Goal: Task Accomplishment & Management: Manage account settings

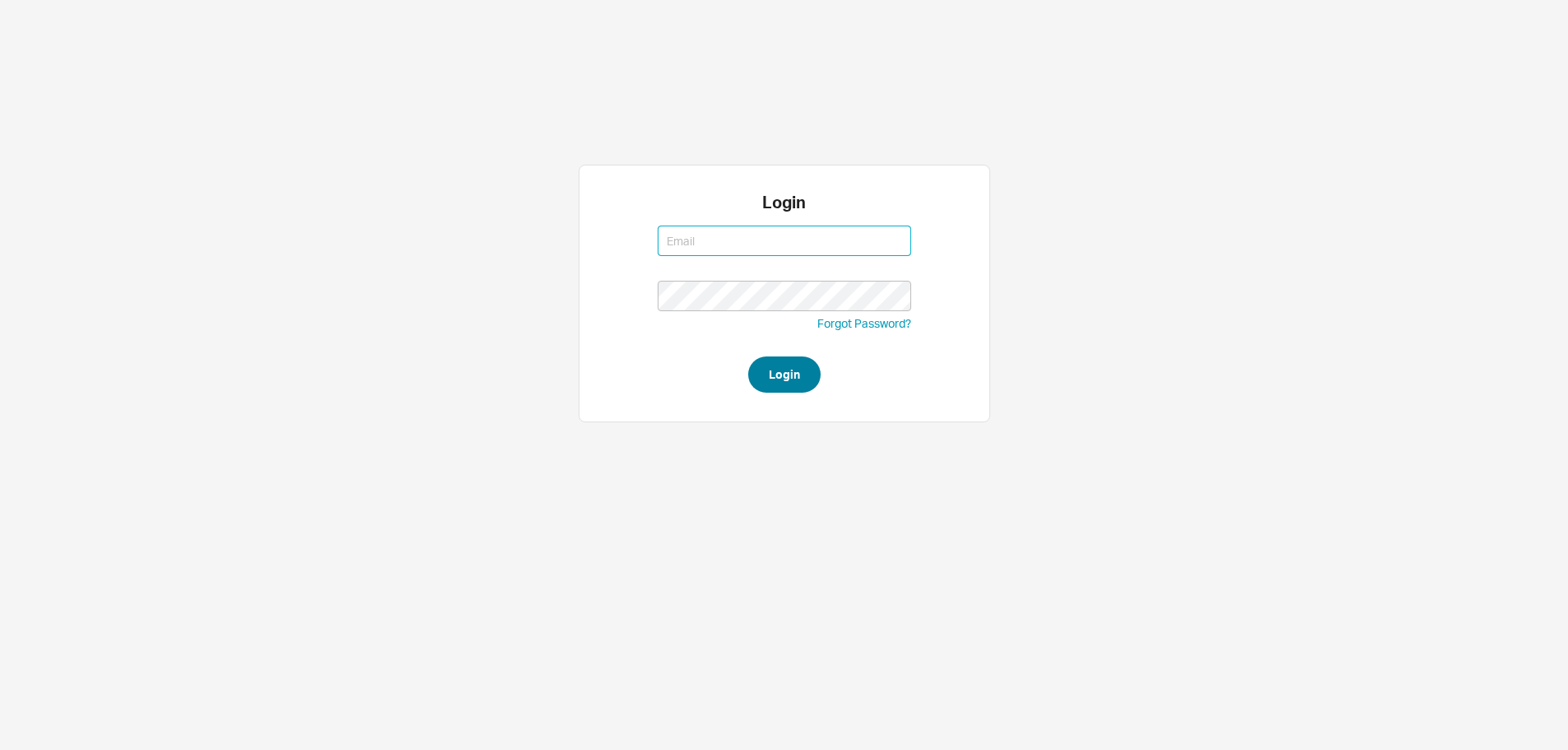
type input "[EMAIL_ADDRESS][DOMAIN_NAME]"
type input "sephrina@homeandstone.com"
click at [808, 365] on button "Login" at bounding box center [784, 374] width 73 height 36
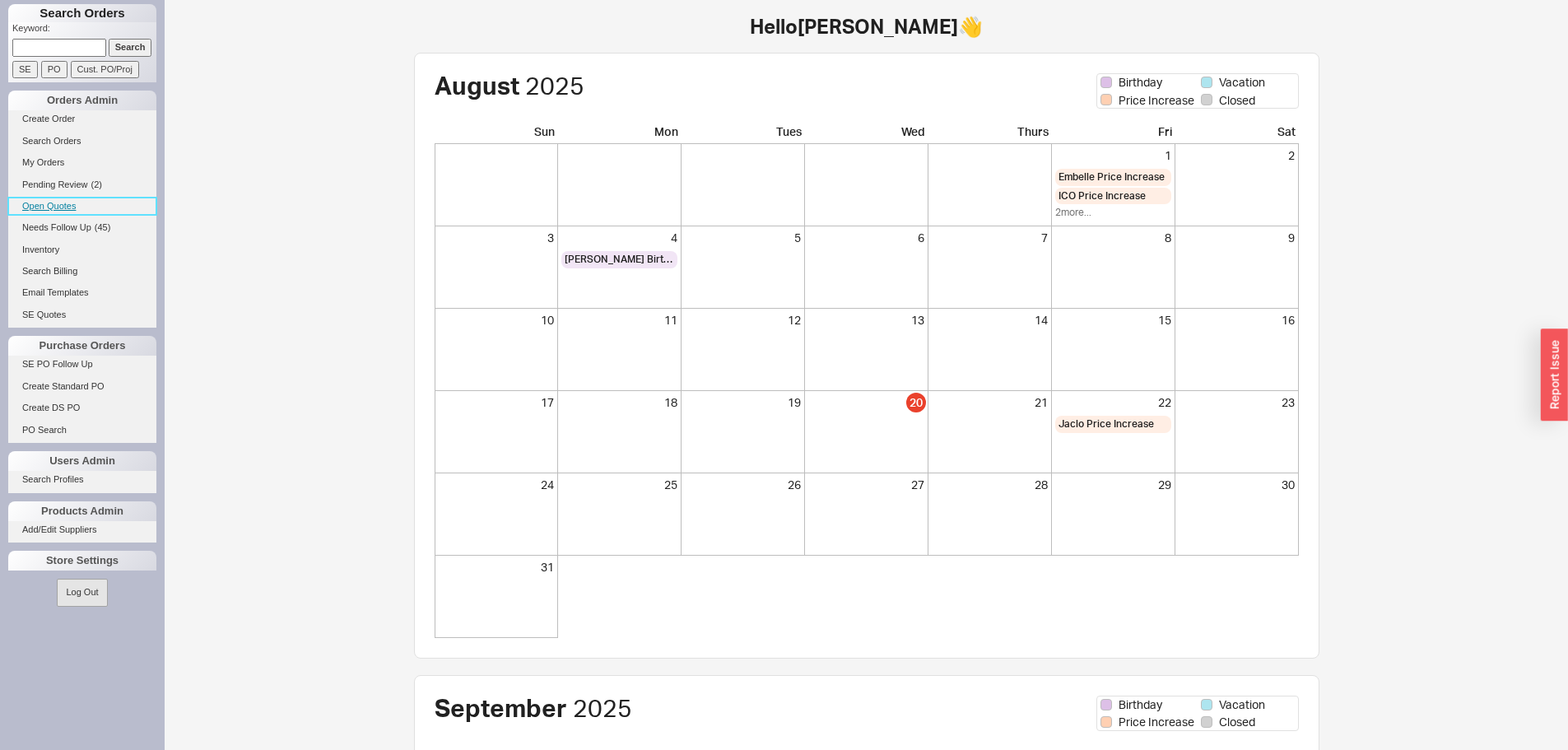
click at [38, 204] on link "Open Quotes" at bounding box center [82, 206] width 148 height 17
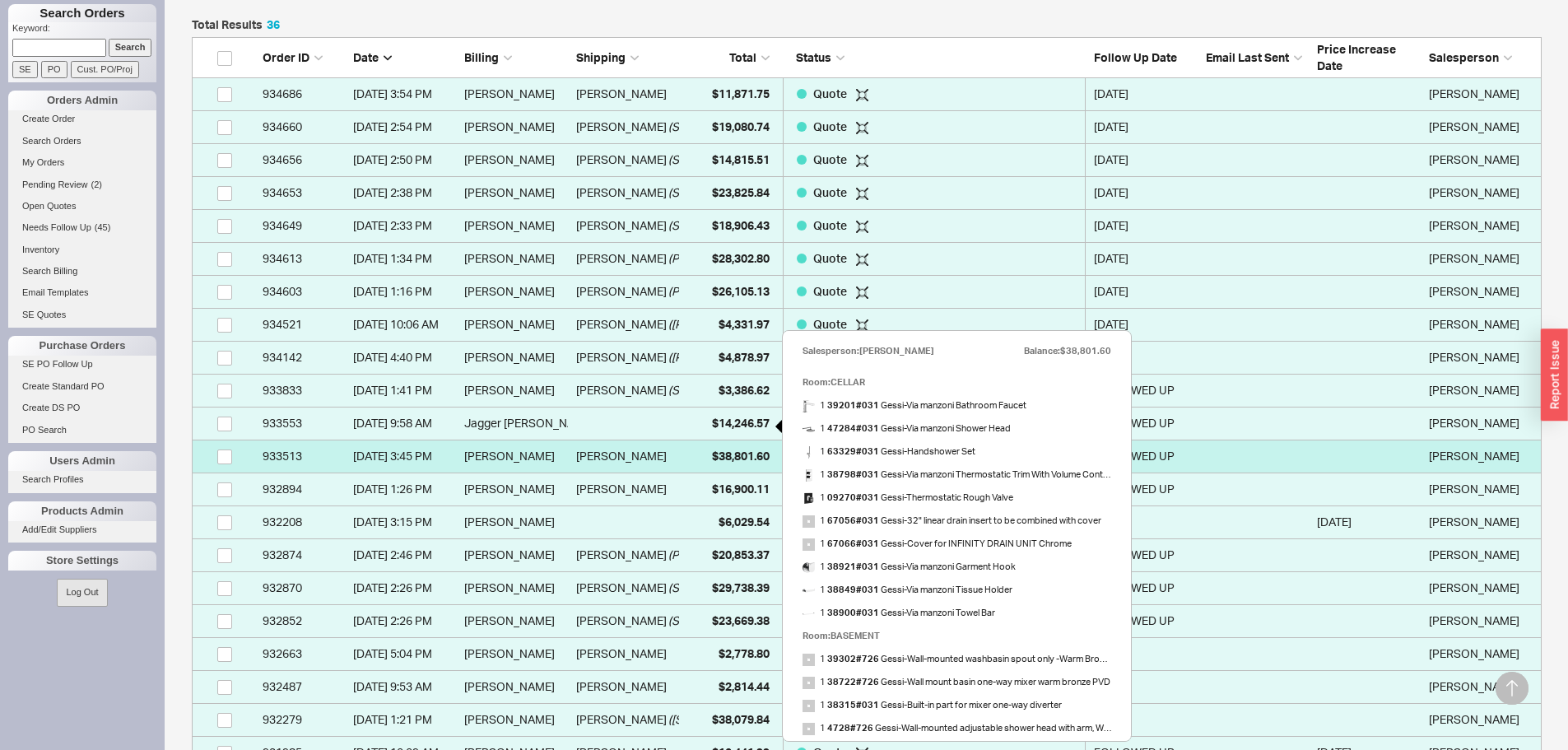
scroll to position [494, 0]
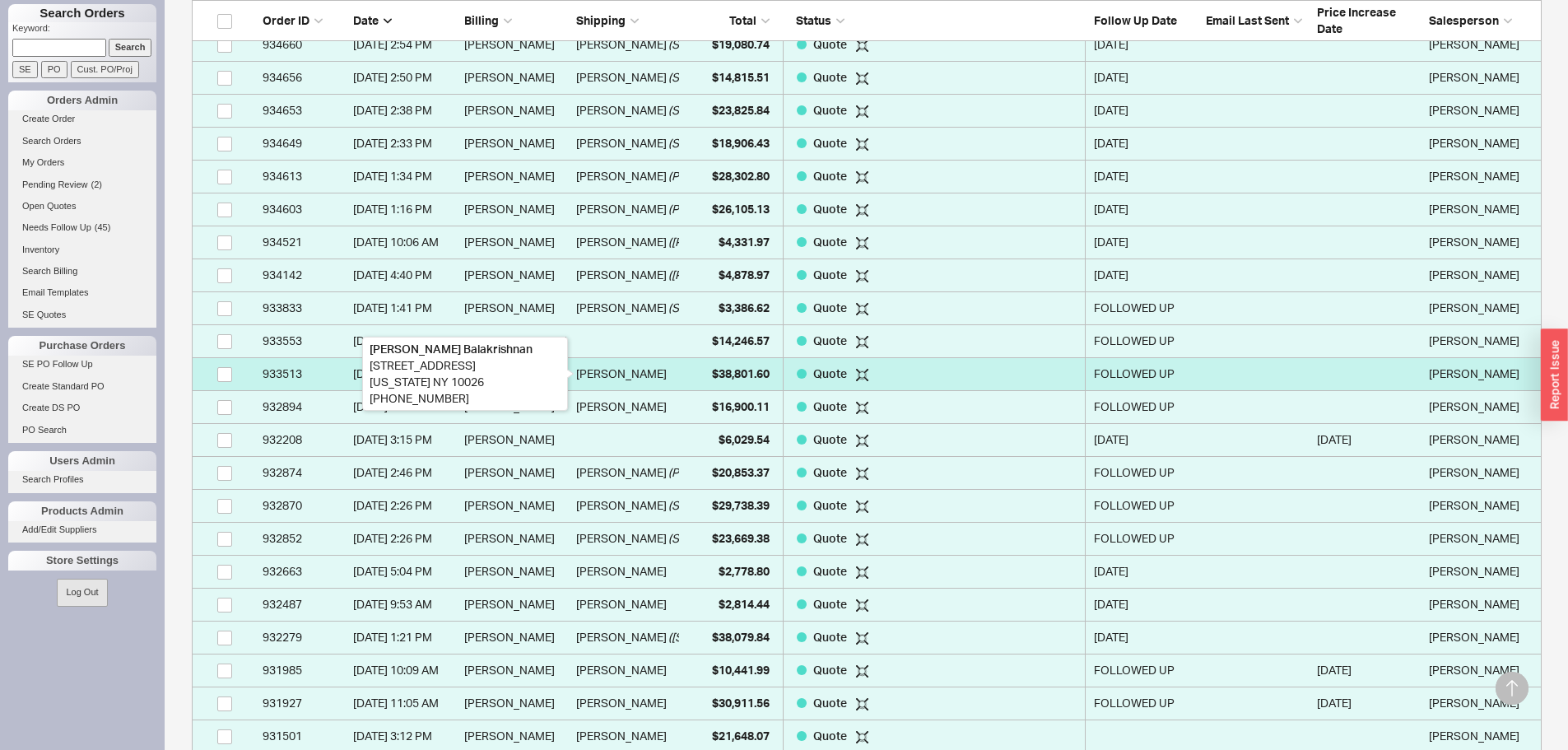
click at [656, 372] on div "Warren Balakrishnan" at bounding box center [622, 373] width 91 height 33
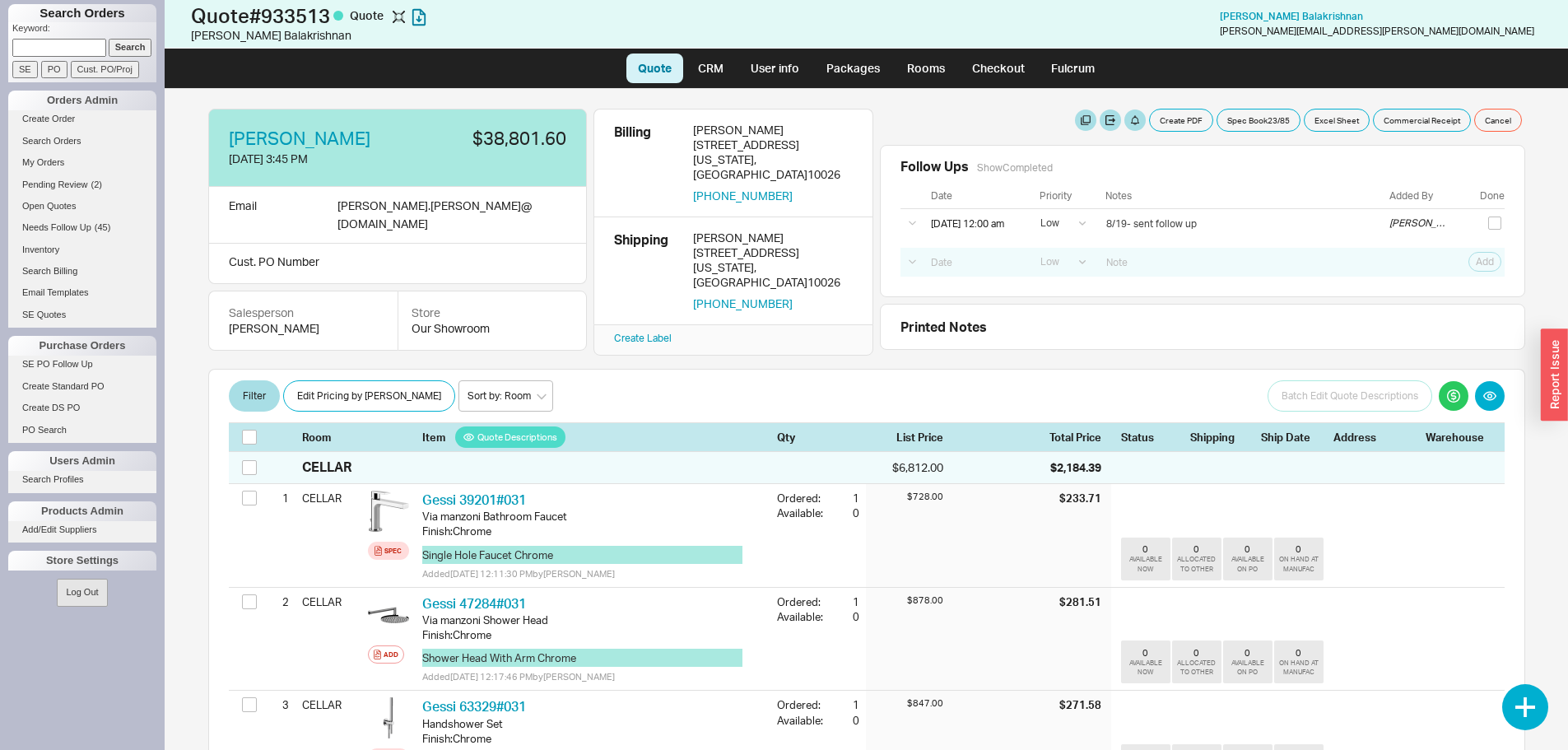
select select "LOW"
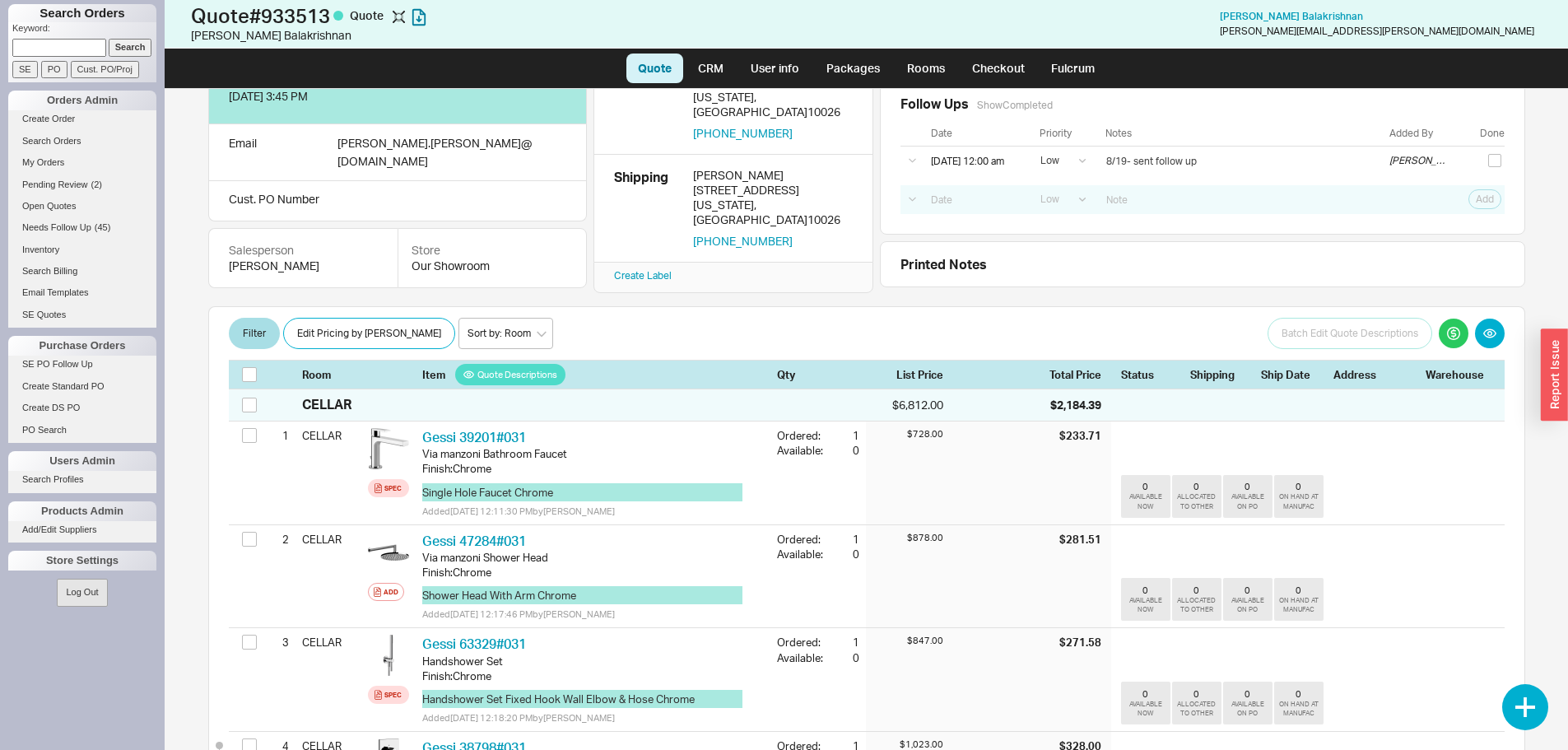
scroll to position [164, 0]
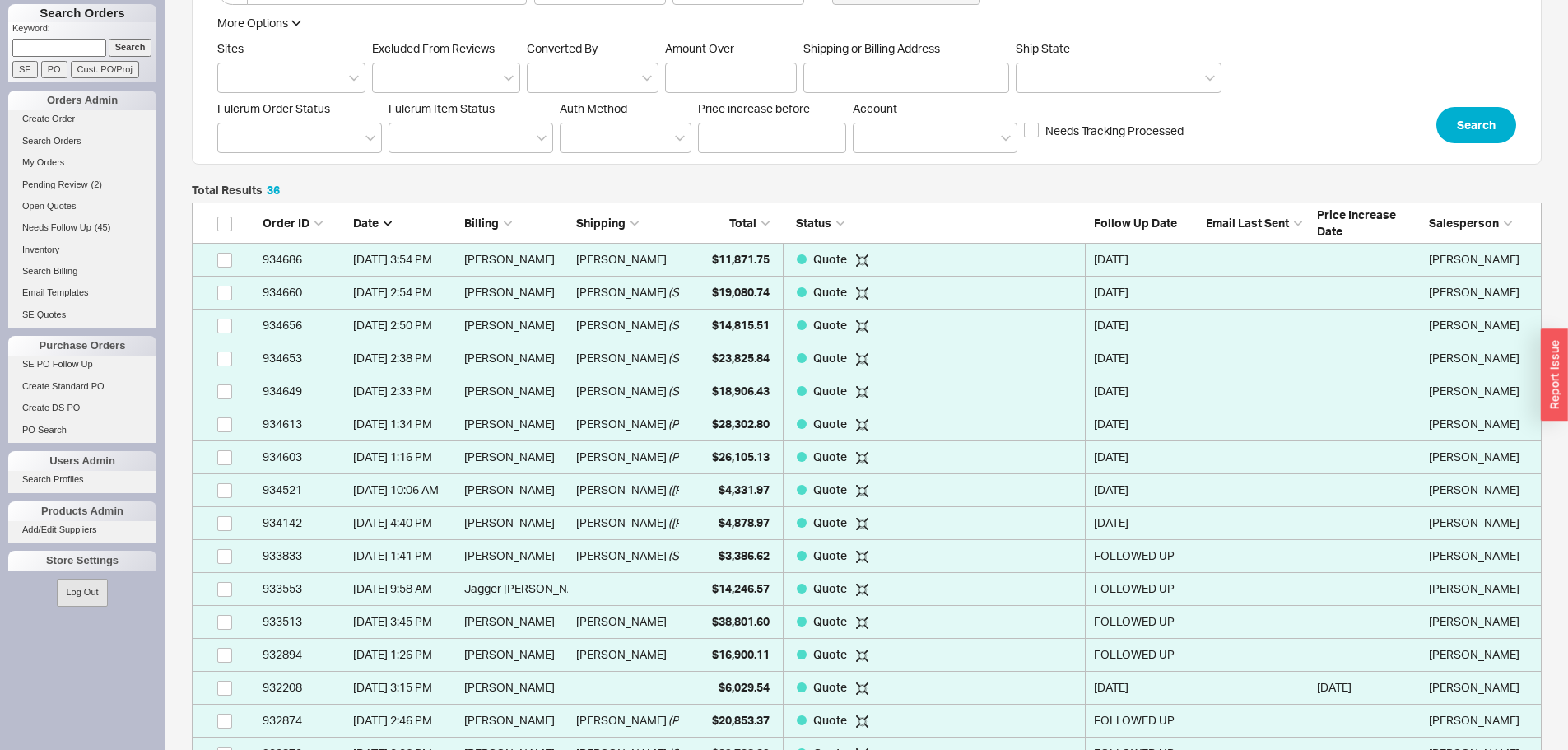
scroll to position [247, 0]
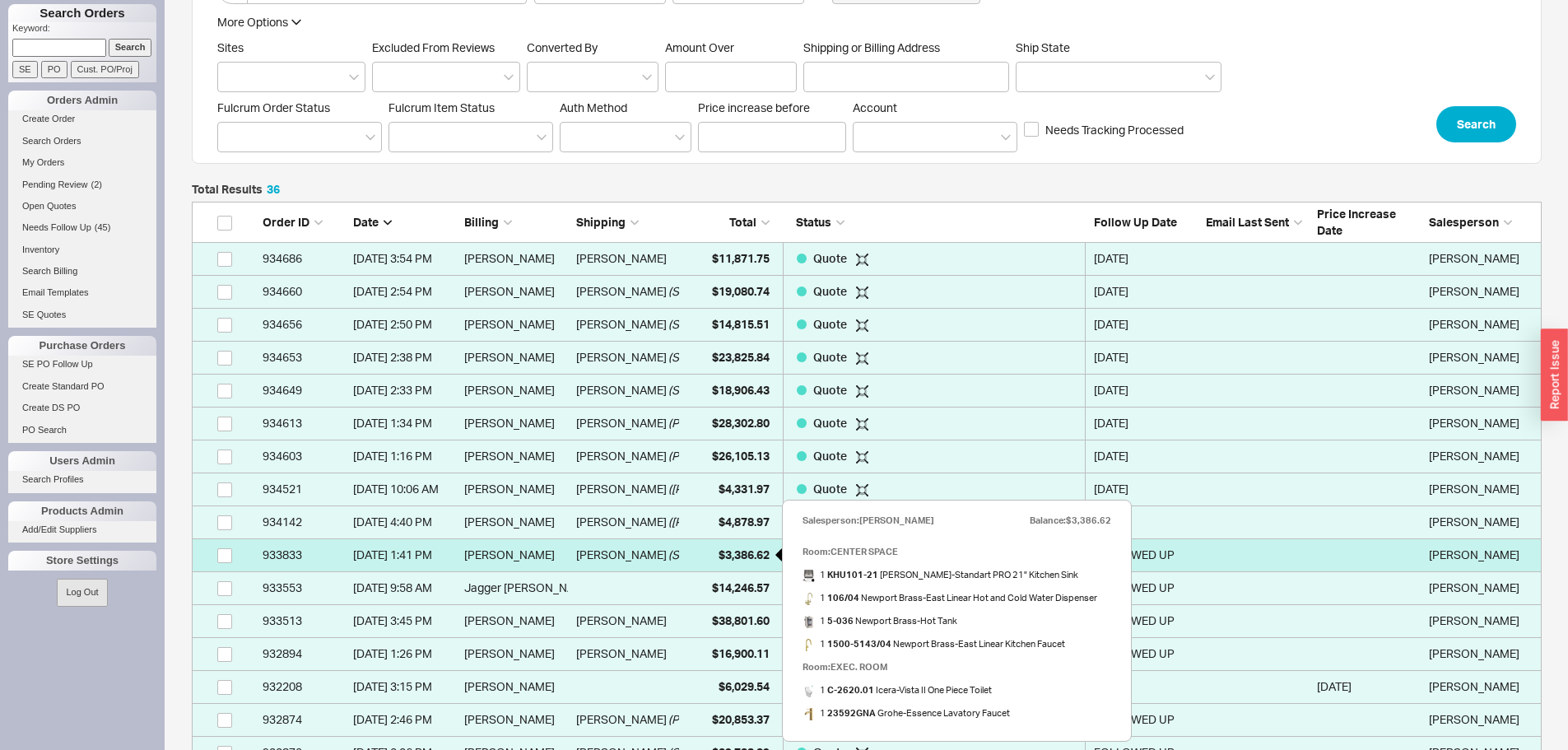
click at [738, 558] on span "$3,386.62" at bounding box center [744, 554] width 51 height 14
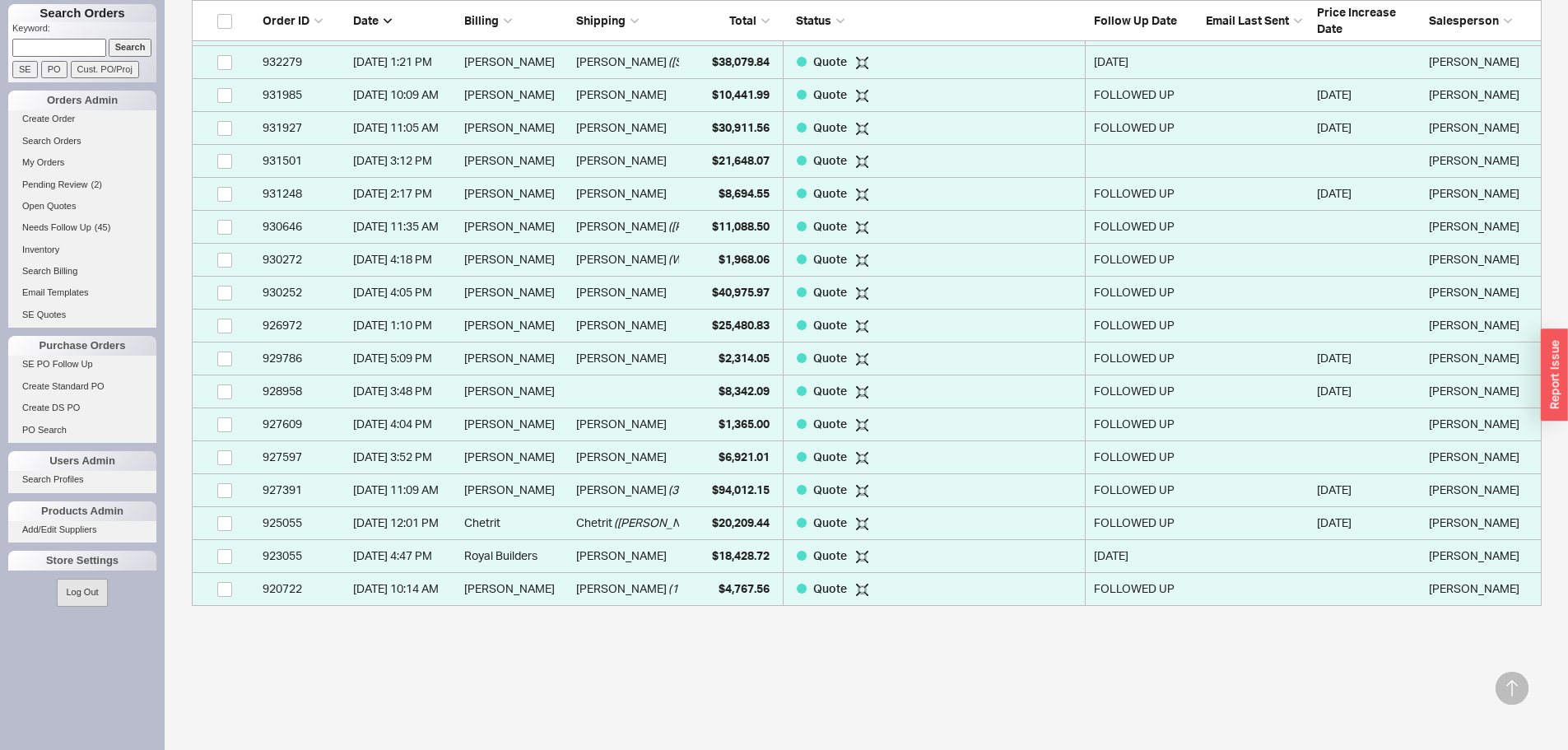
scroll to position [1070, 0]
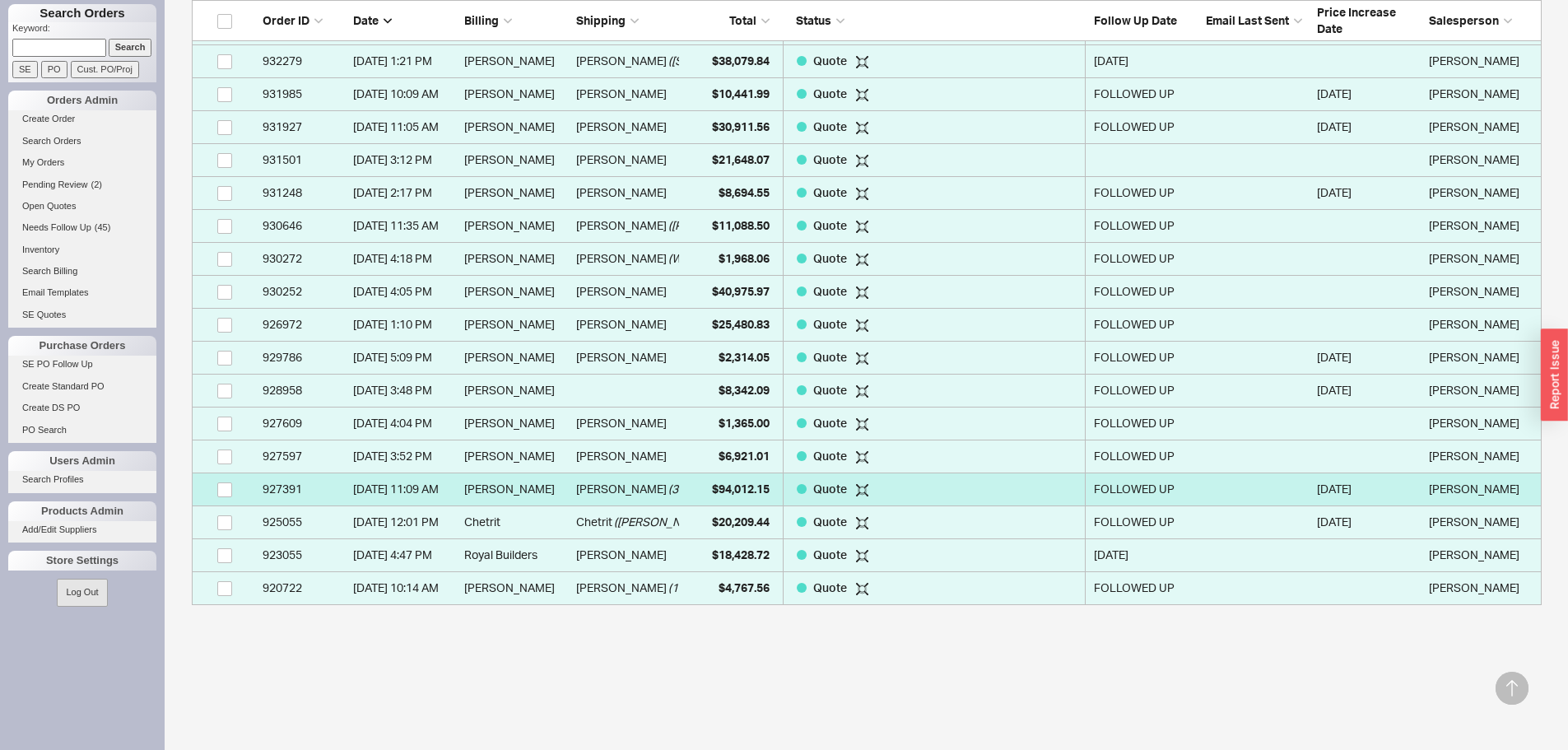
click at [669, 485] on span "( 332 W 11TH )" at bounding box center [704, 488] width 70 height 33
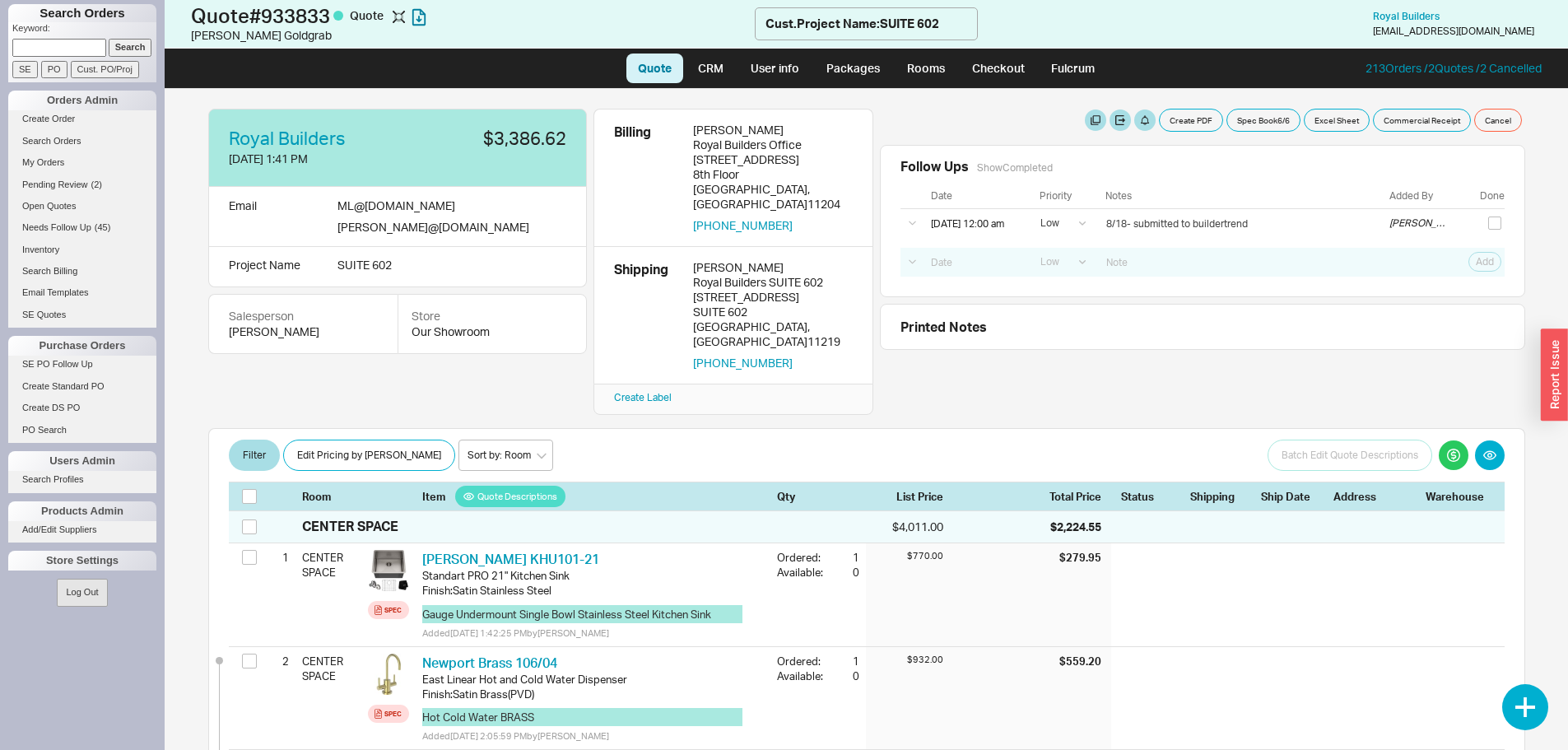
select select "LOW"
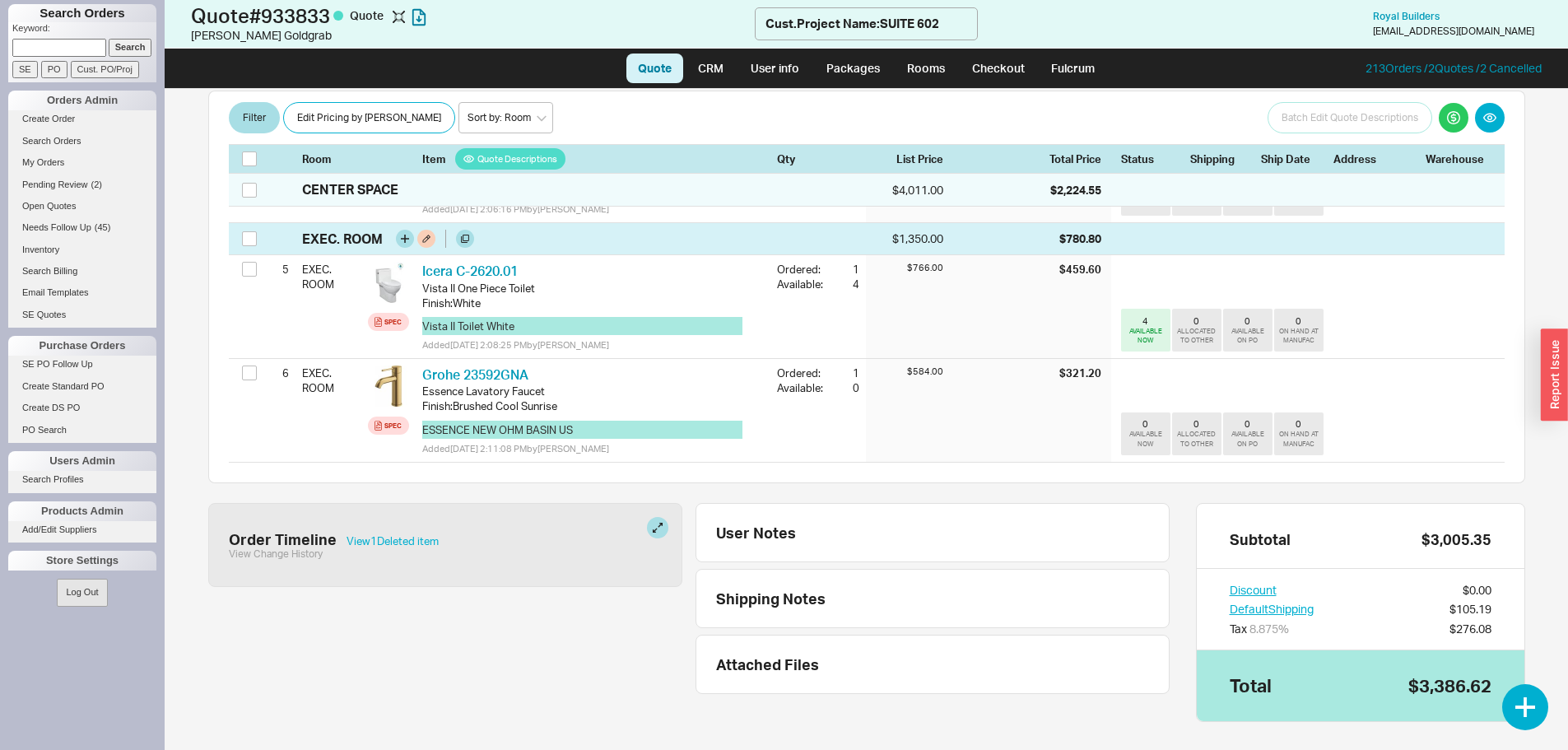
scroll to position [554, 0]
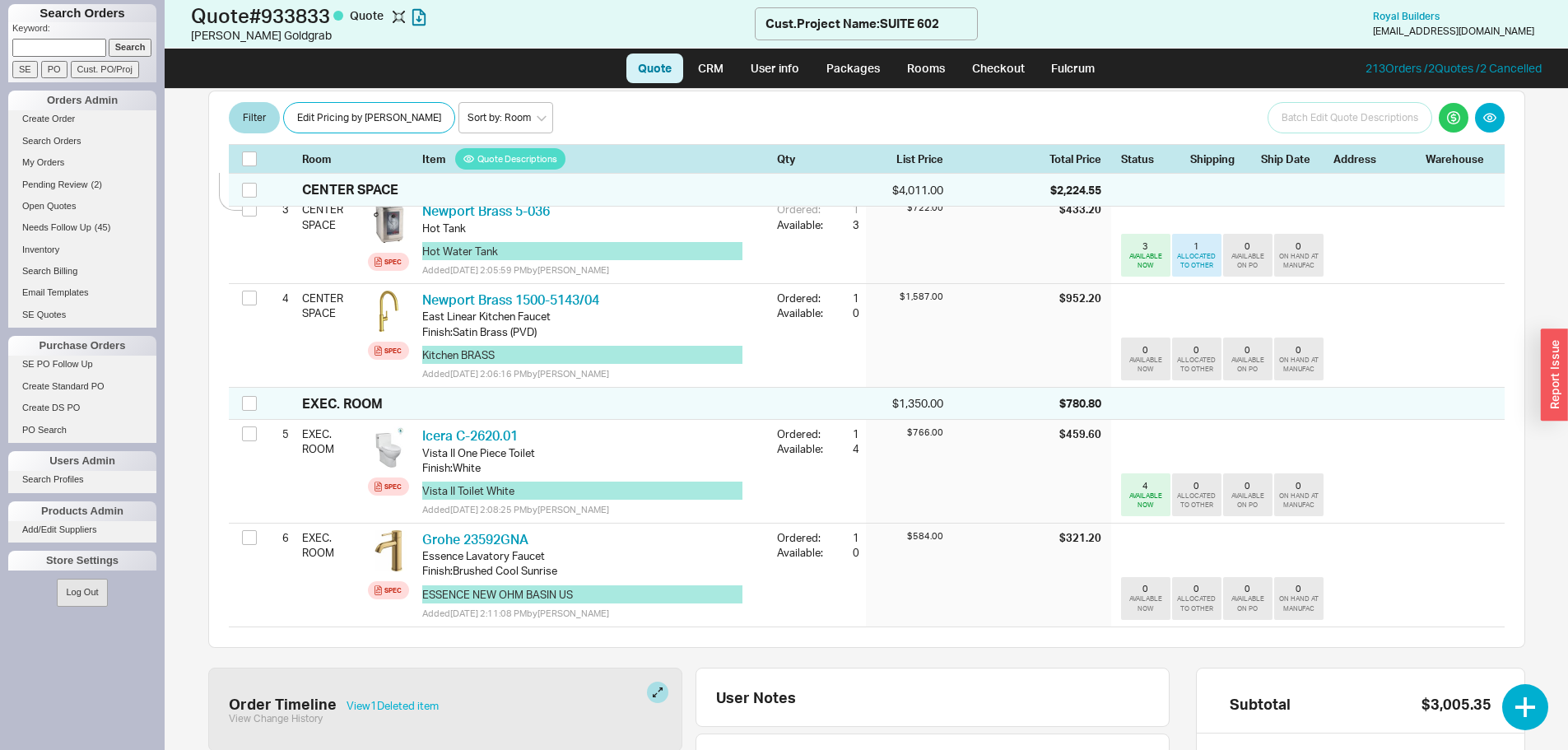
click at [48, 46] on input at bounding box center [59, 47] width 94 height 17
click at [125, 41] on input "Search" at bounding box center [130, 47] width 43 height 17
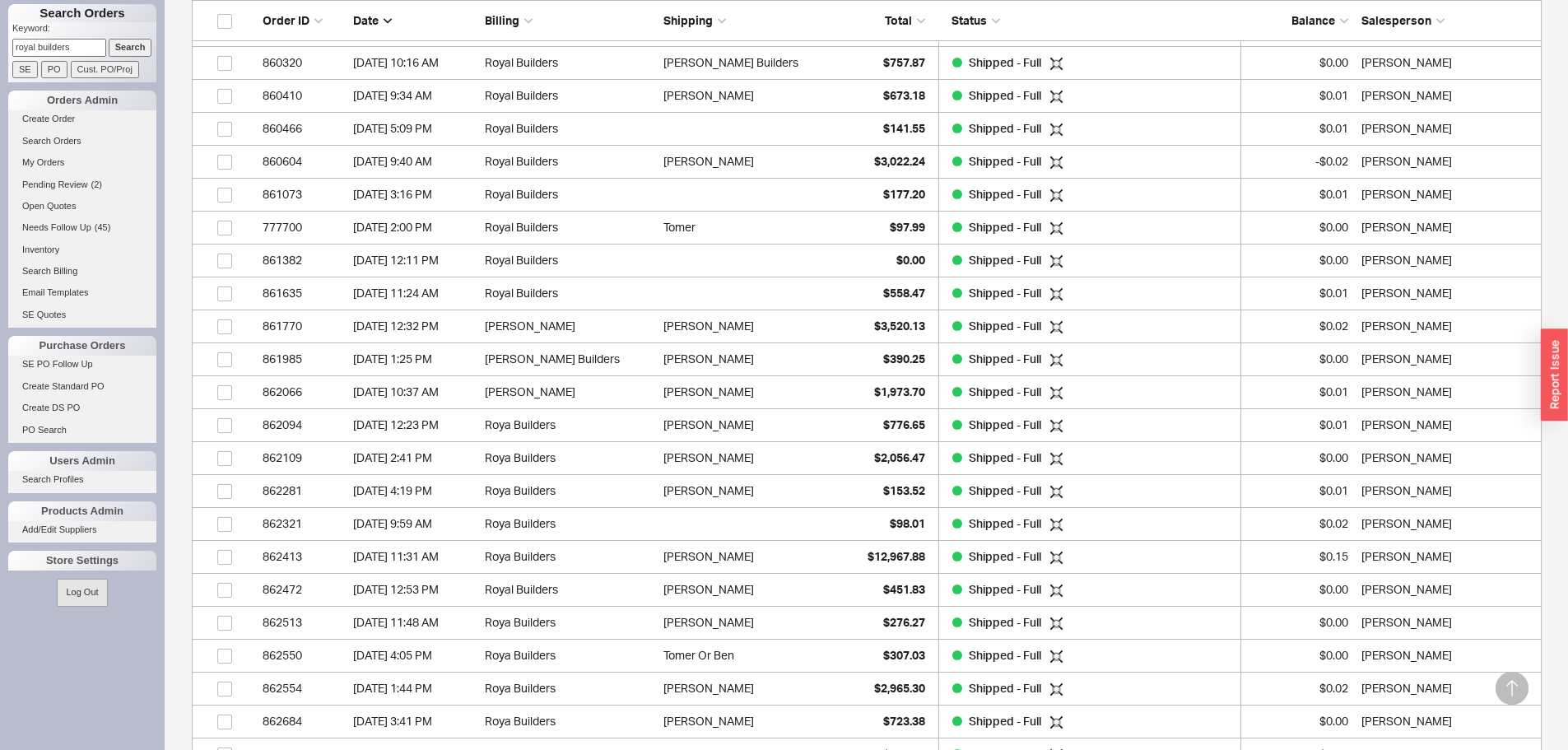
scroll to position [1894, 0]
click at [81, 54] on input "royal builders" at bounding box center [59, 47] width 94 height 17
click at [80, 52] on input "royal builders" at bounding box center [59, 47] width 94 height 17
type input "esienreich"
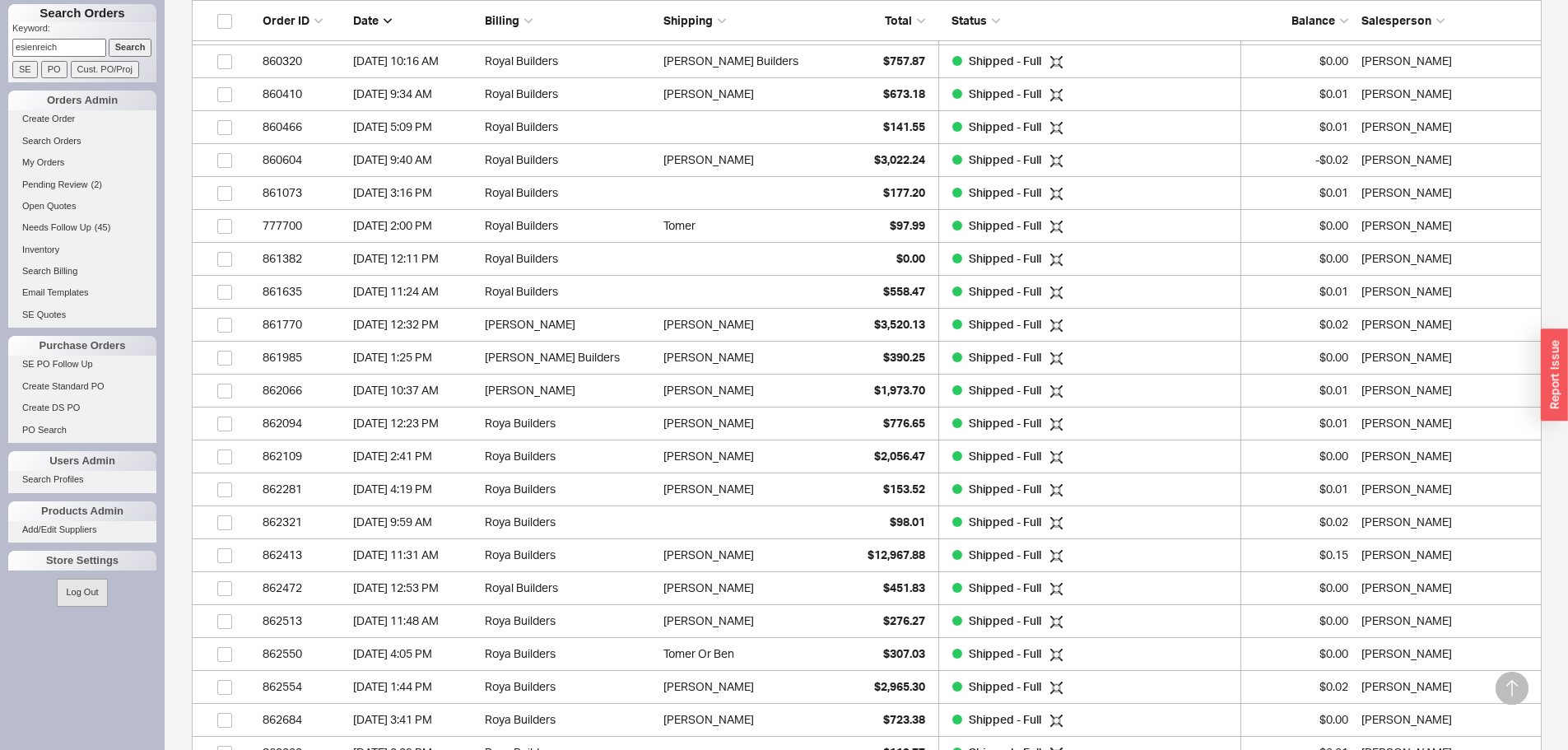
click at [109, 39] on input "Search" at bounding box center [130, 47] width 43 height 17
type input "esienreich"
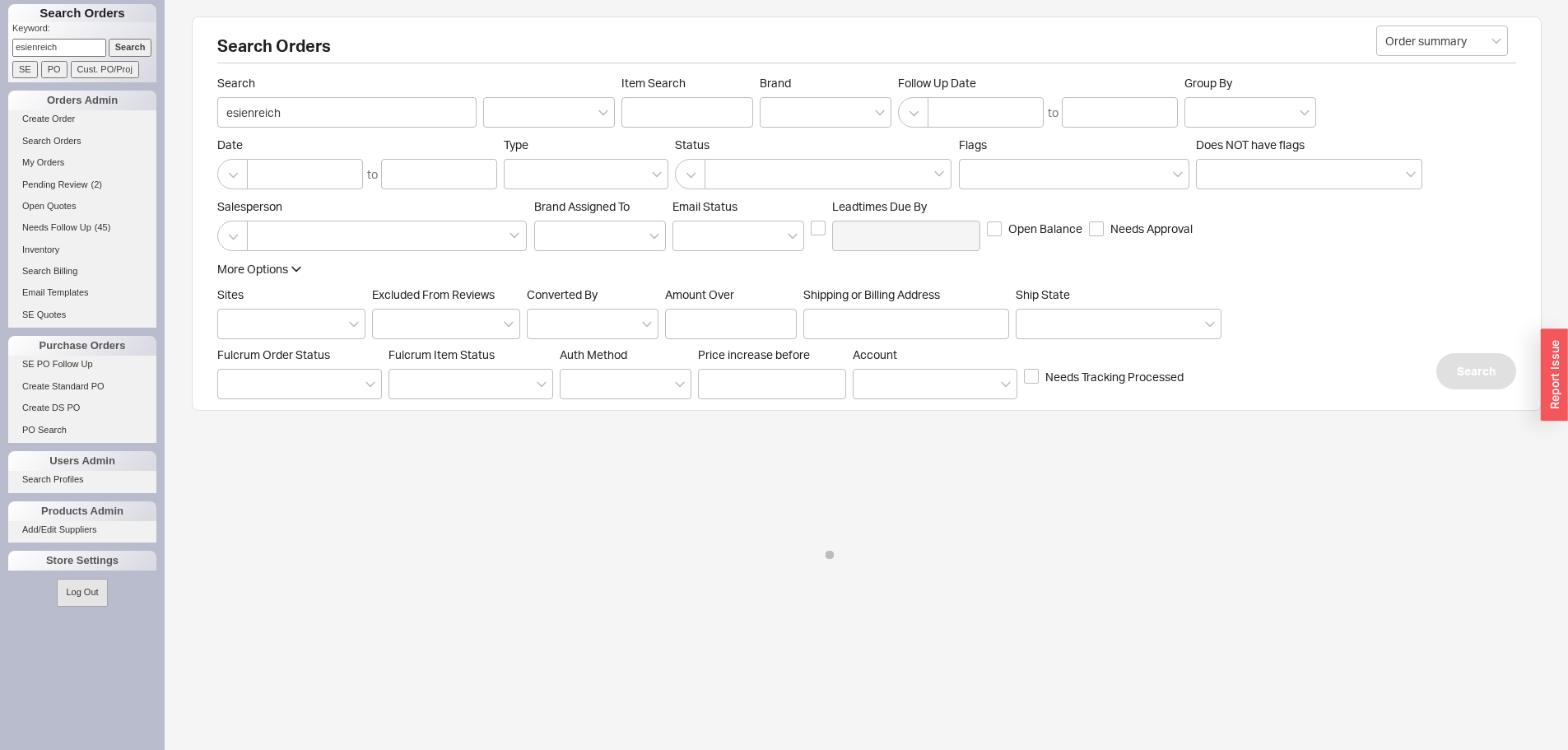
click at [29, 46] on input "esienreich" at bounding box center [59, 47] width 94 height 17
drag, startPoint x: 29, startPoint y: 46, endPoint x: 67, endPoint y: 35, distance: 39.6
click at [67, 35] on p "Keyword:" at bounding box center [84, 30] width 145 height 16
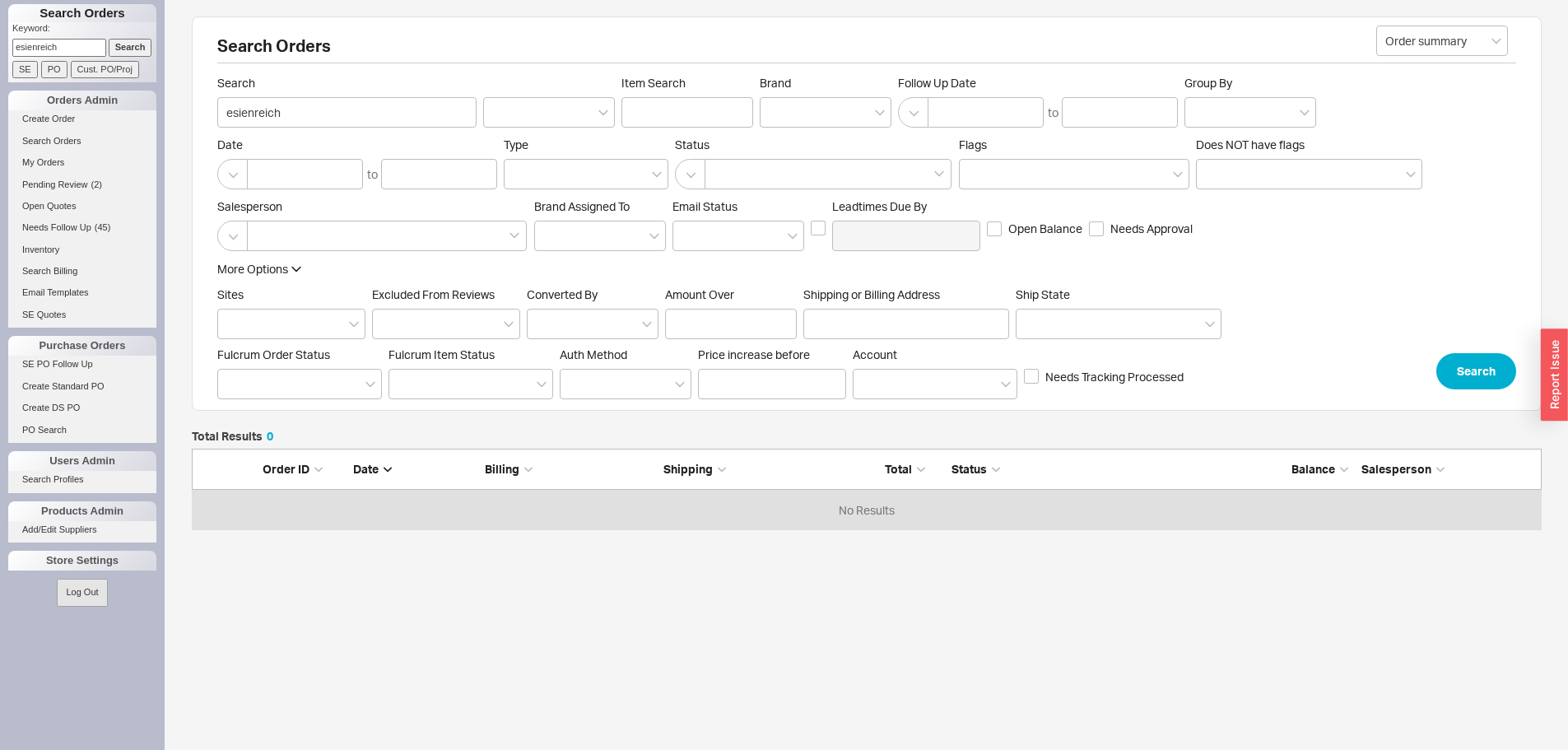
scroll to position [69, 1338]
drag, startPoint x: 68, startPoint y: 44, endPoint x: 3, endPoint y: 35, distance: 65.6
click at [3, 35] on div "Search Orders Keyword: esienreich Search SE PO Cust. PO/Proj Orders Admin Creat…" at bounding box center [82, 375] width 164 height 750
type input "eisenreich"
click at [109, 39] on input "Search" at bounding box center [130, 47] width 43 height 17
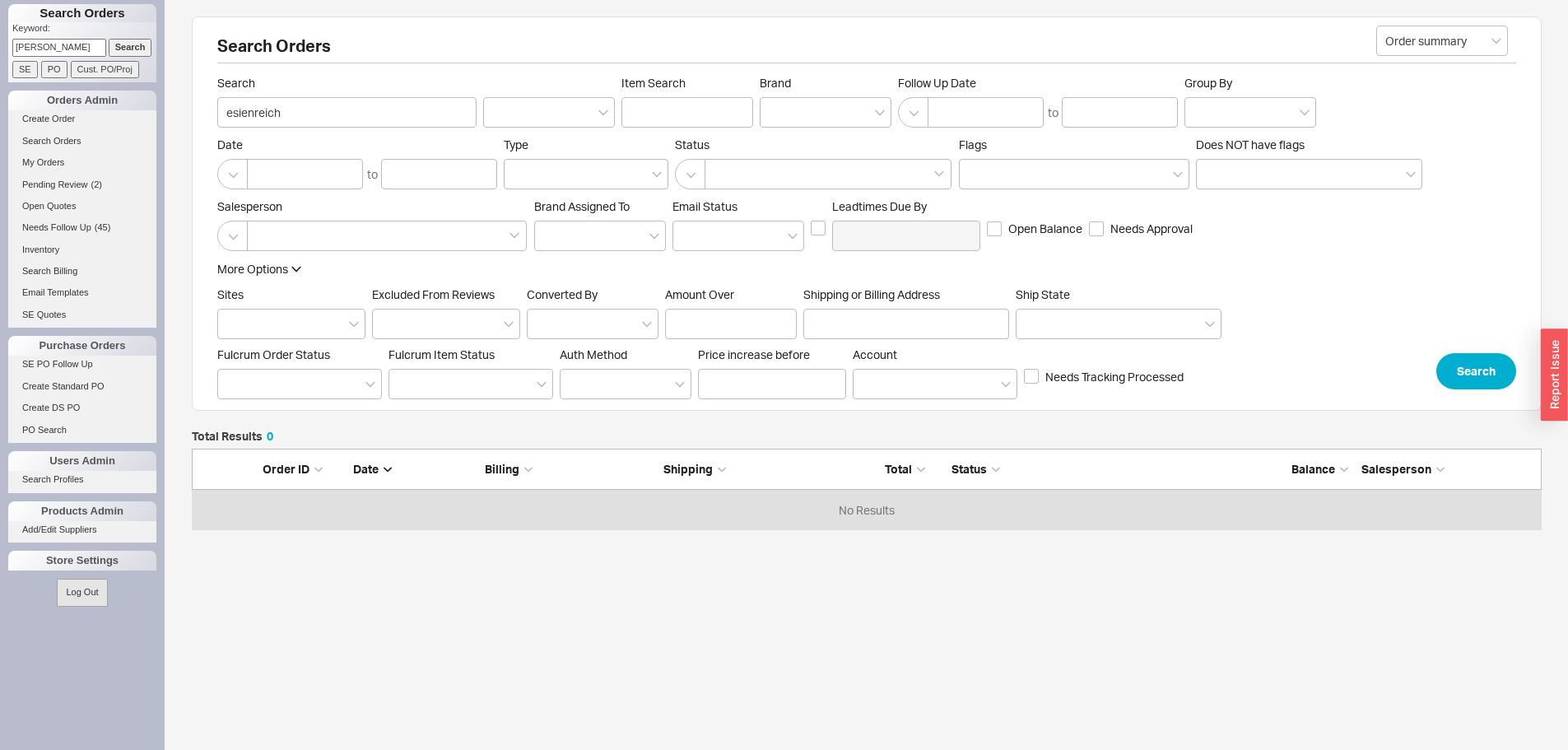
type input "eisenreich"
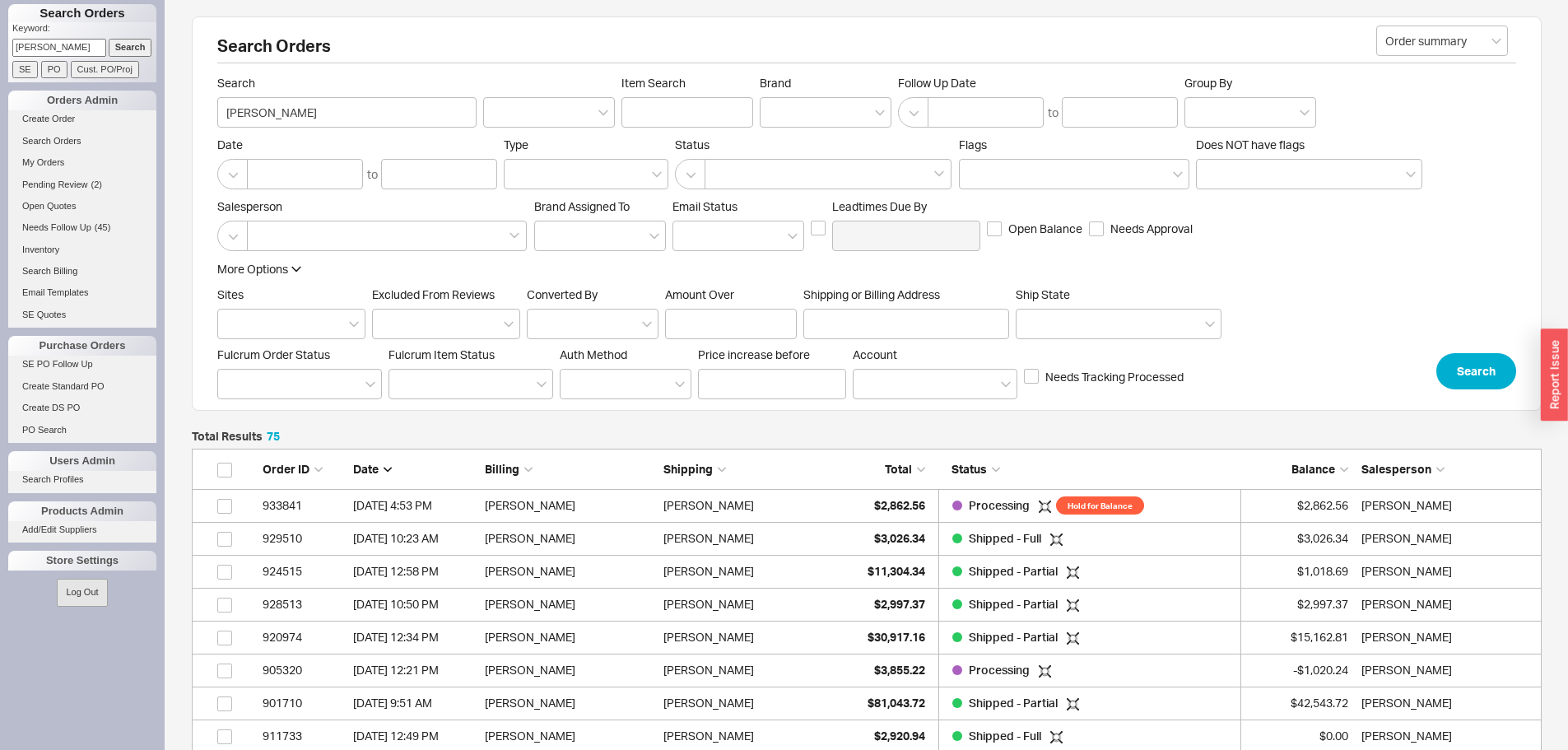
scroll to position [2498, 1338]
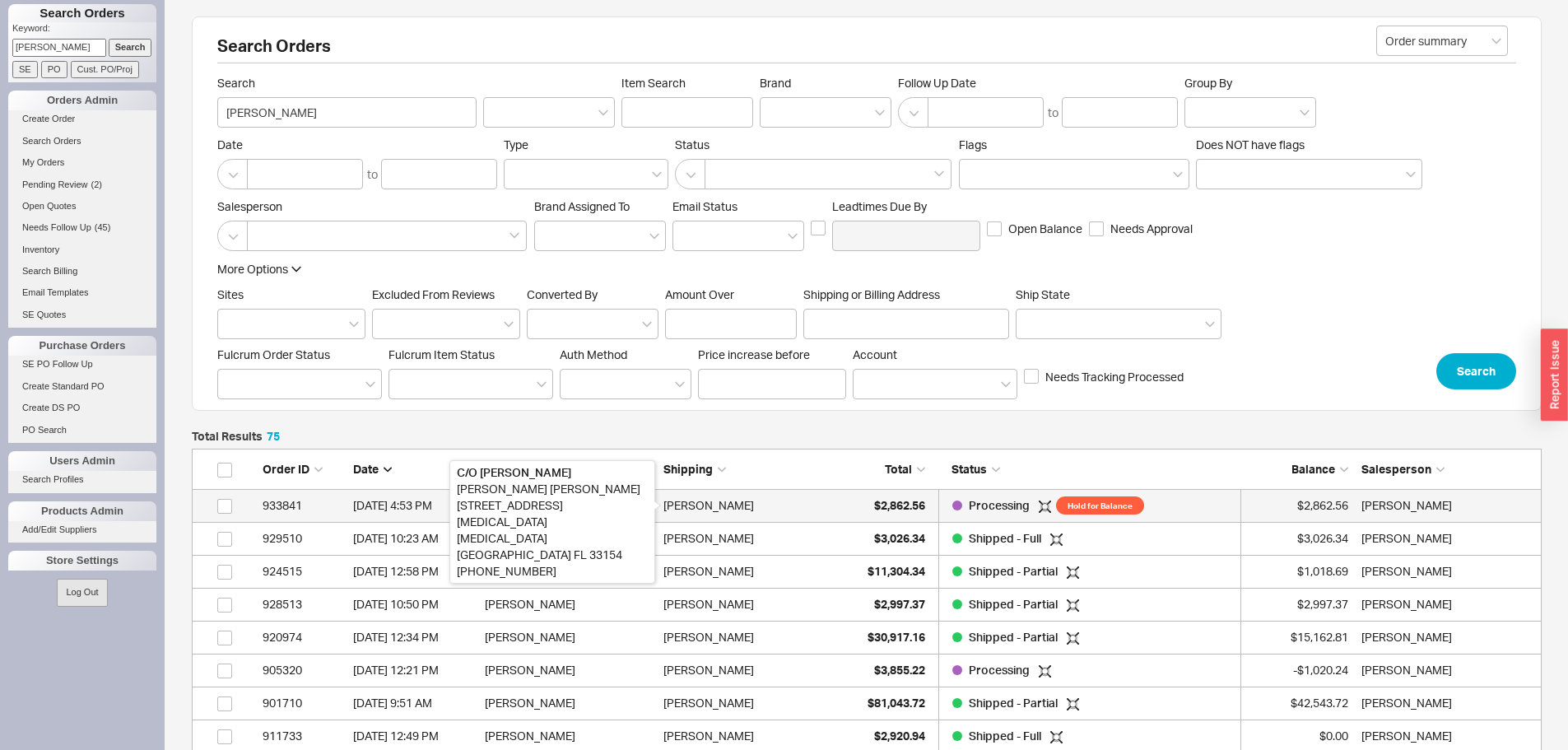
click at [708, 498] on div "Toby Eisenreich" at bounding box center [708, 505] width 91 height 33
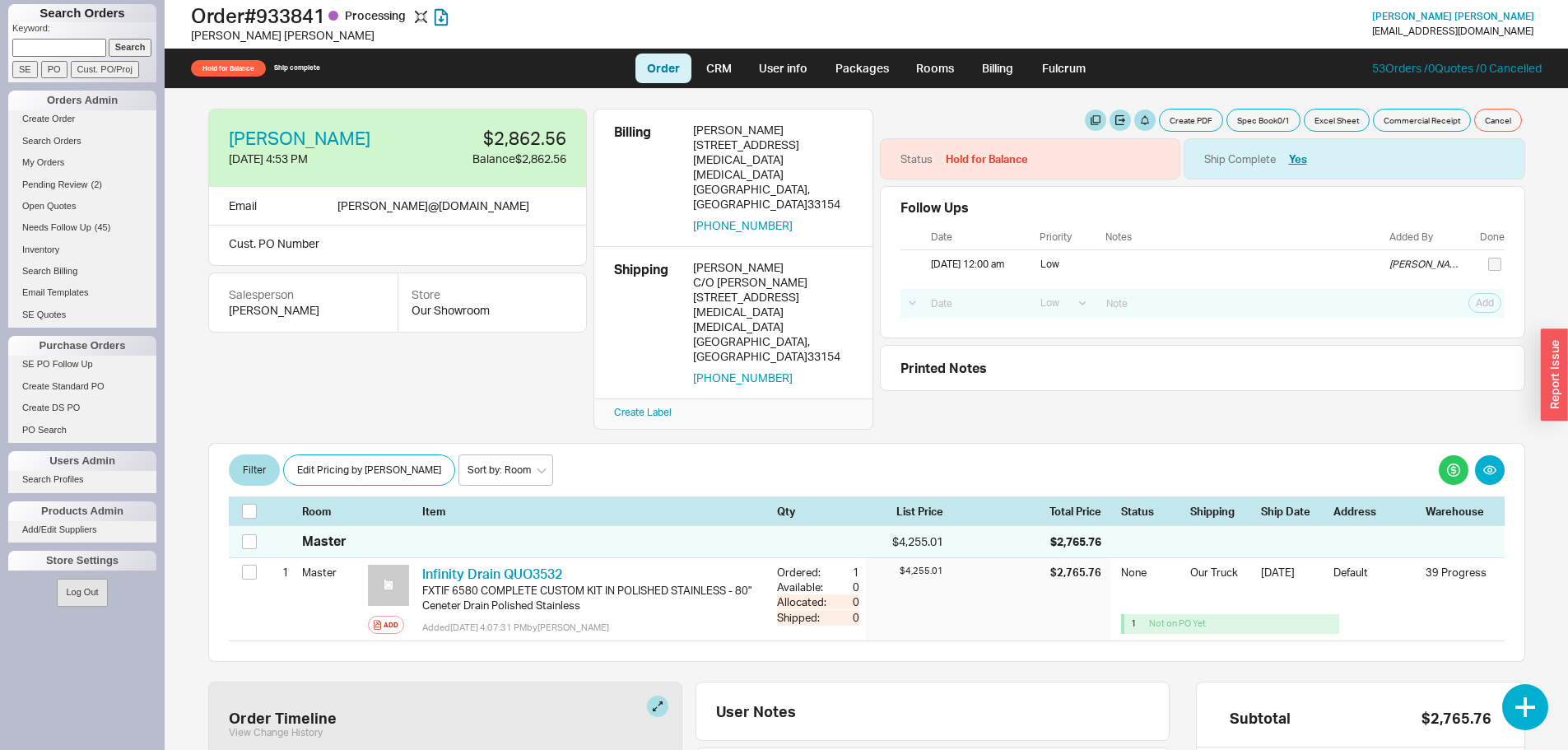
select select "LOW"
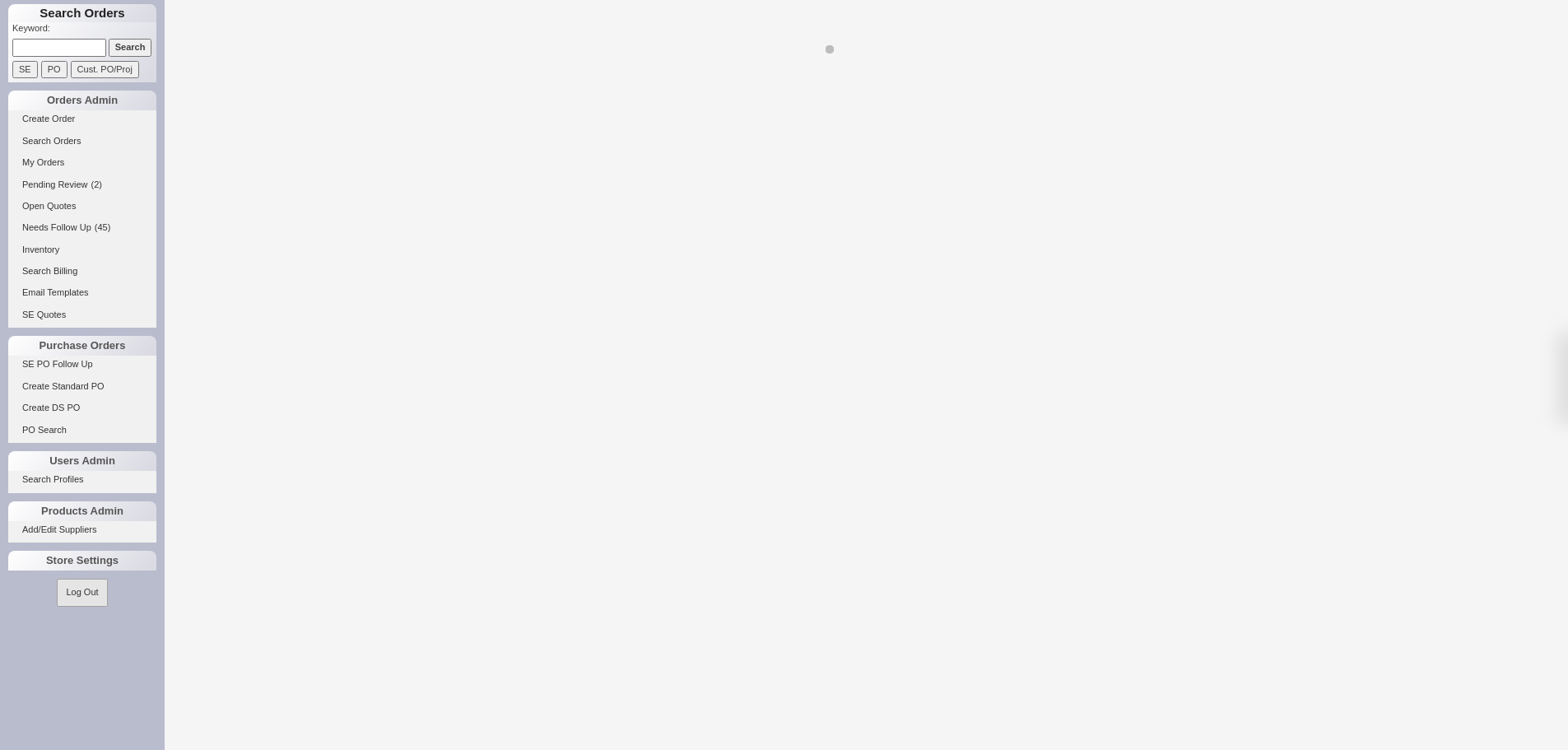
select select "LOW"
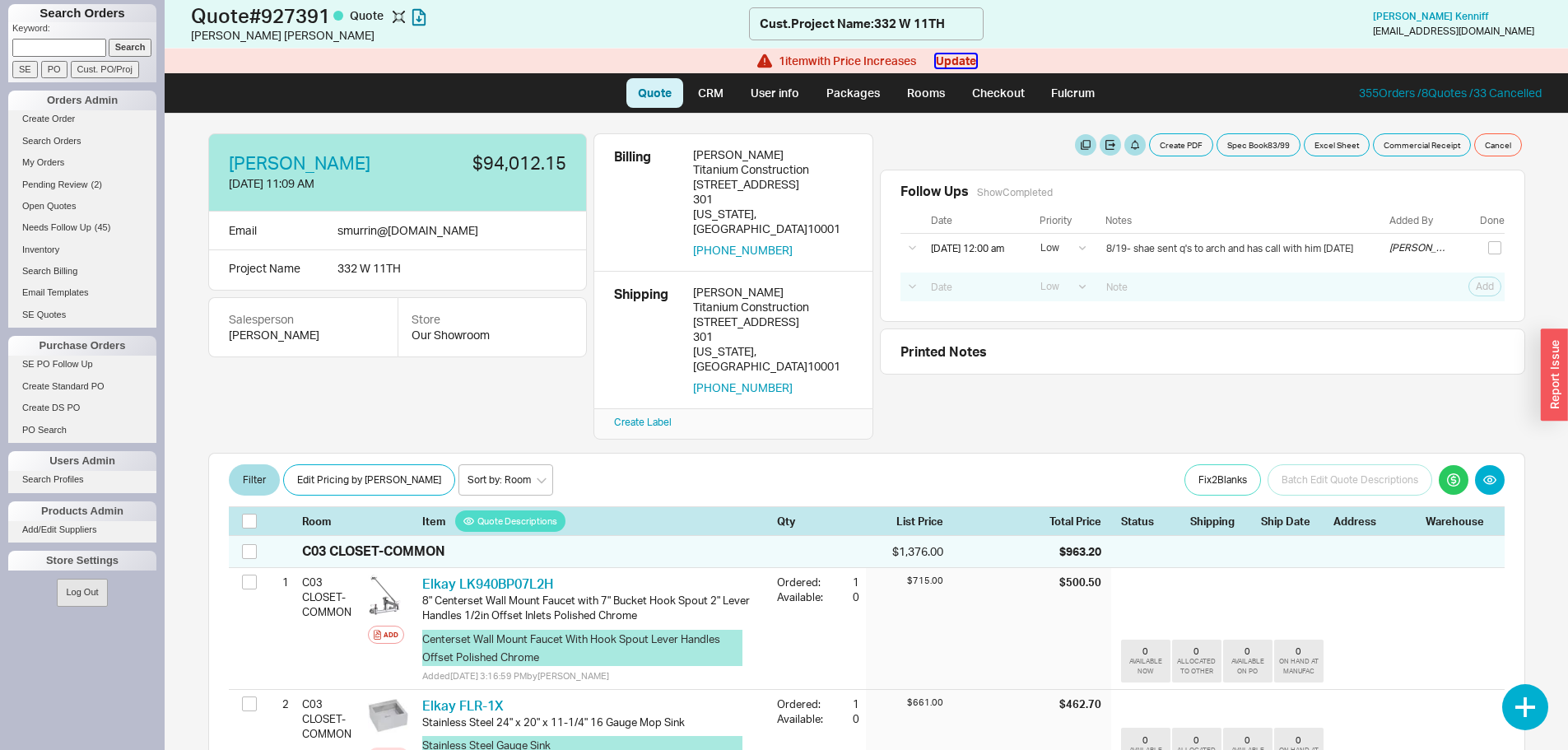
click at [963, 58] on button "Update" at bounding box center [956, 61] width 41 height 13
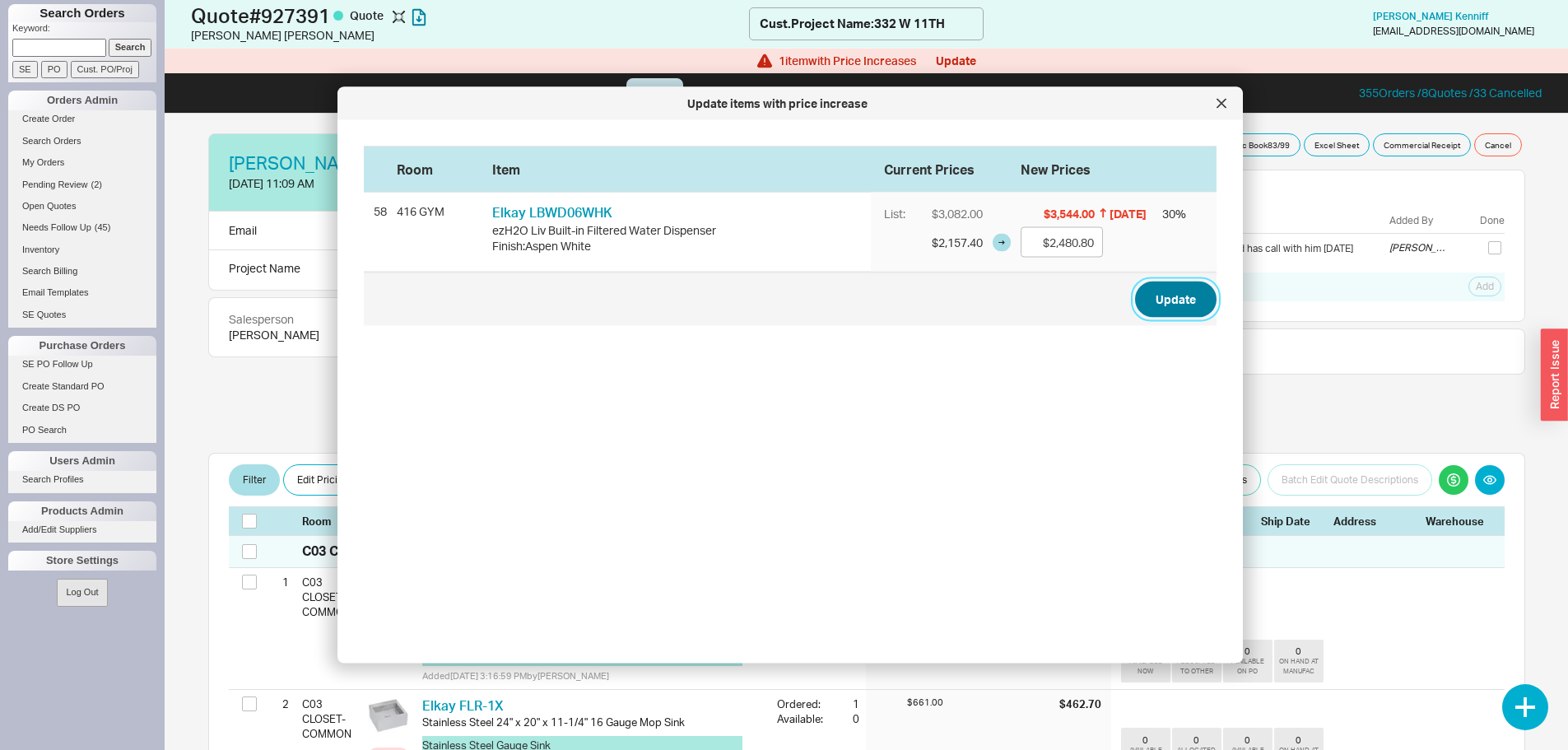
click at [1164, 302] on button "Update" at bounding box center [1176, 299] width 81 height 36
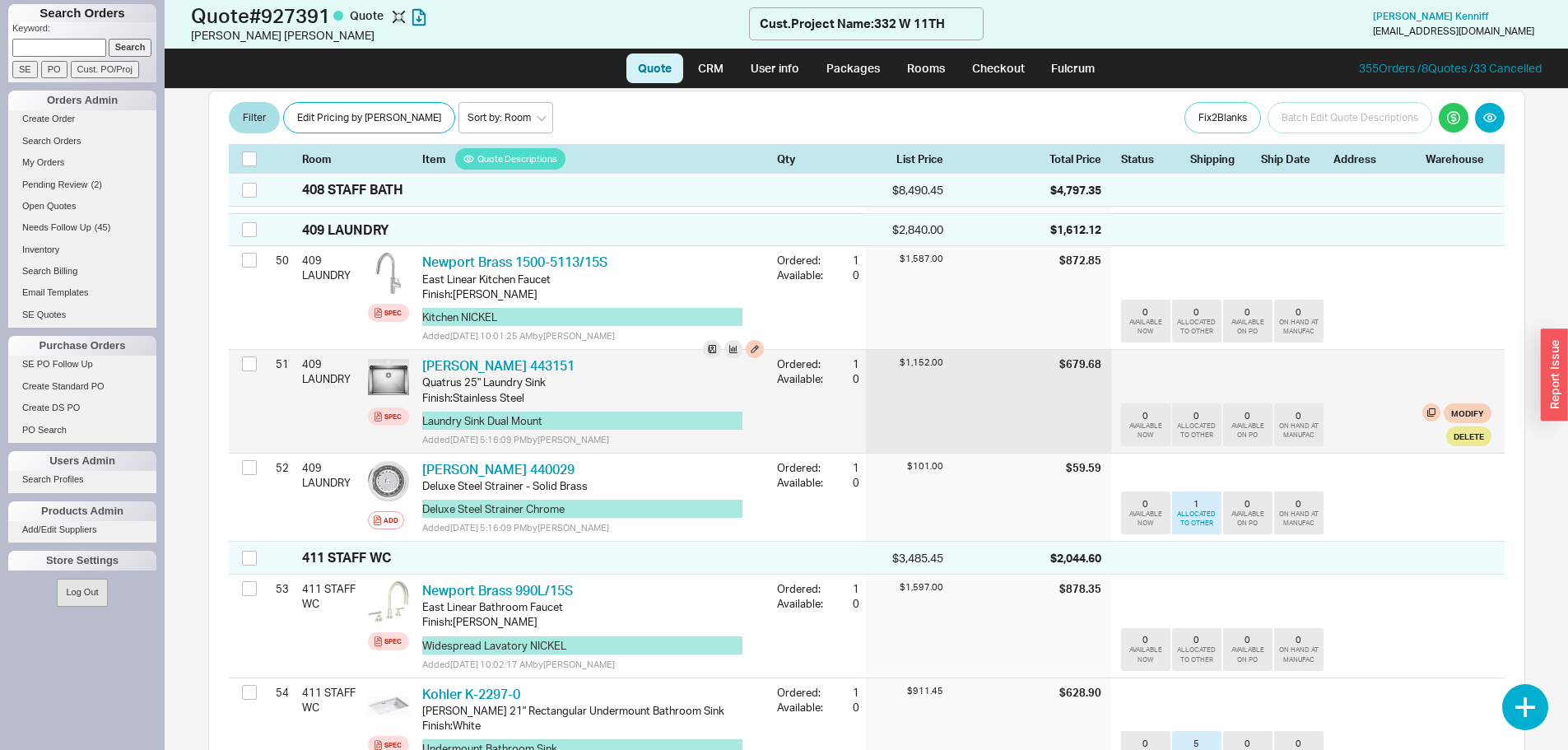
scroll to position [5845, 0]
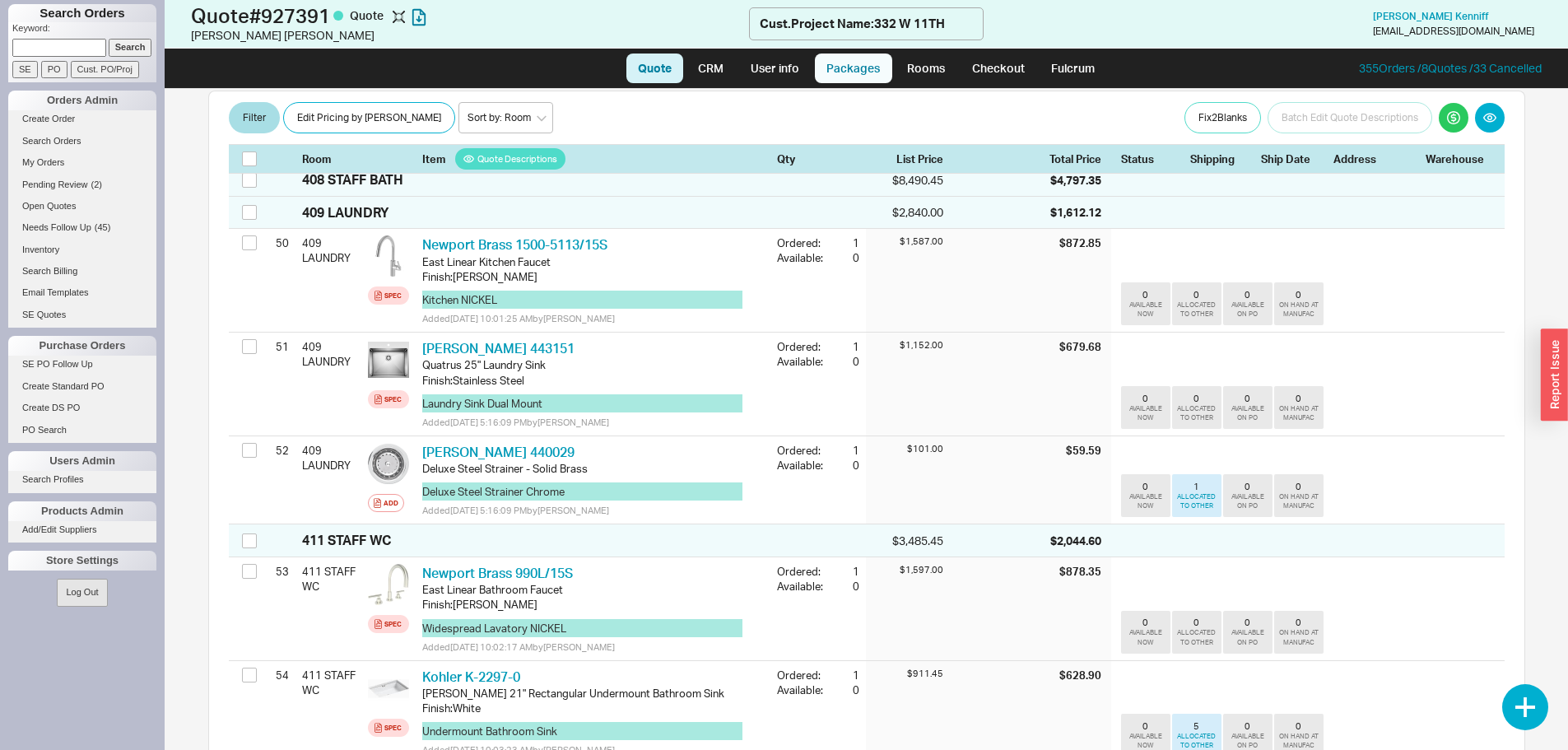
click at [882, 80] on link "Packages" at bounding box center [854, 68] width 77 height 29
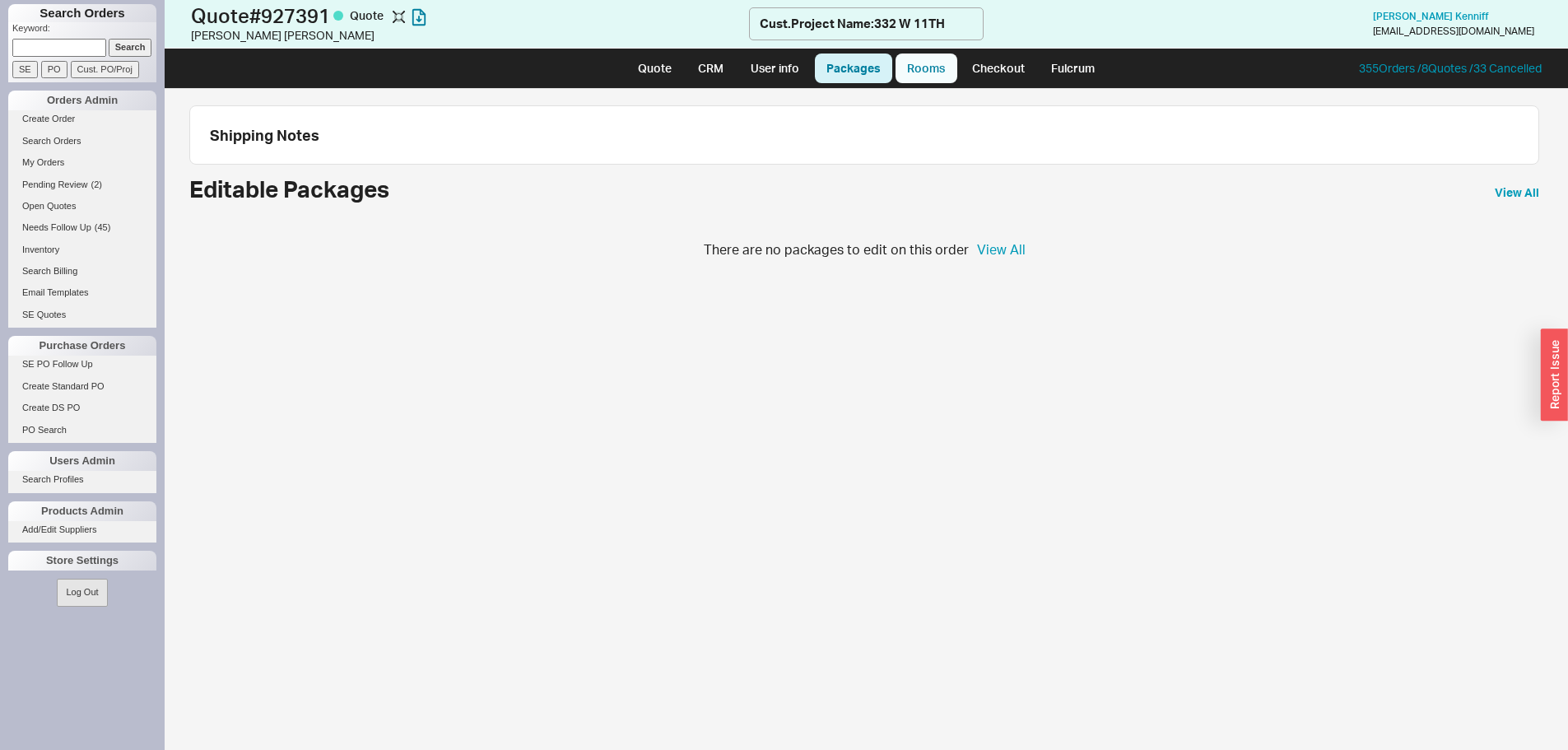
click at [924, 76] on link "Rooms" at bounding box center [926, 68] width 61 height 29
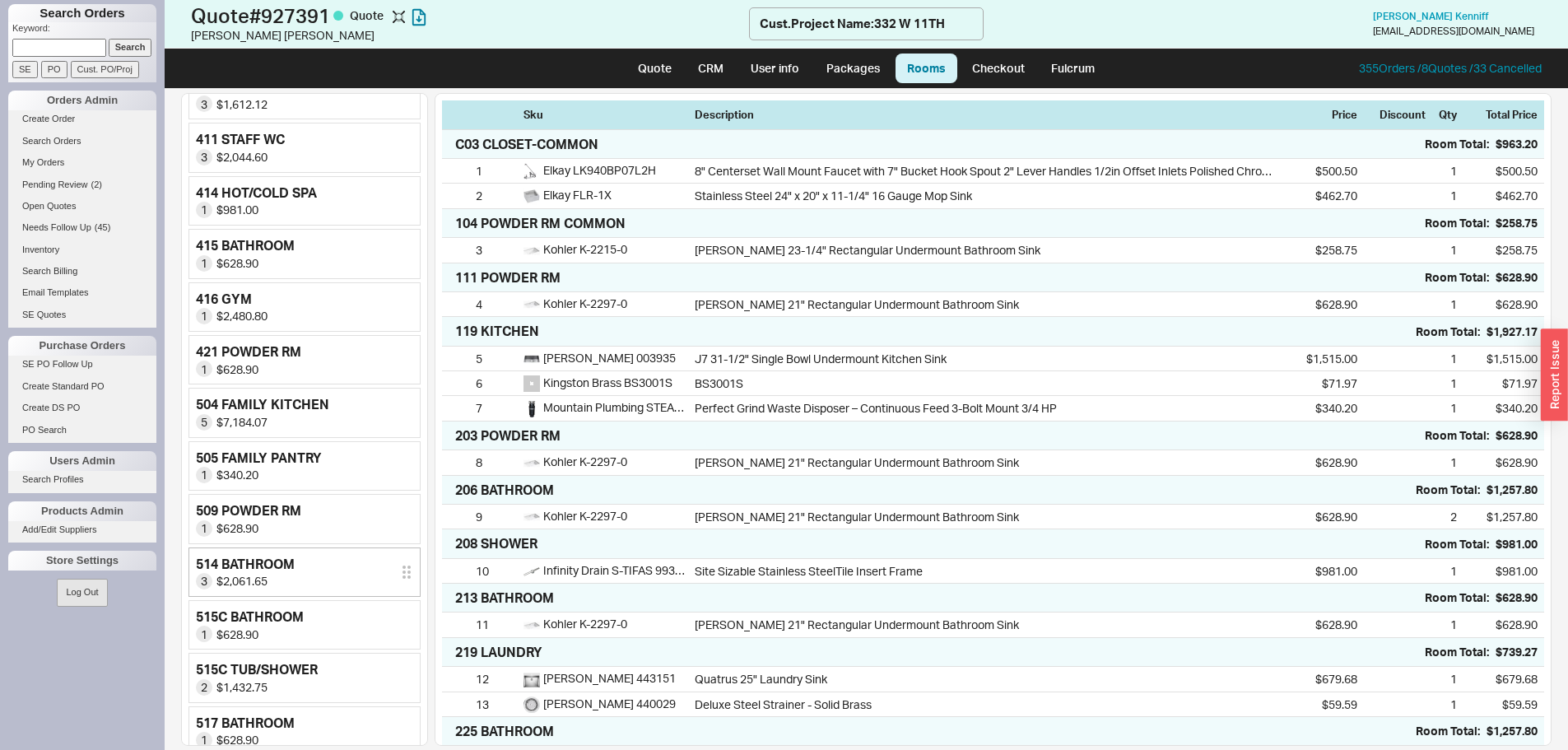
scroll to position [1152, 0]
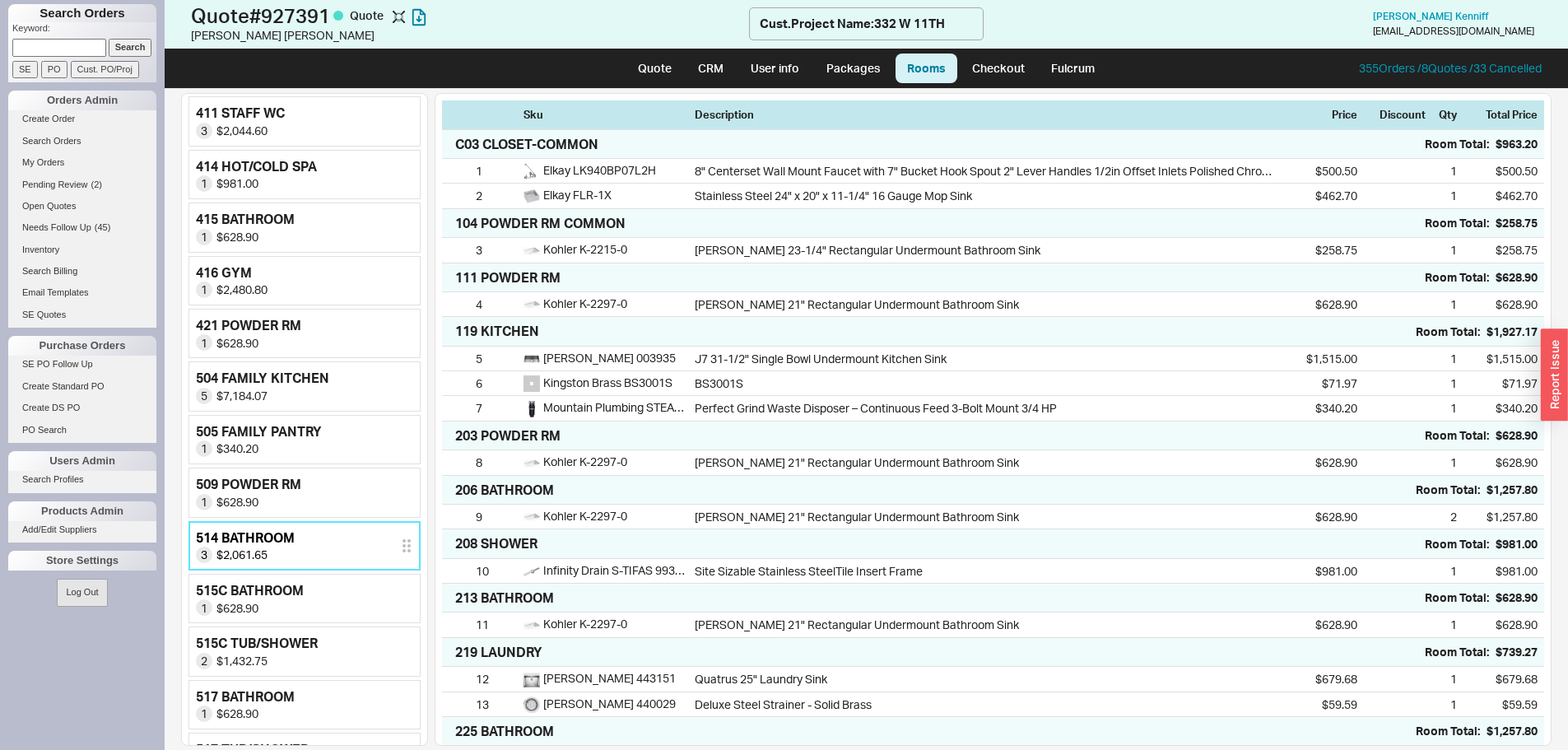
click at [330, 563] on link "514 BATHROOM 3 $2,061.65" at bounding box center [305, 546] width 232 height 49
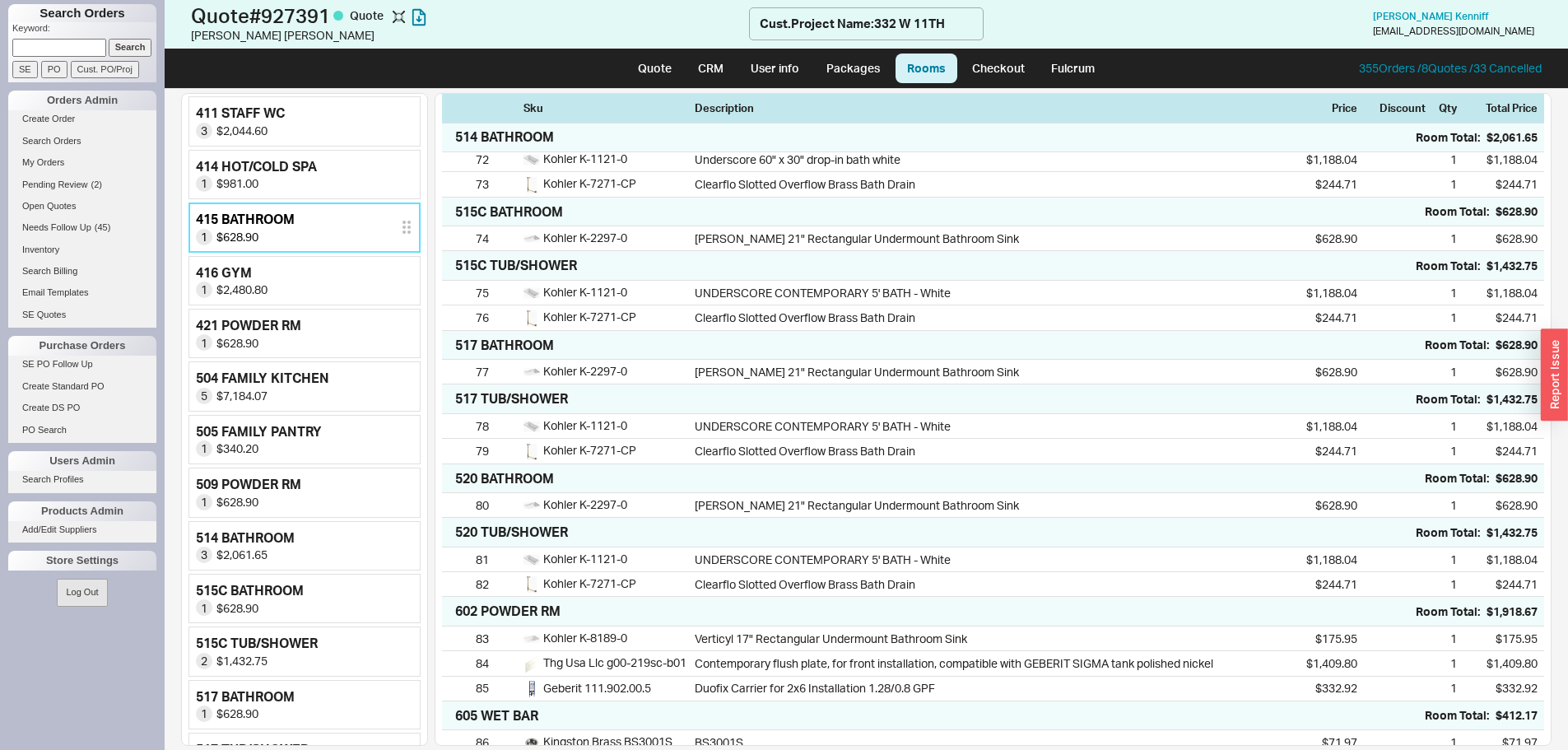
click at [297, 230] on div "1 $628.90" at bounding box center [298, 236] width 204 height 16
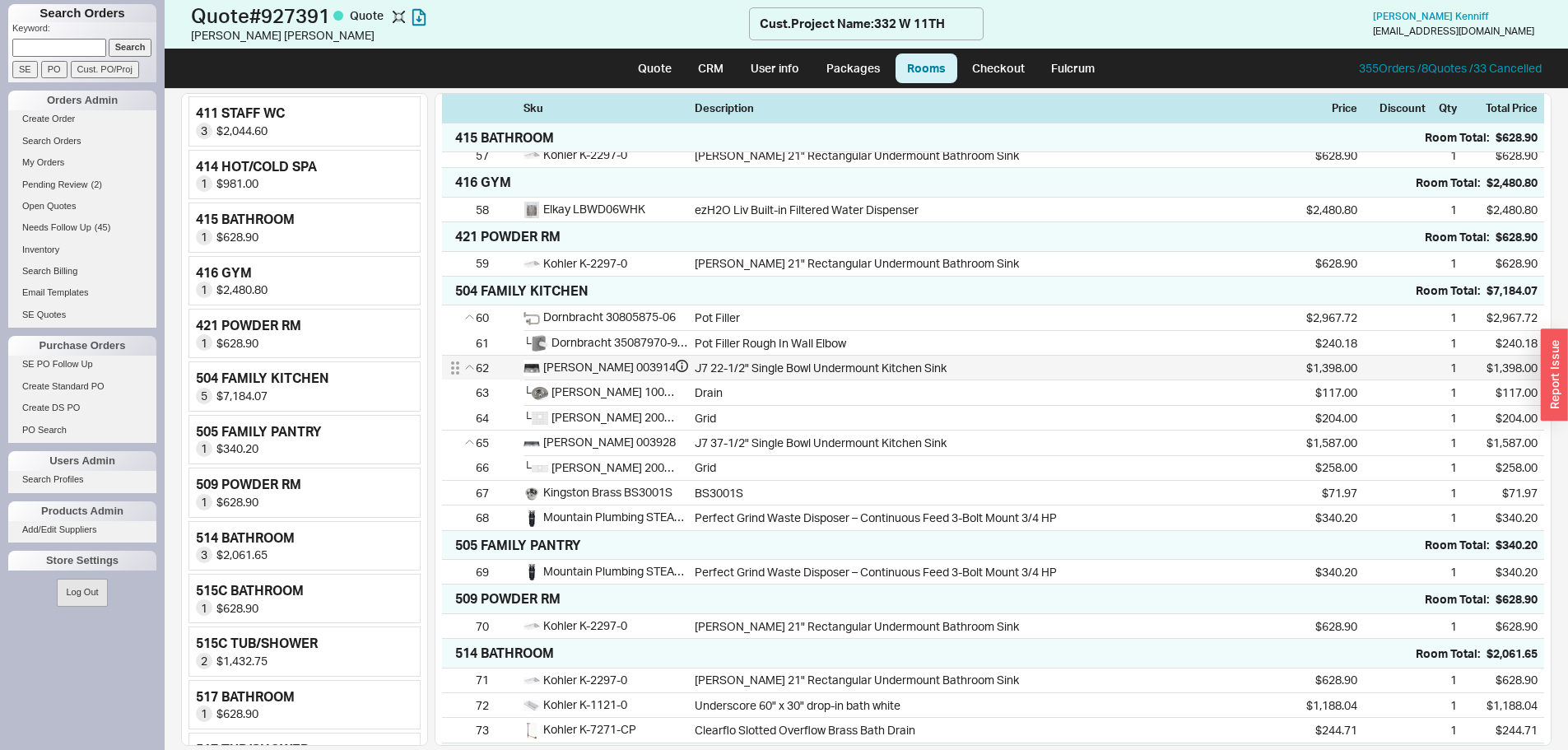
scroll to position [2024, 0]
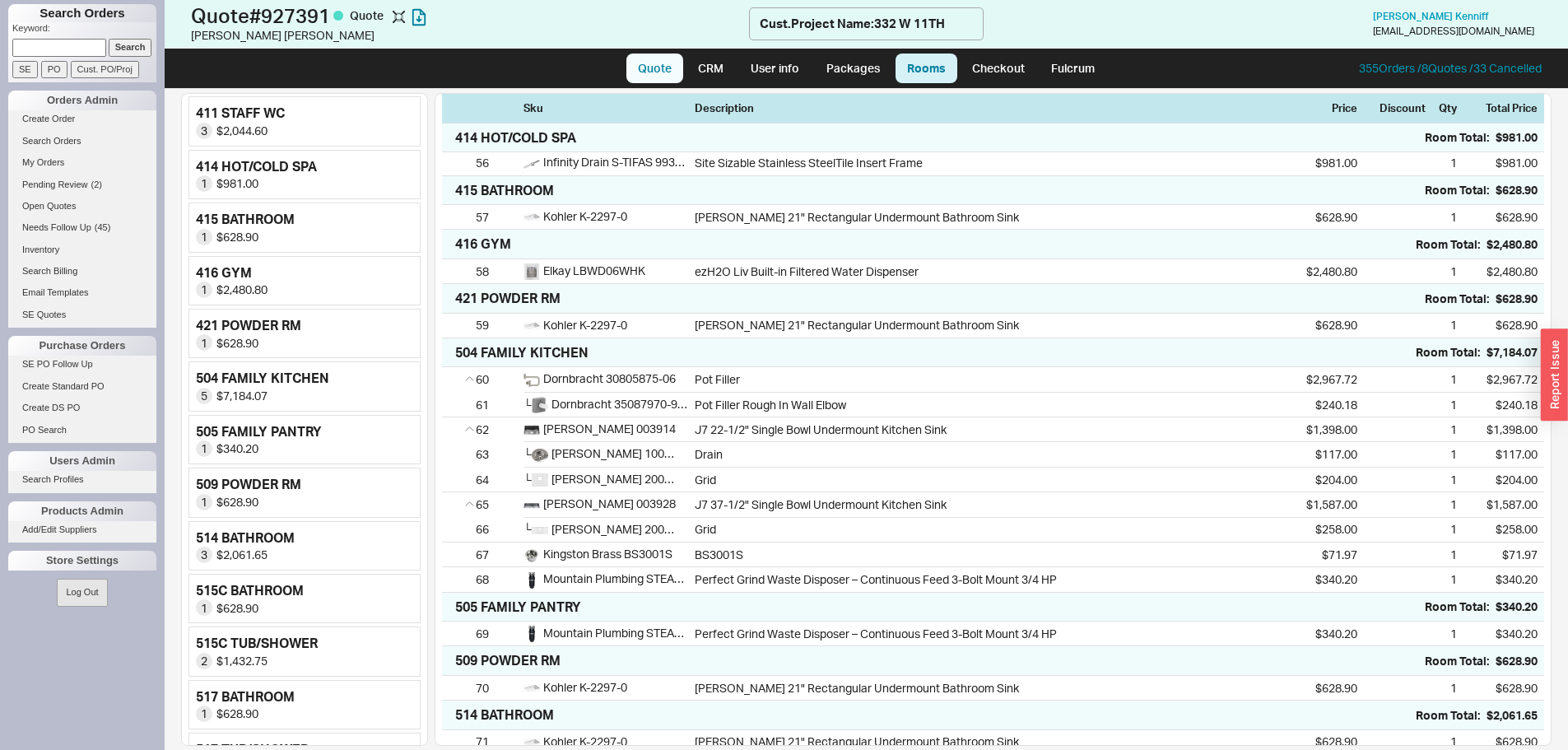
click at [640, 65] on link "Quote" at bounding box center [655, 68] width 57 height 29
select select "LOW"
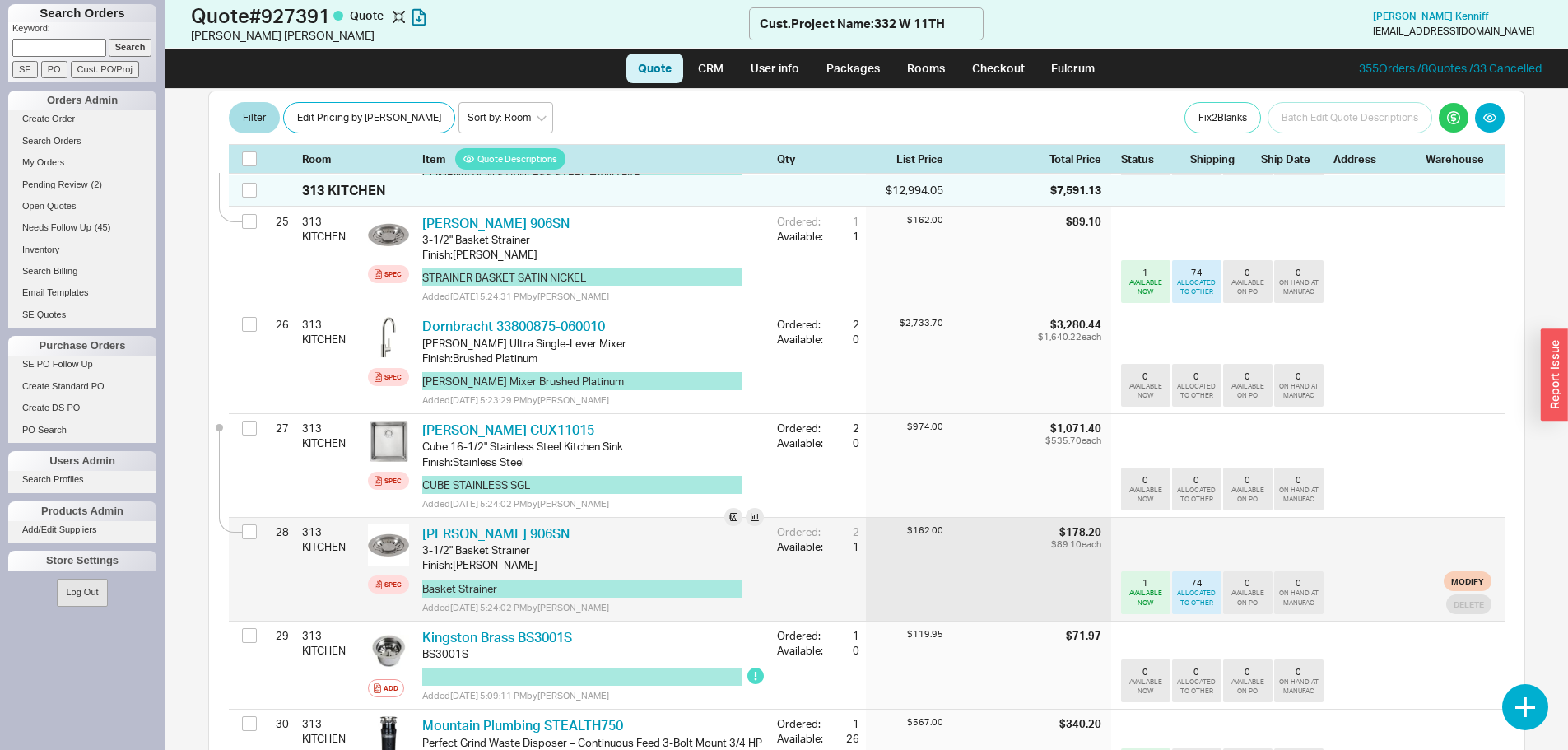
scroll to position [3211, 0]
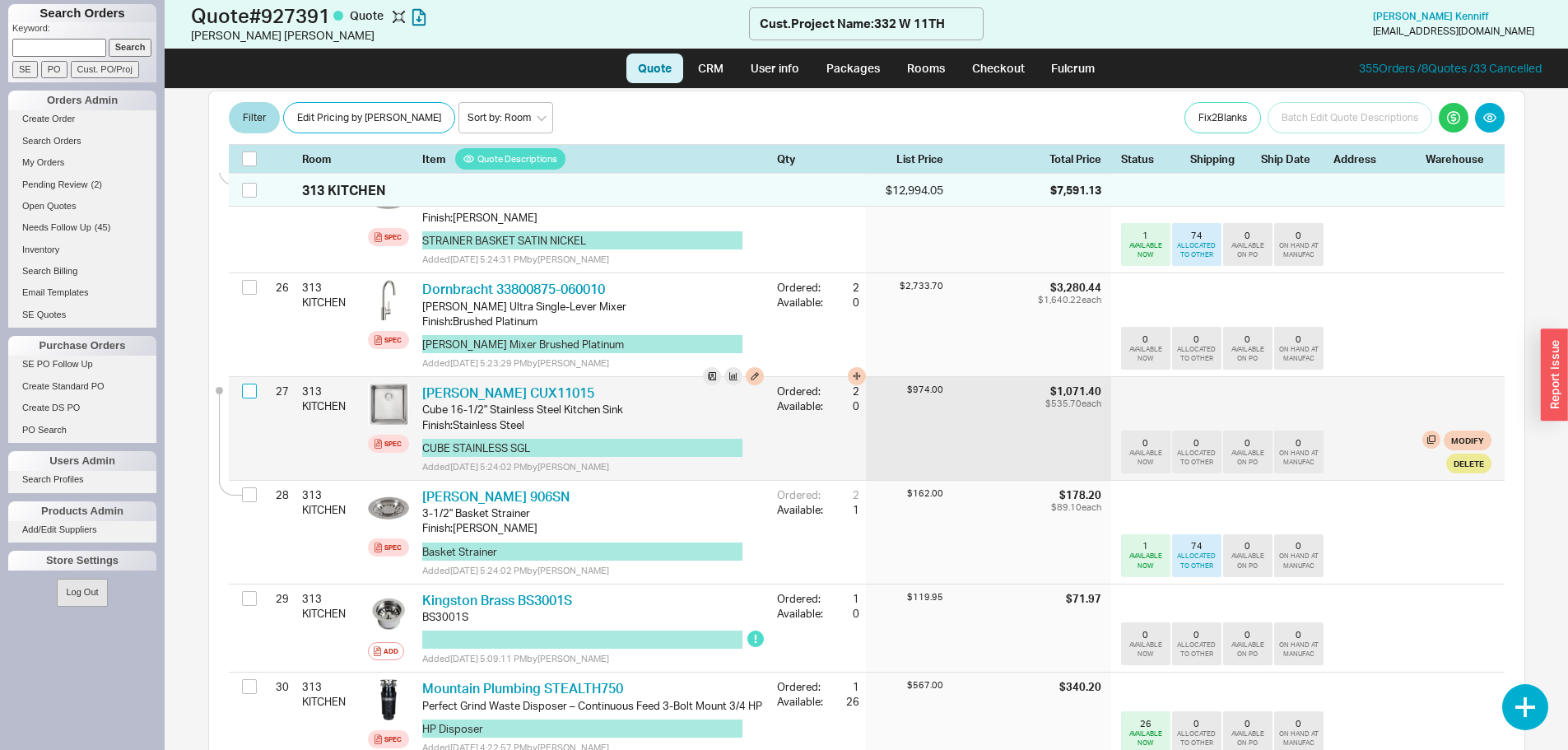
click at [250, 384] on input "checkbox" at bounding box center [249, 391] width 15 height 15
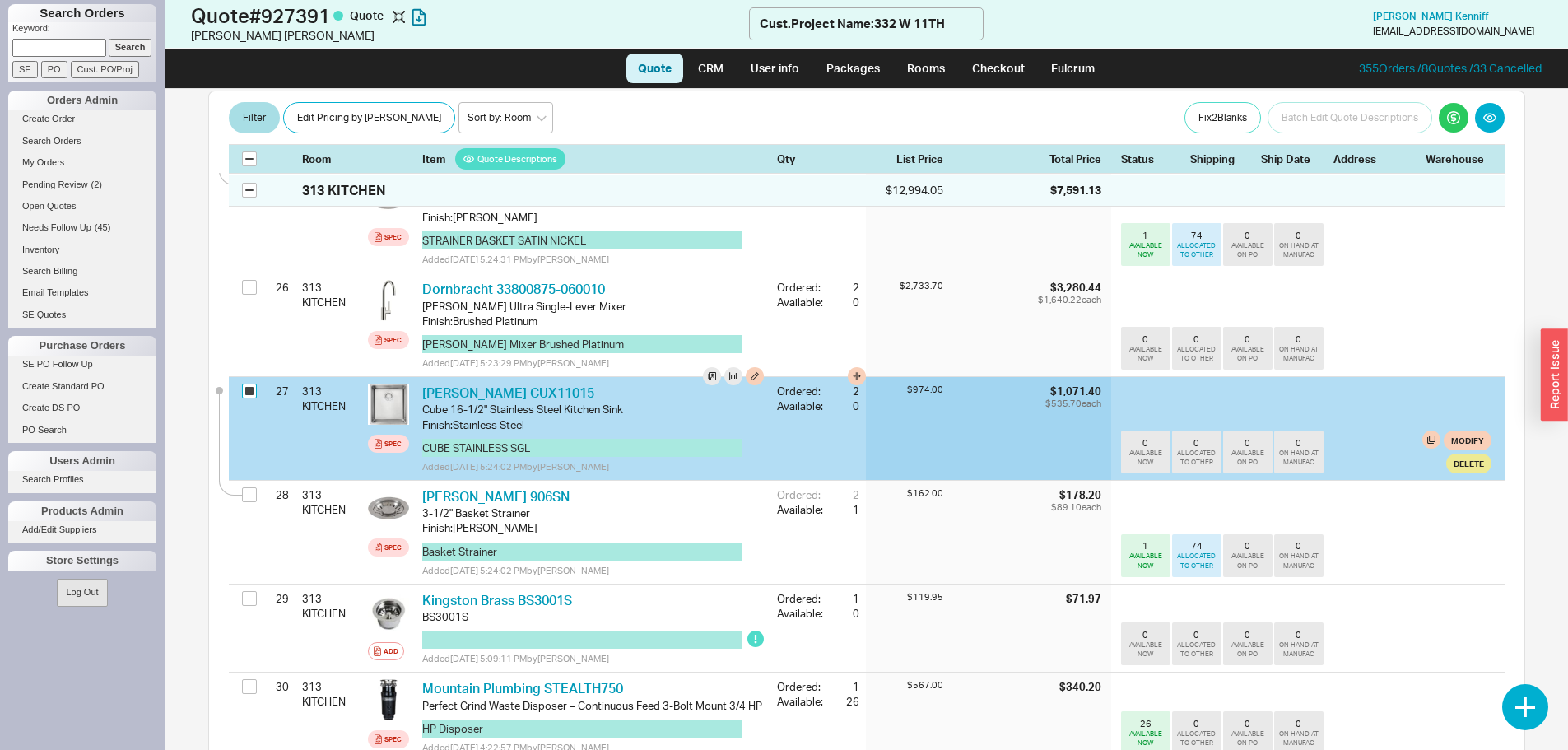
checkbox input "true"
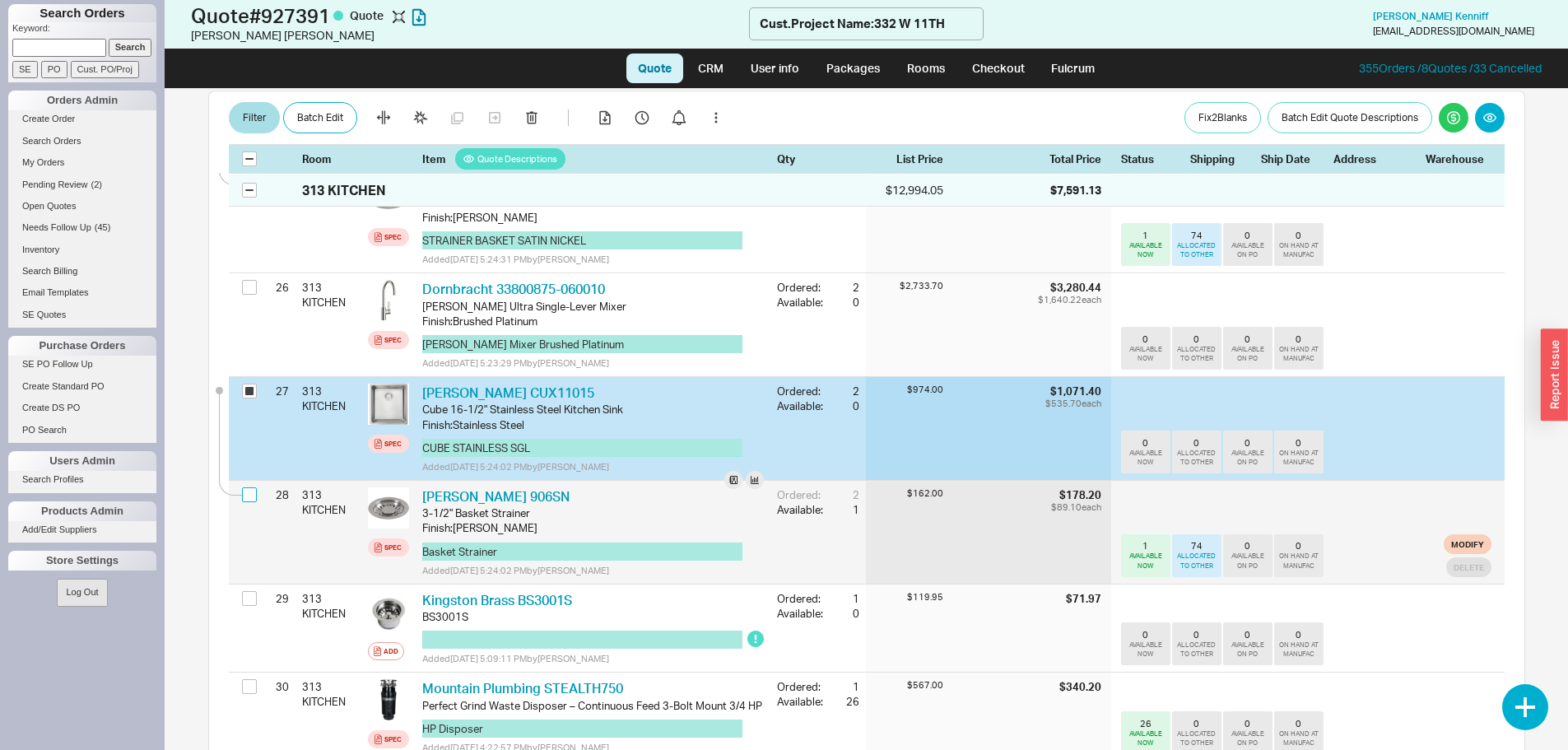
click at [249, 487] on input "checkbox" at bounding box center [249, 495] width 15 height 15
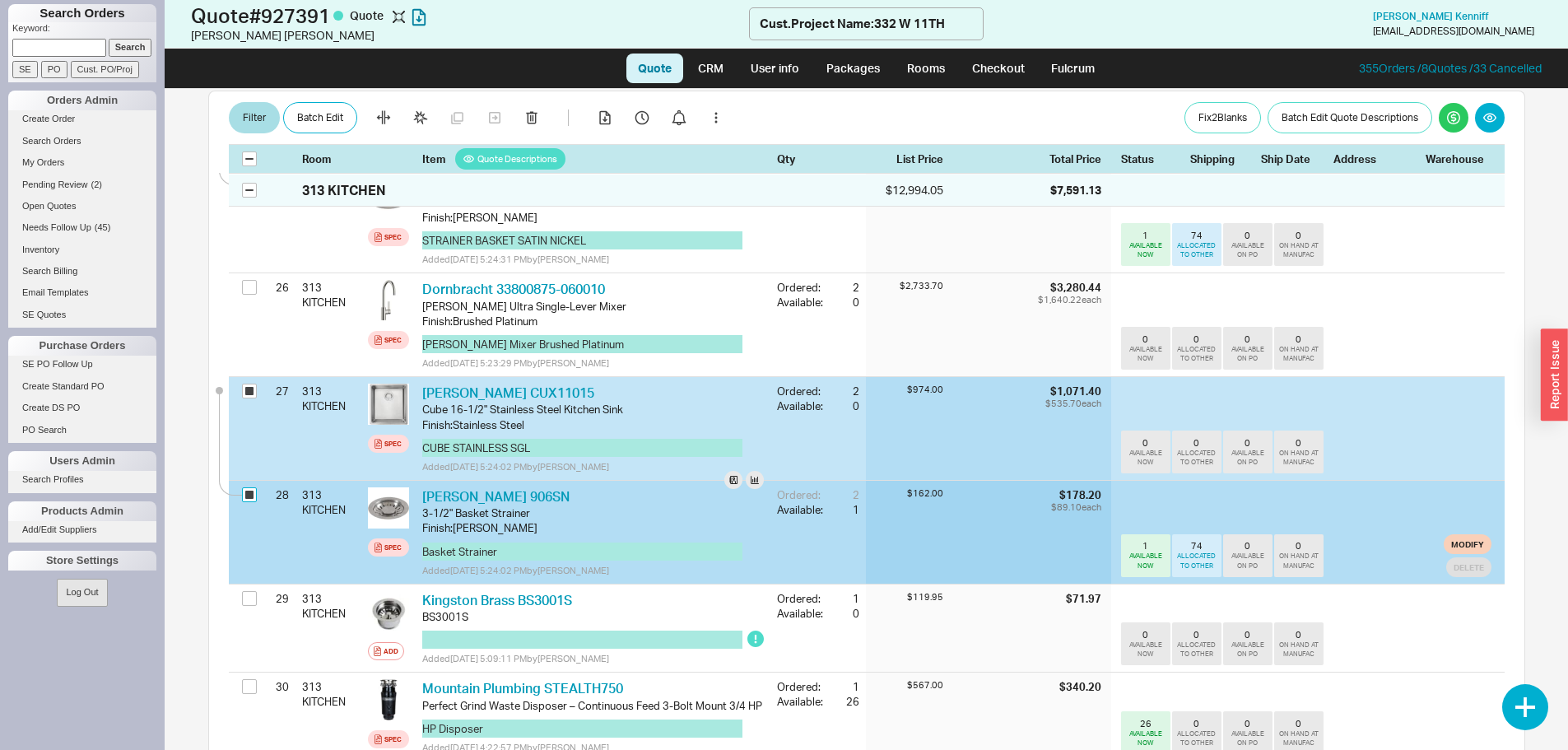
checkbox input "true"
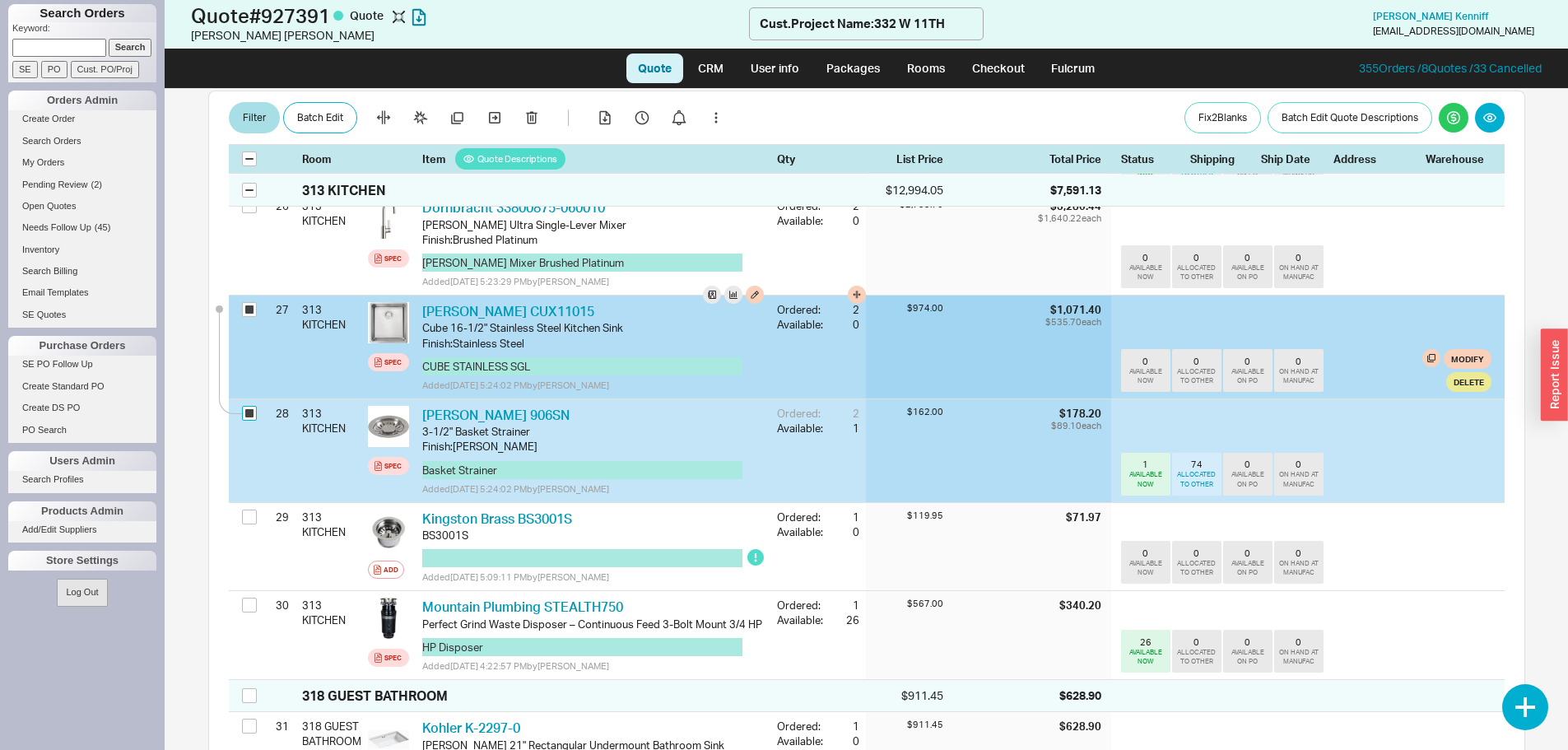
scroll to position [3293, 0]
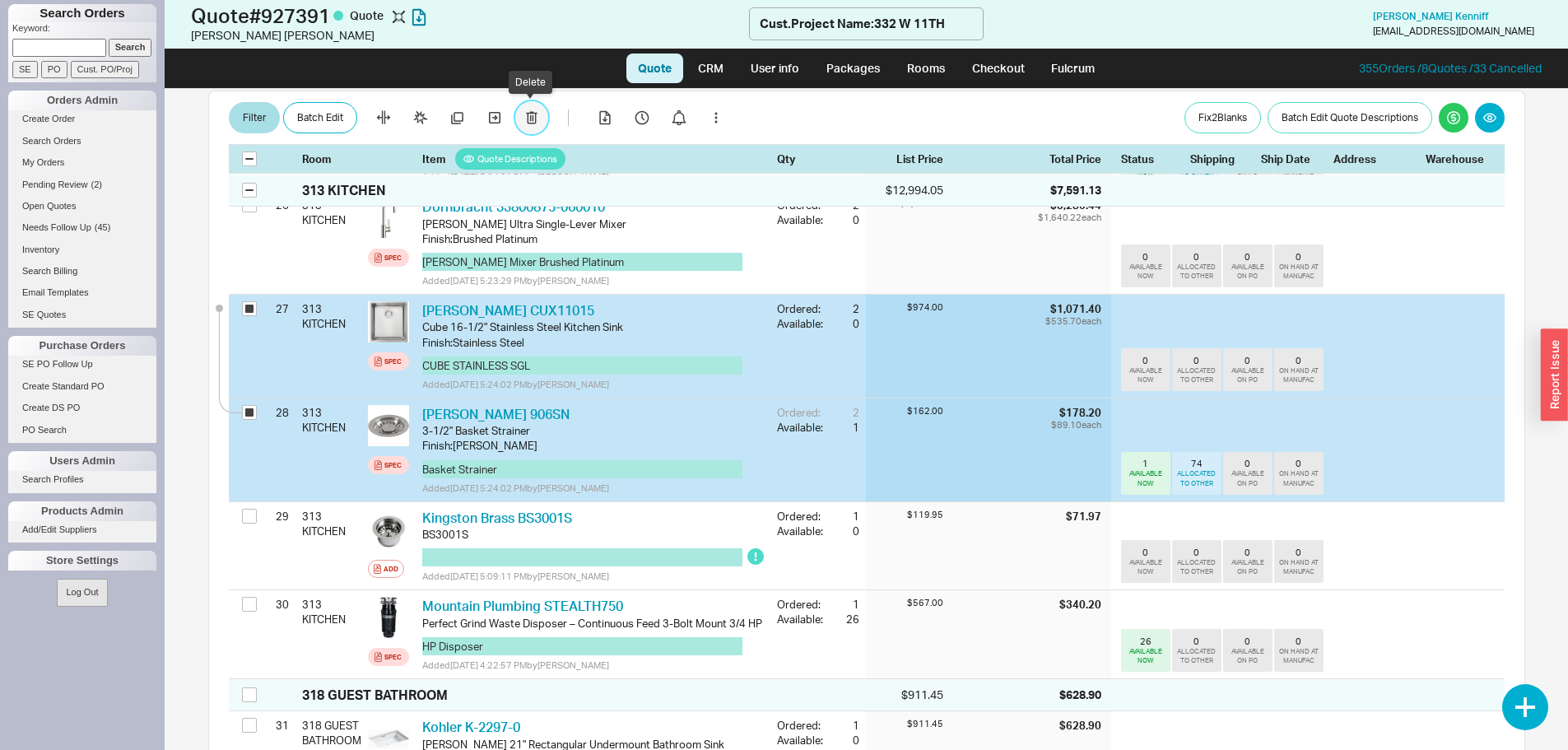
click at [535, 125] on icon "button" at bounding box center [532, 119] width 11 height 13
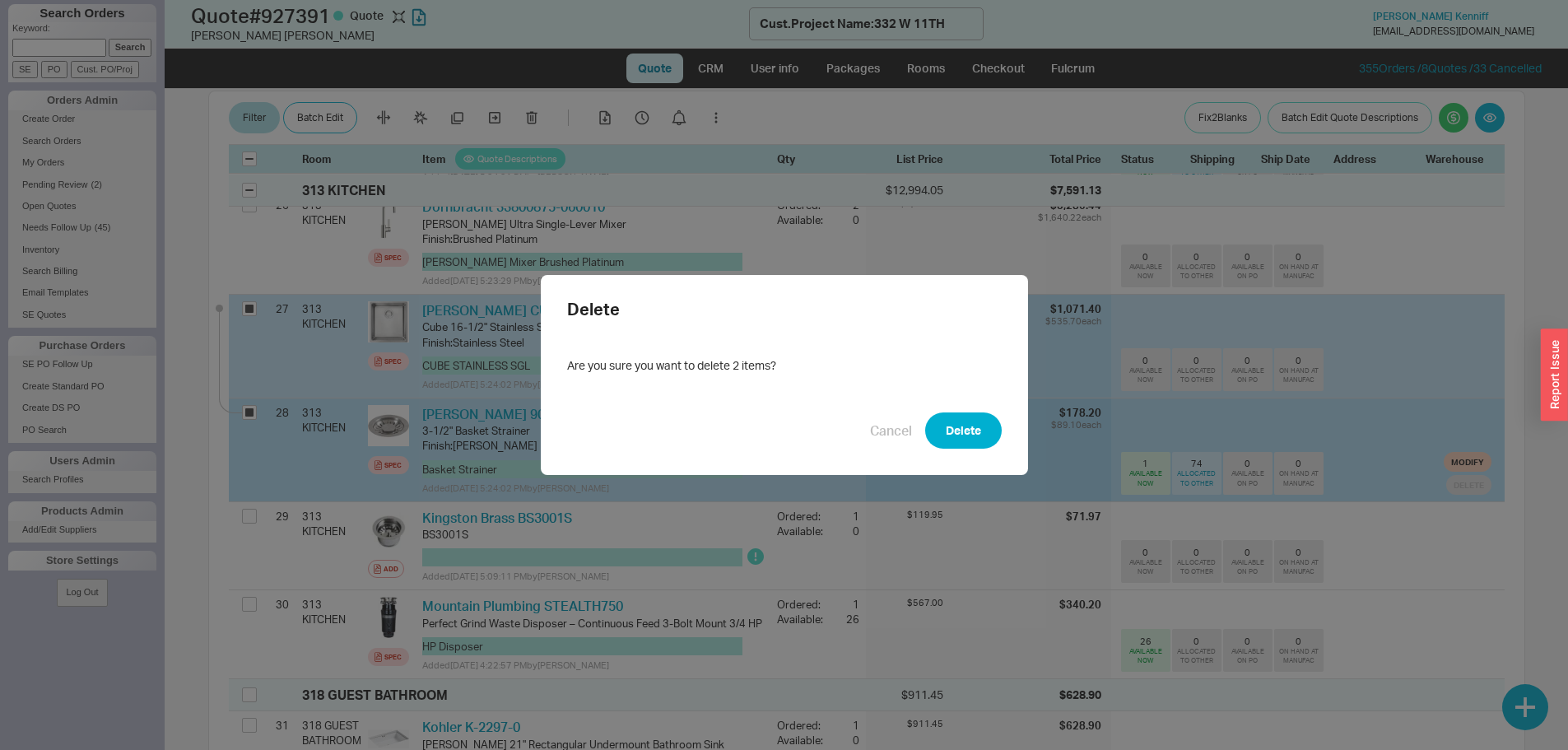
click at [949, 426] on button "Delete" at bounding box center [963, 431] width 77 height 36
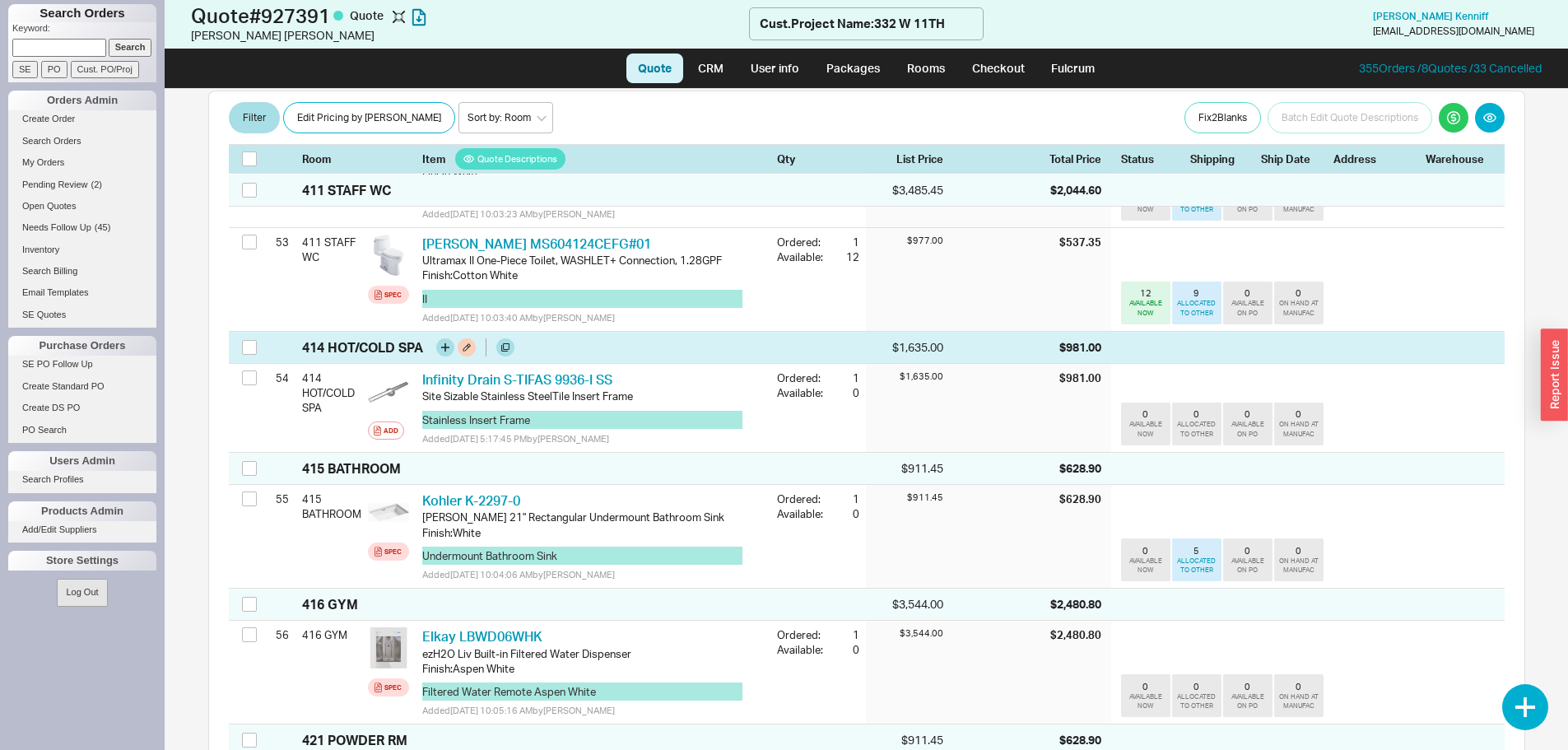
scroll to position [6257, 0]
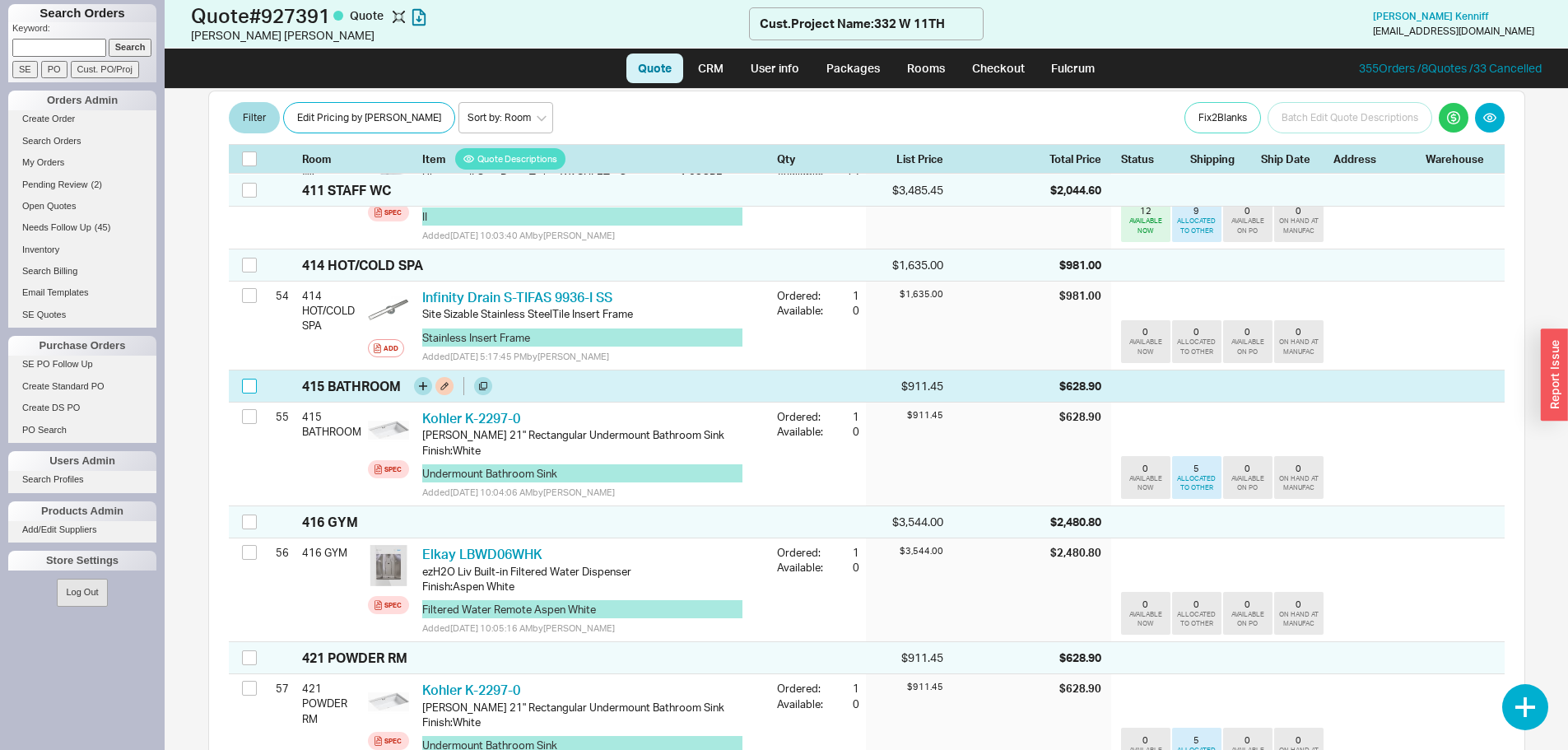
click at [250, 394] on input "checkbox" at bounding box center [249, 386] width 15 height 15
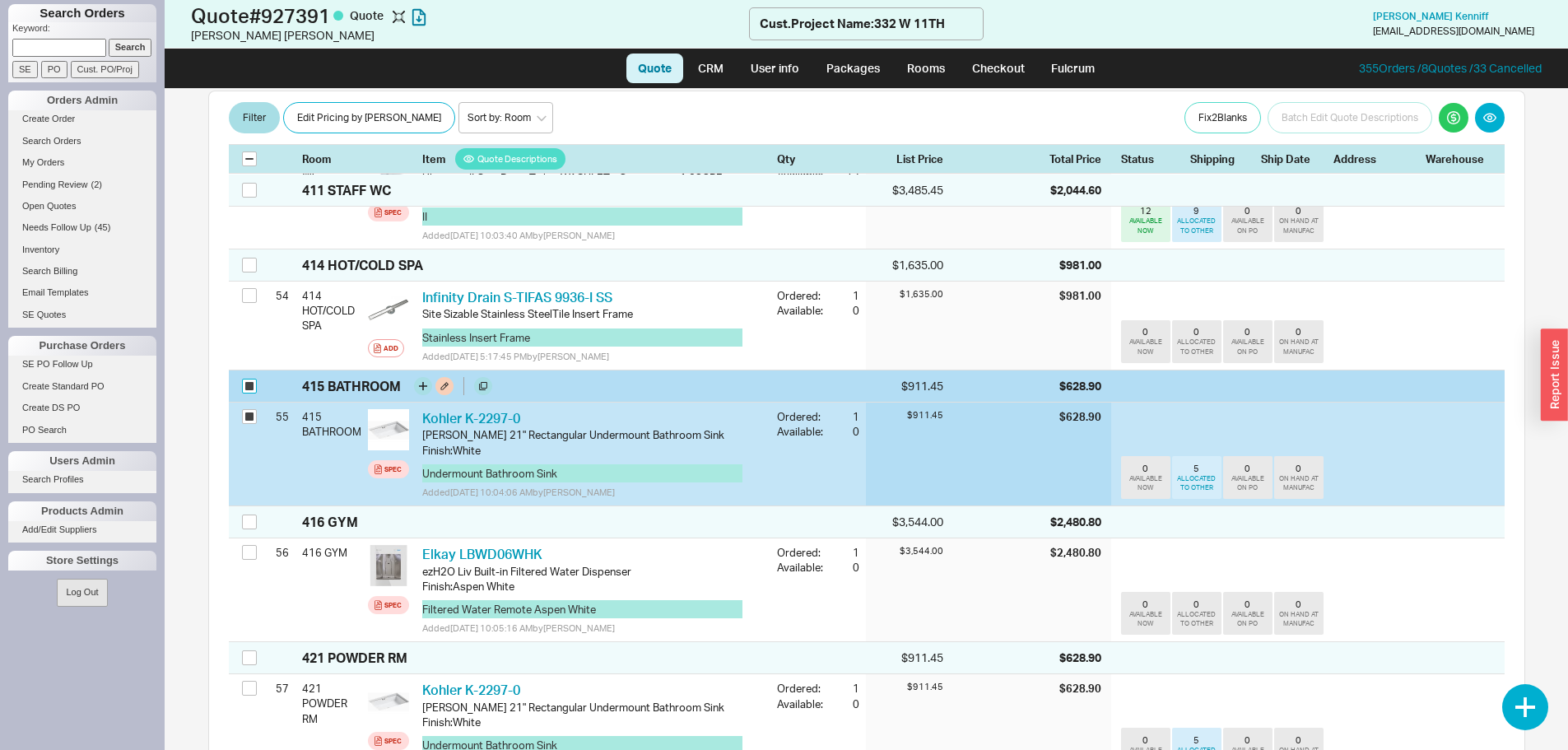
checkbox input "true"
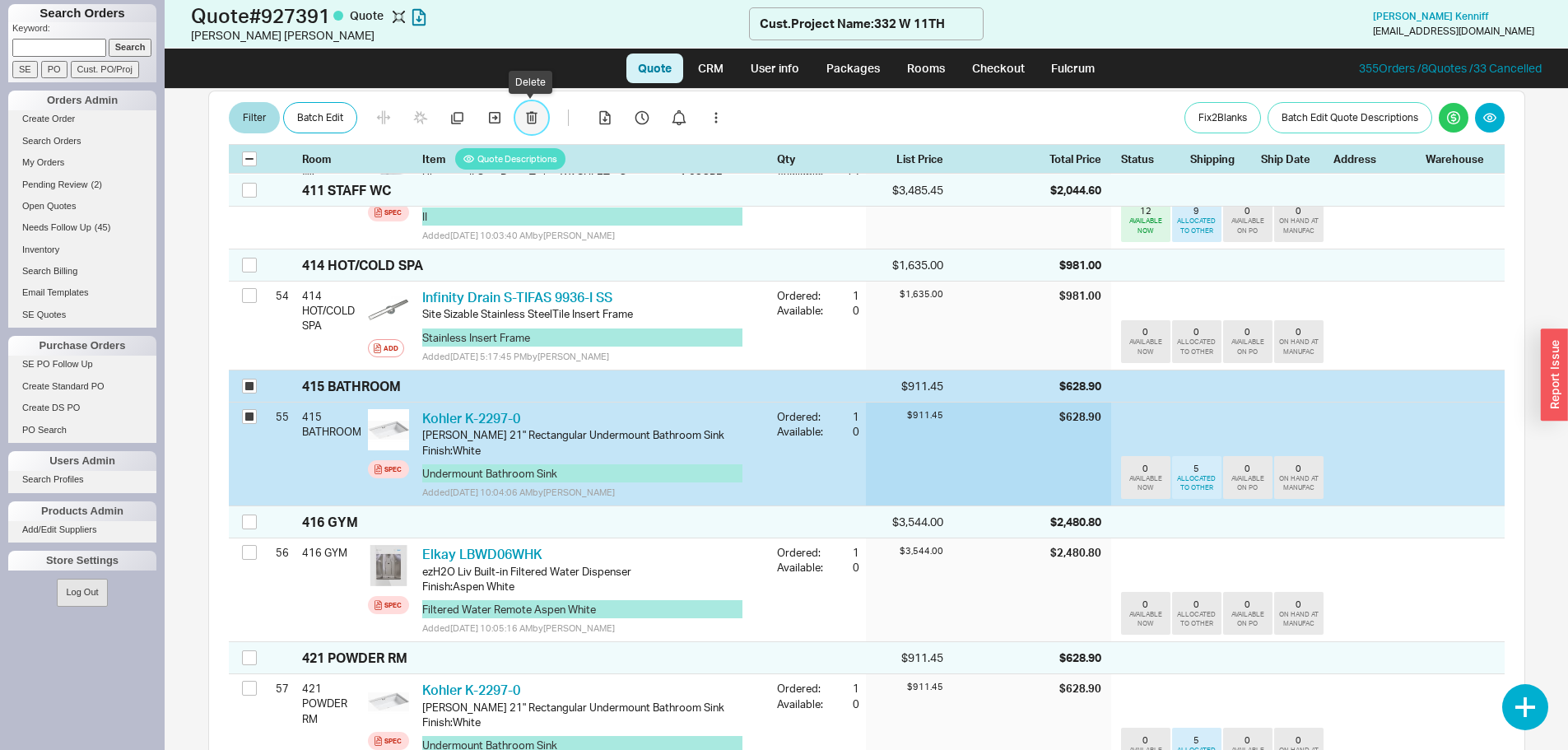
click at [522, 120] on button "button" at bounding box center [532, 118] width 33 height 33
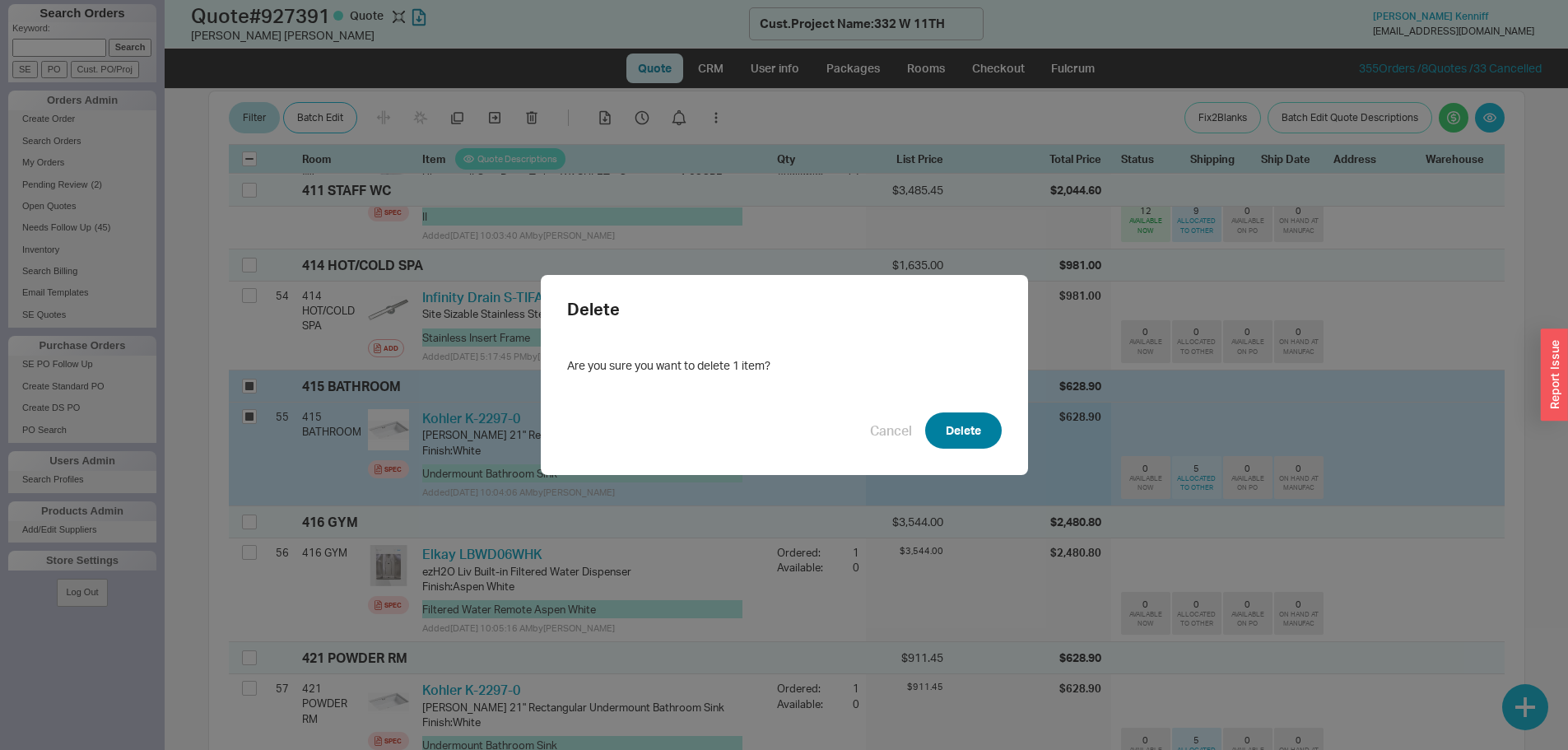
click at [977, 434] on button "Delete" at bounding box center [963, 431] width 77 height 36
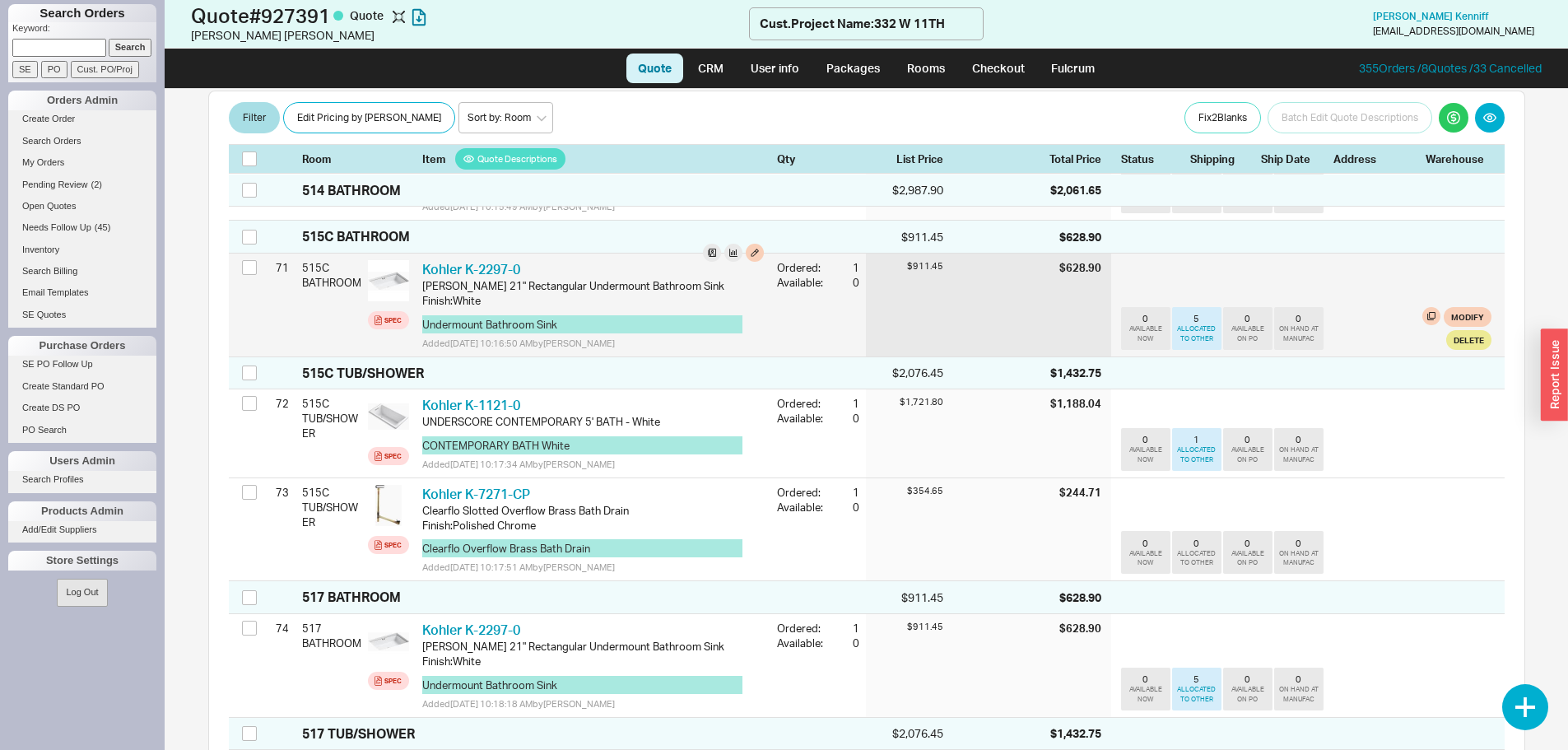
scroll to position [8232, 0]
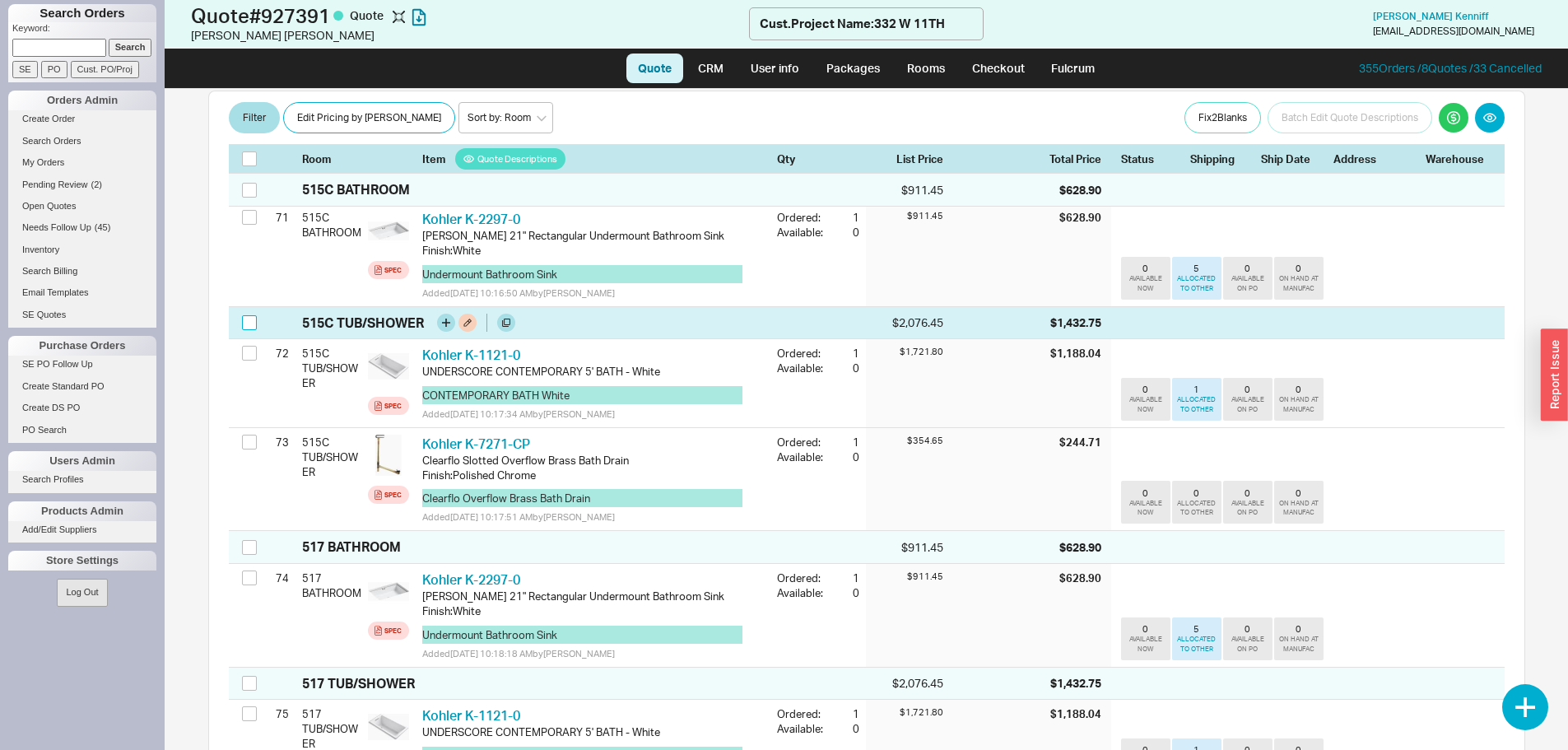
click at [251, 330] on input "checkbox" at bounding box center [249, 323] width 15 height 15
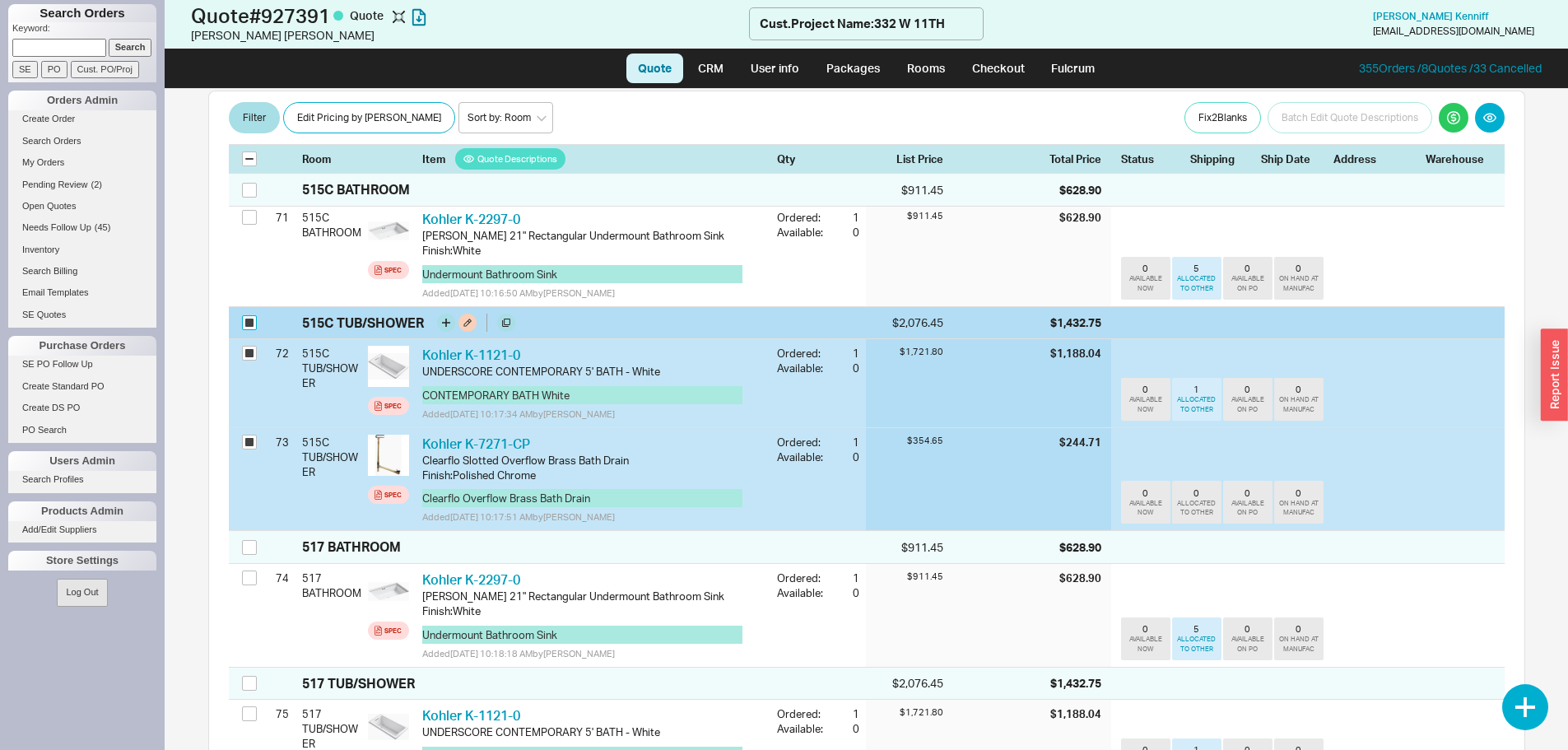
checkbox input "true"
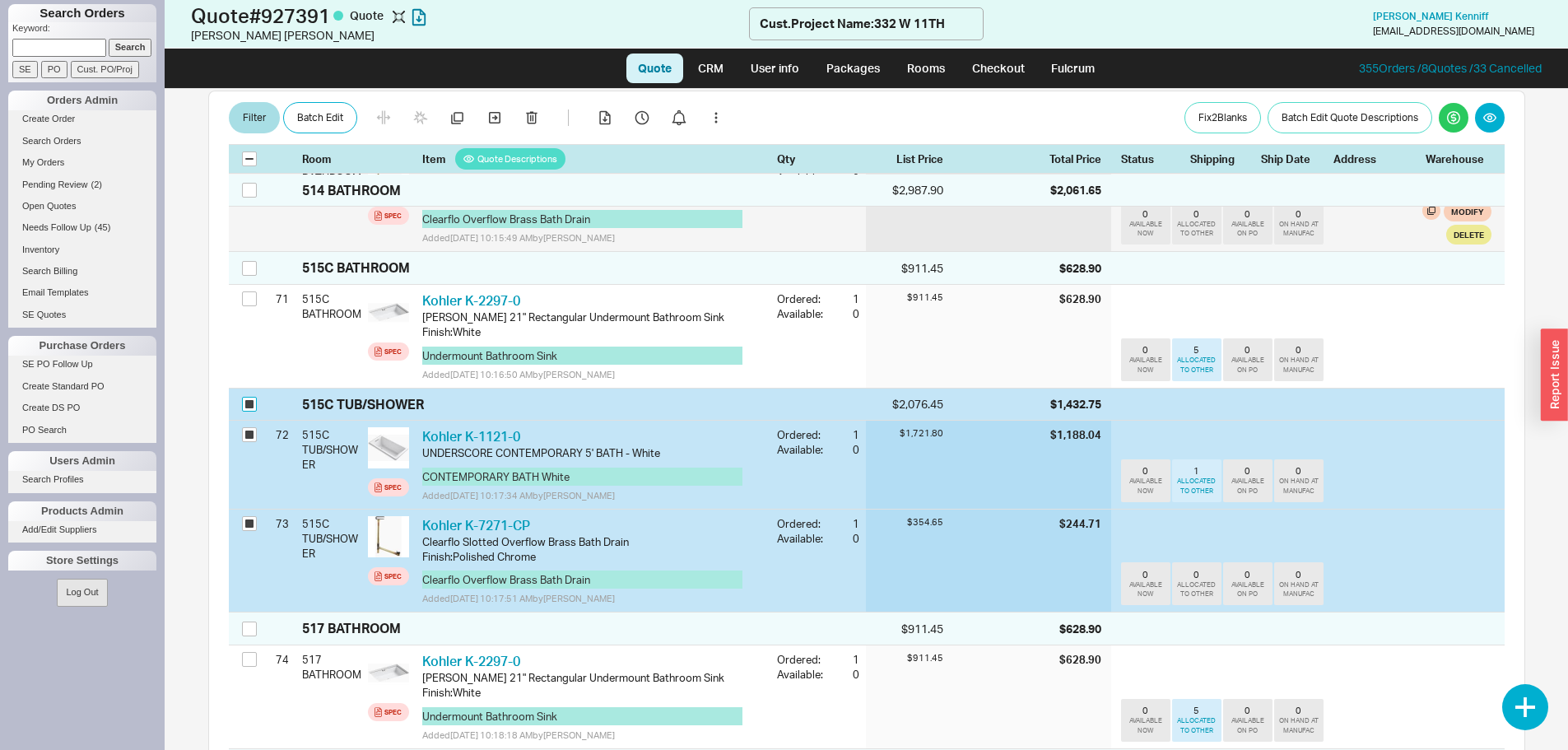
scroll to position [8150, 0]
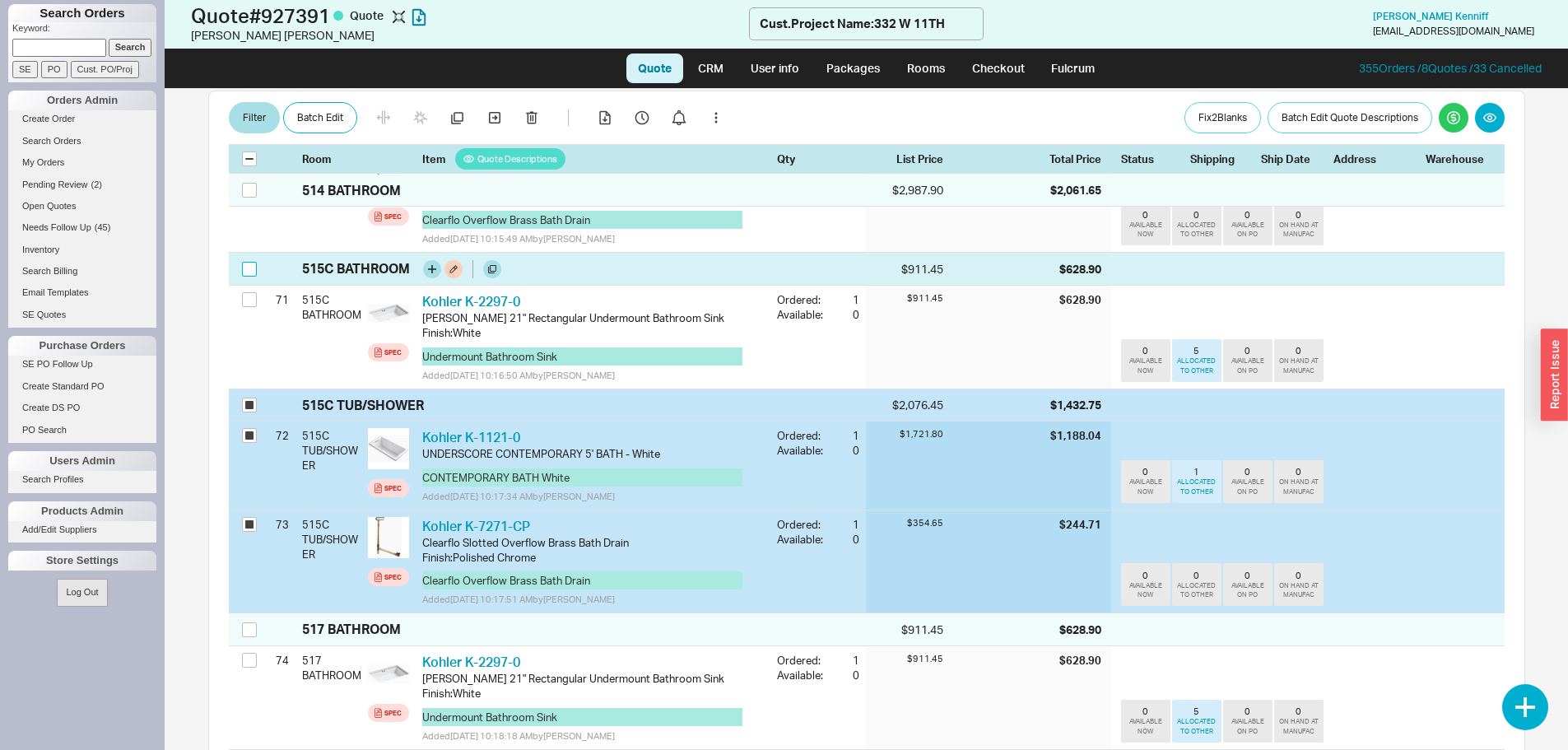
click at [248, 277] on input "checkbox" at bounding box center [249, 269] width 15 height 15
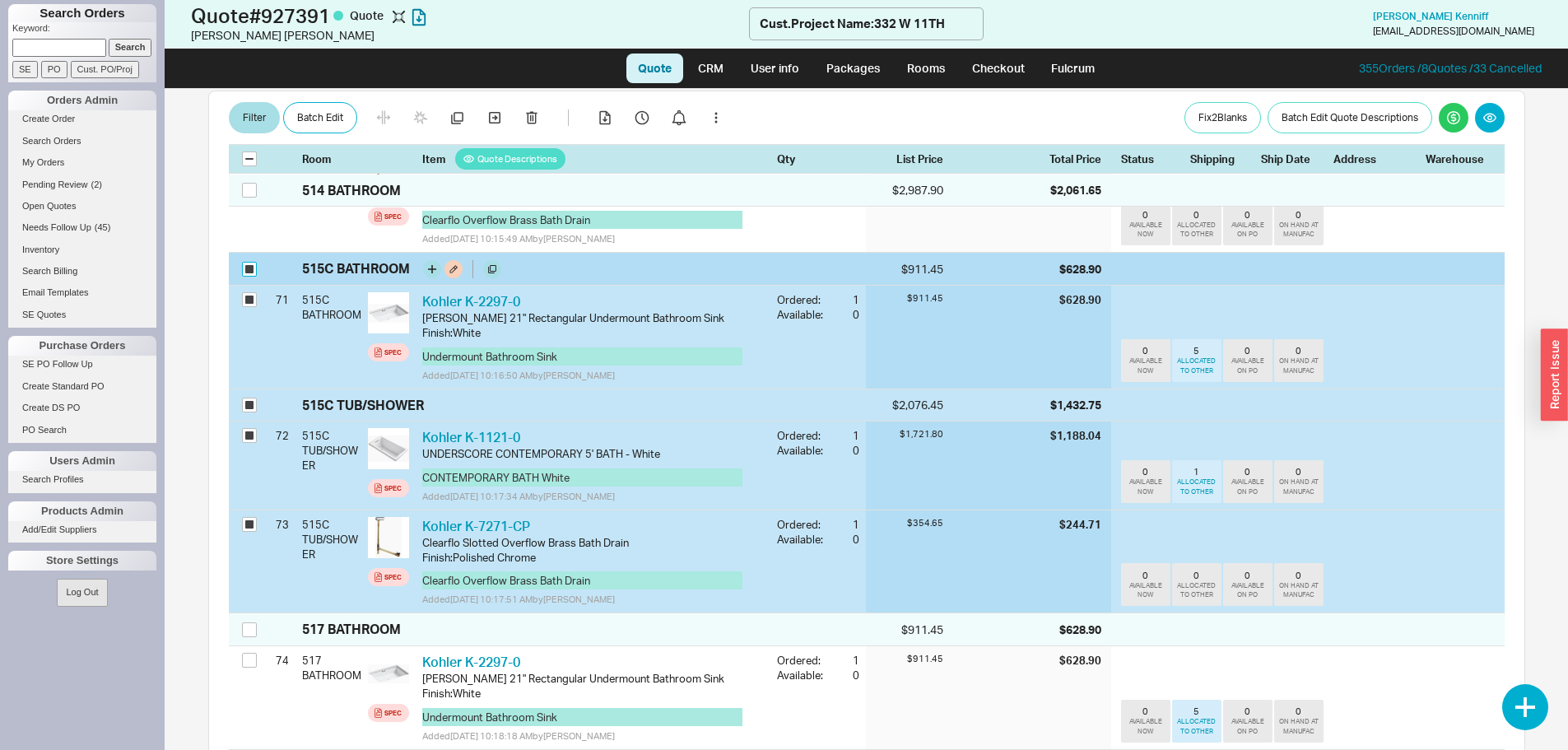
checkbox input "true"
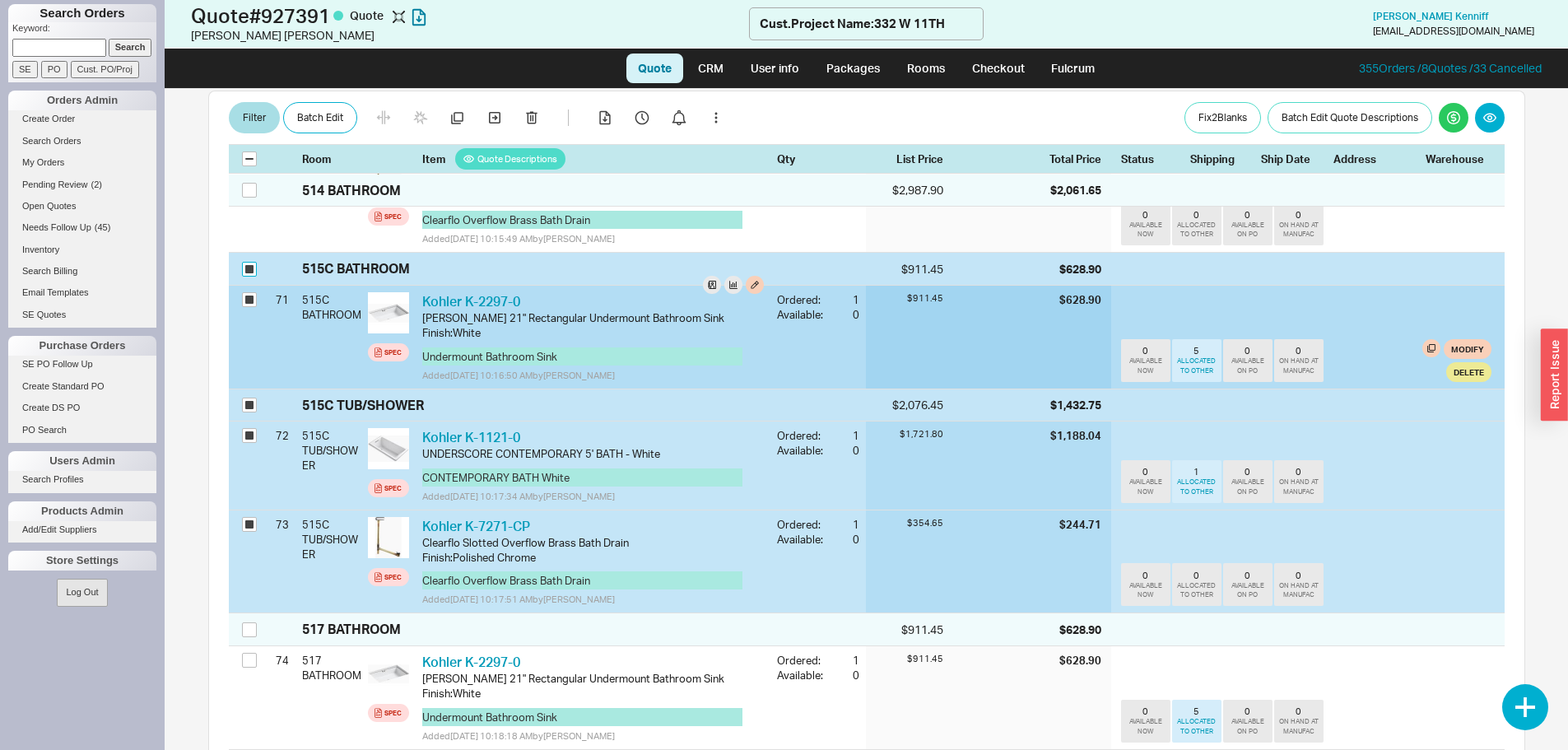
checkbox input "true"
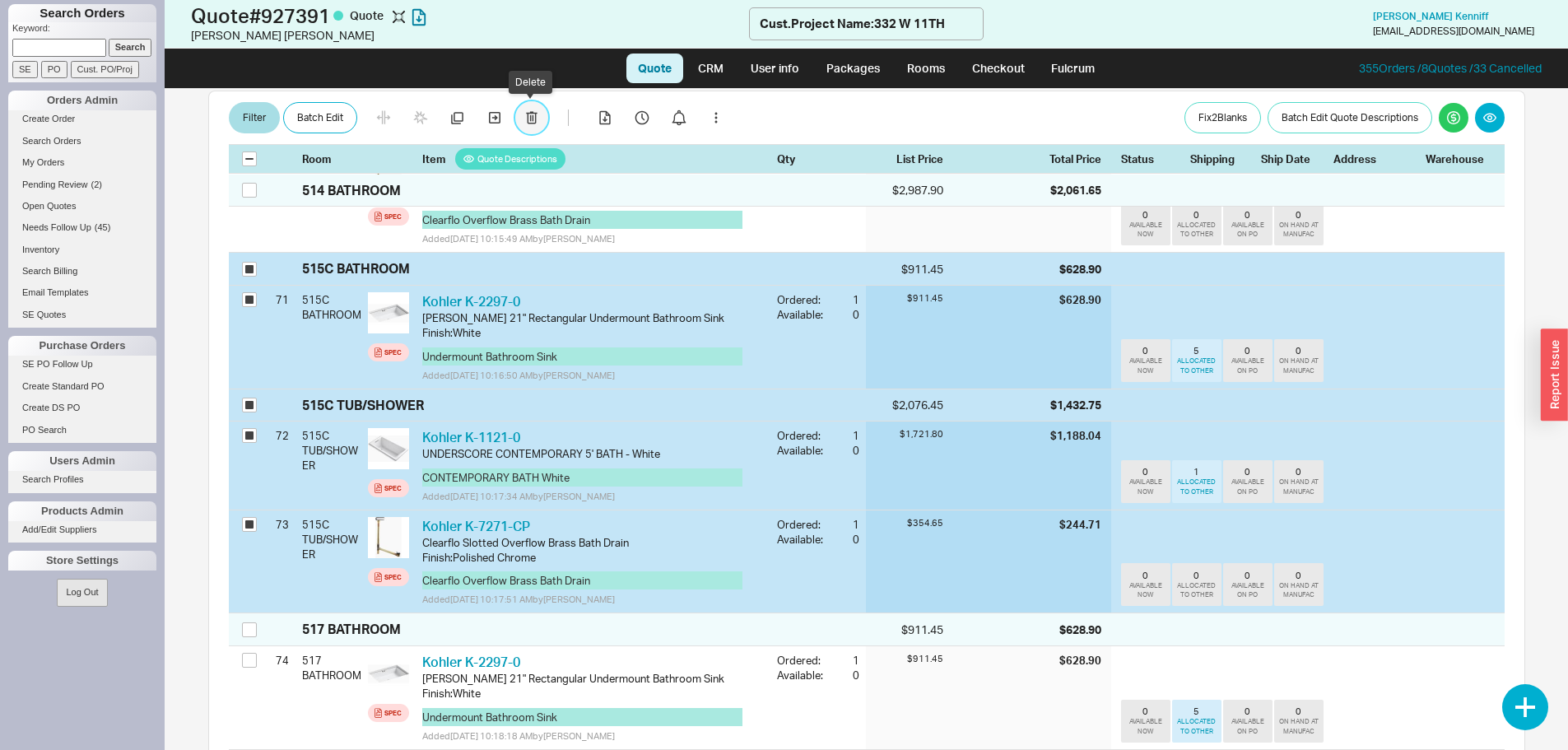
click at [536, 117] on button "button" at bounding box center [532, 118] width 33 height 33
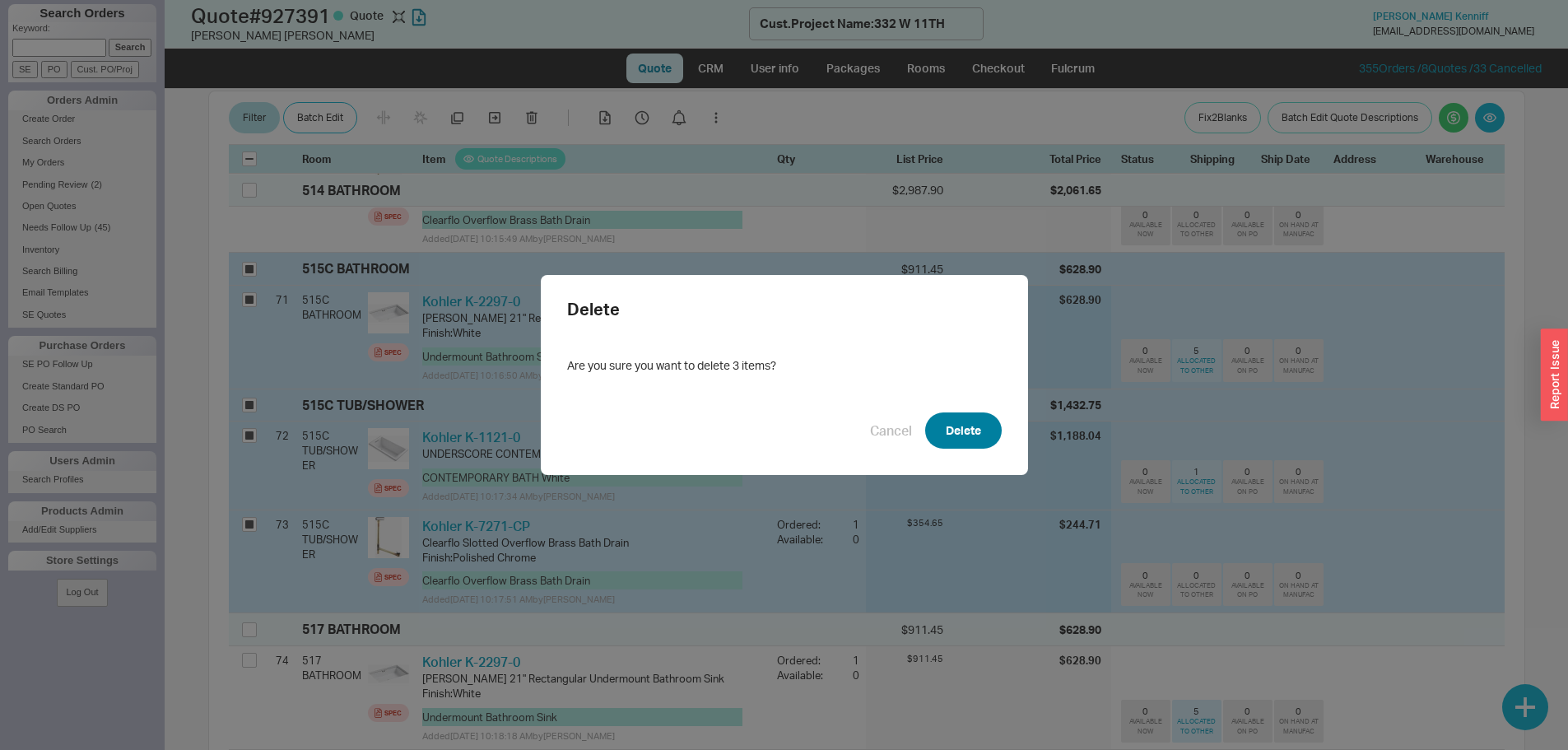
click at [948, 434] on button "Delete" at bounding box center [963, 431] width 77 height 36
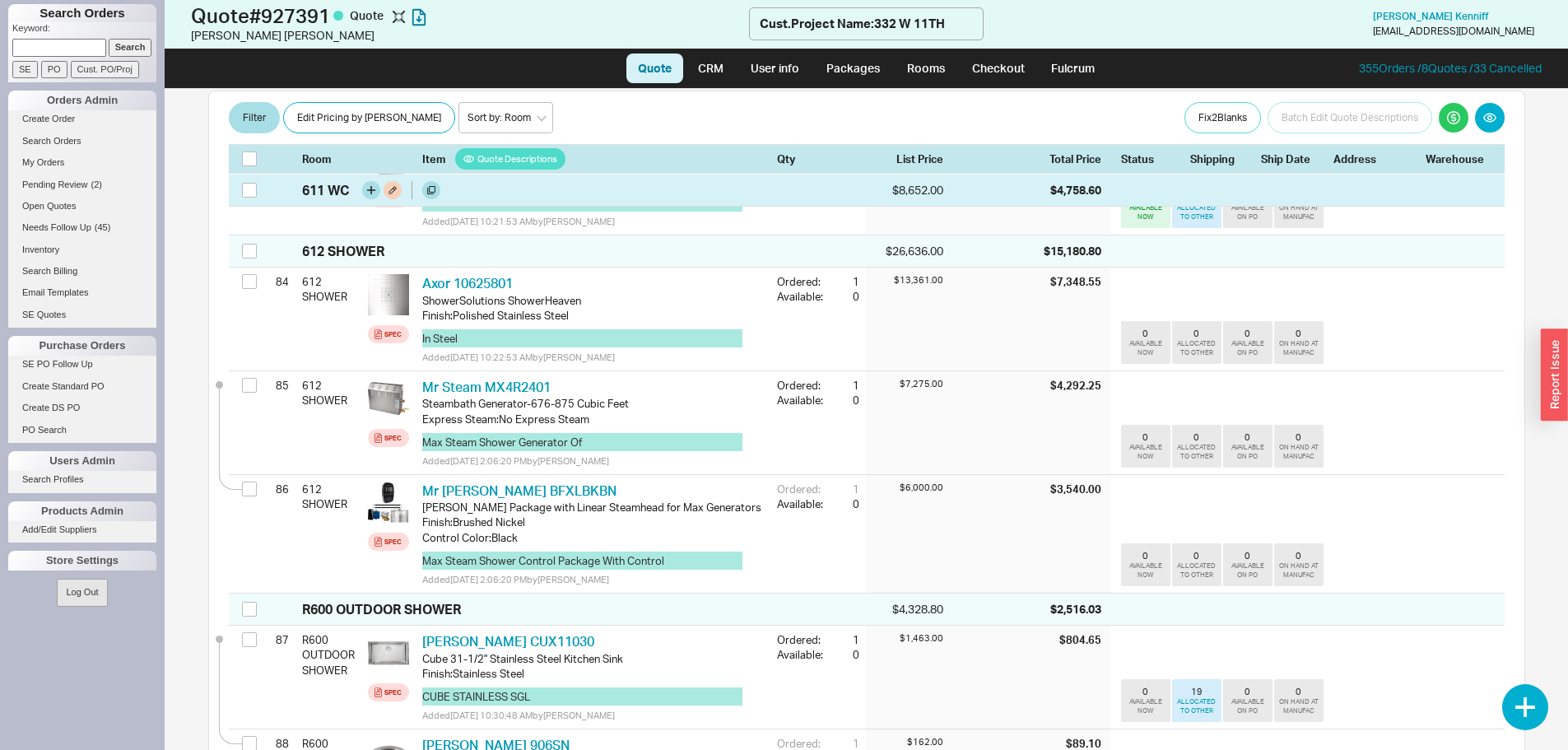
scroll to position [9714, 0]
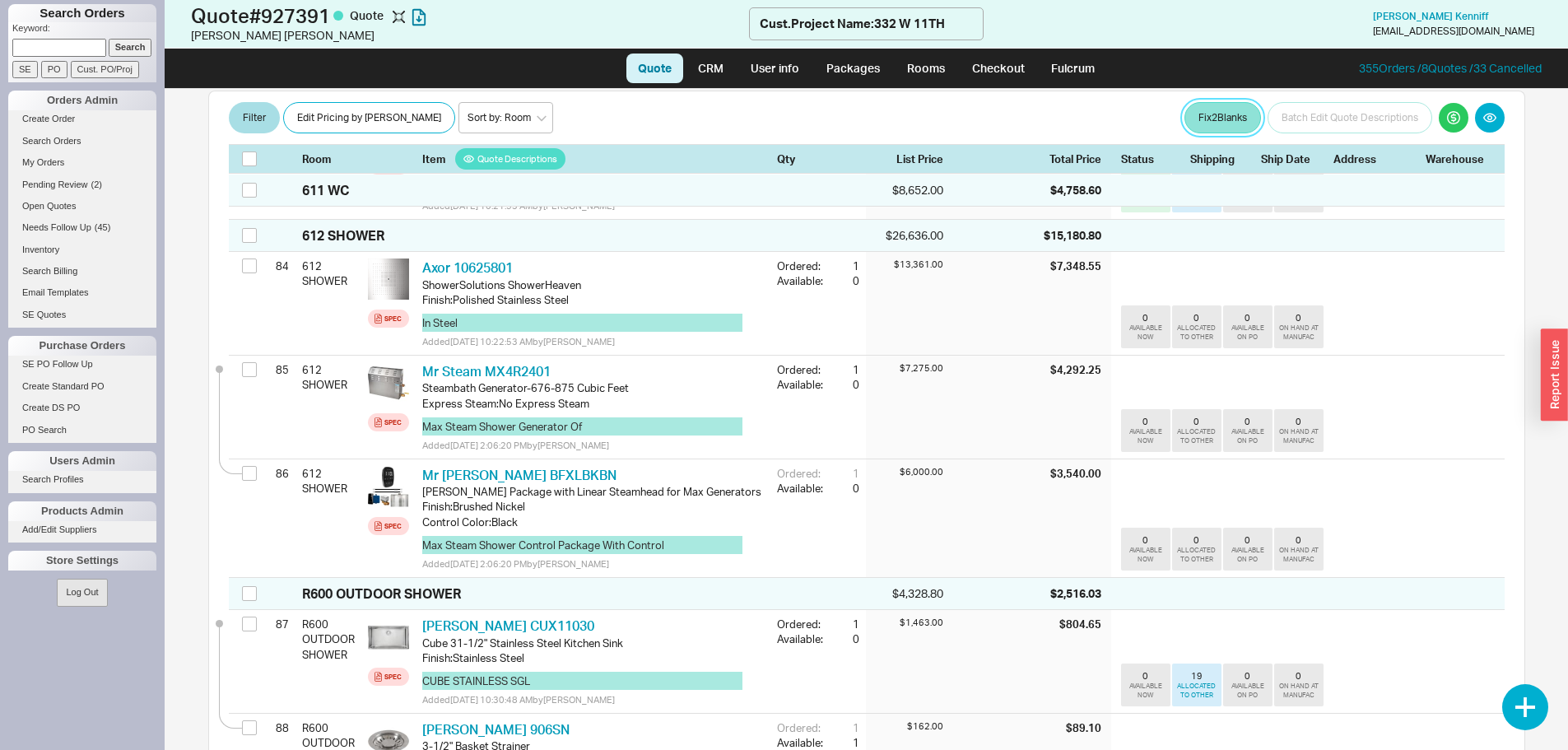
click at [1231, 111] on button "Fix 2 Blank s" at bounding box center [1222, 118] width 77 height 31
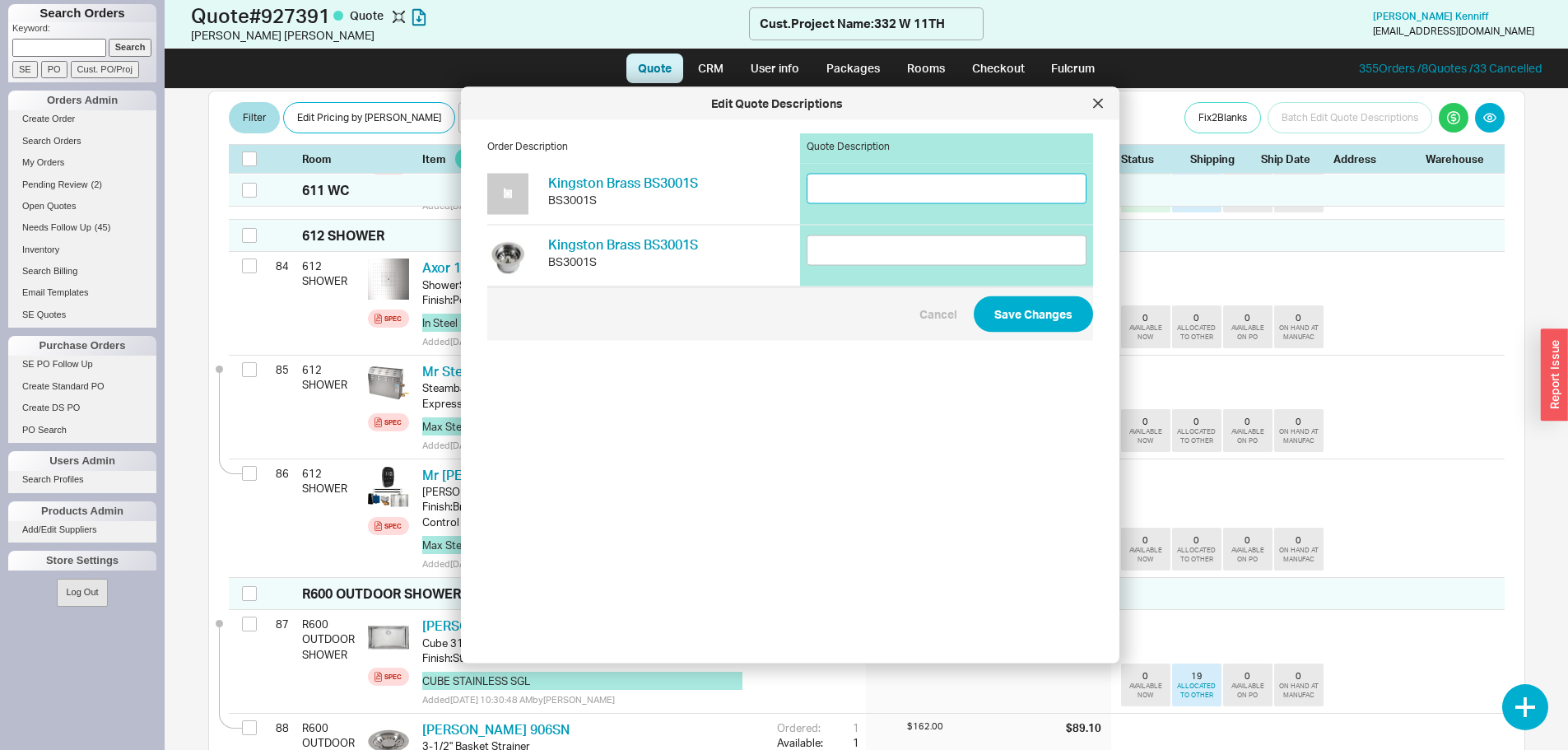
click at [839, 194] on input at bounding box center [946, 188] width 280 height 30
type input "Stainless Steel Drain"
click at [861, 258] on input at bounding box center [946, 249] width 280 height 30
click at [931, 189] on input "Stainless Steel Drain" at bounding box center [946, 188] width 280 height 30
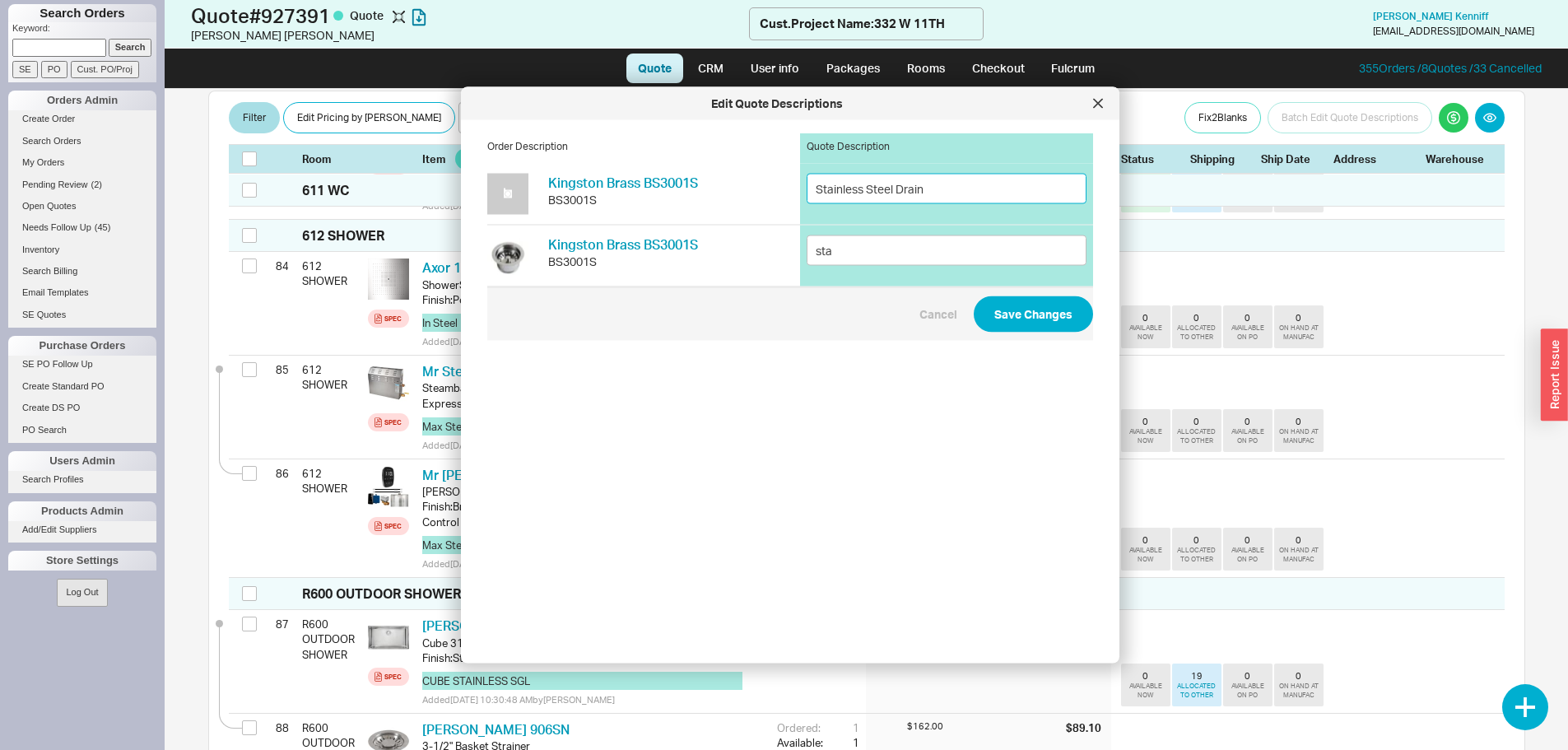
click at [931, 189] on input "Stainless Steel Drain" at bounding box center [946, 188] width 280 height 30
click at [872, 256] on input "sta" at bounding box center [946, 249] width 280 height 30
paste input "Stainless Steel Drain"
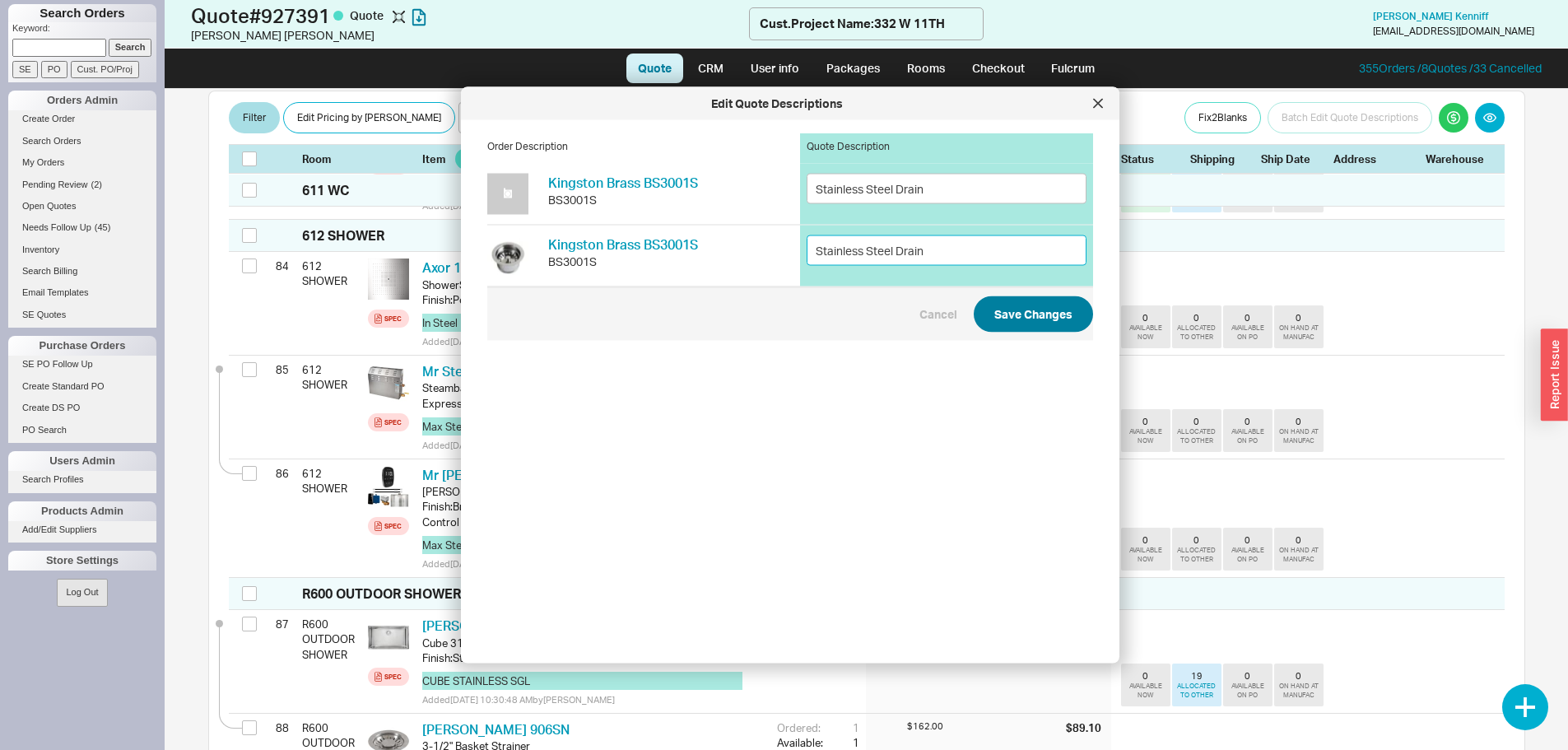
type input "Stainless Steel Drain"
click at [1039, 304] on button "Save Changes" at bounding box center [1033, 314] width 119 height 36
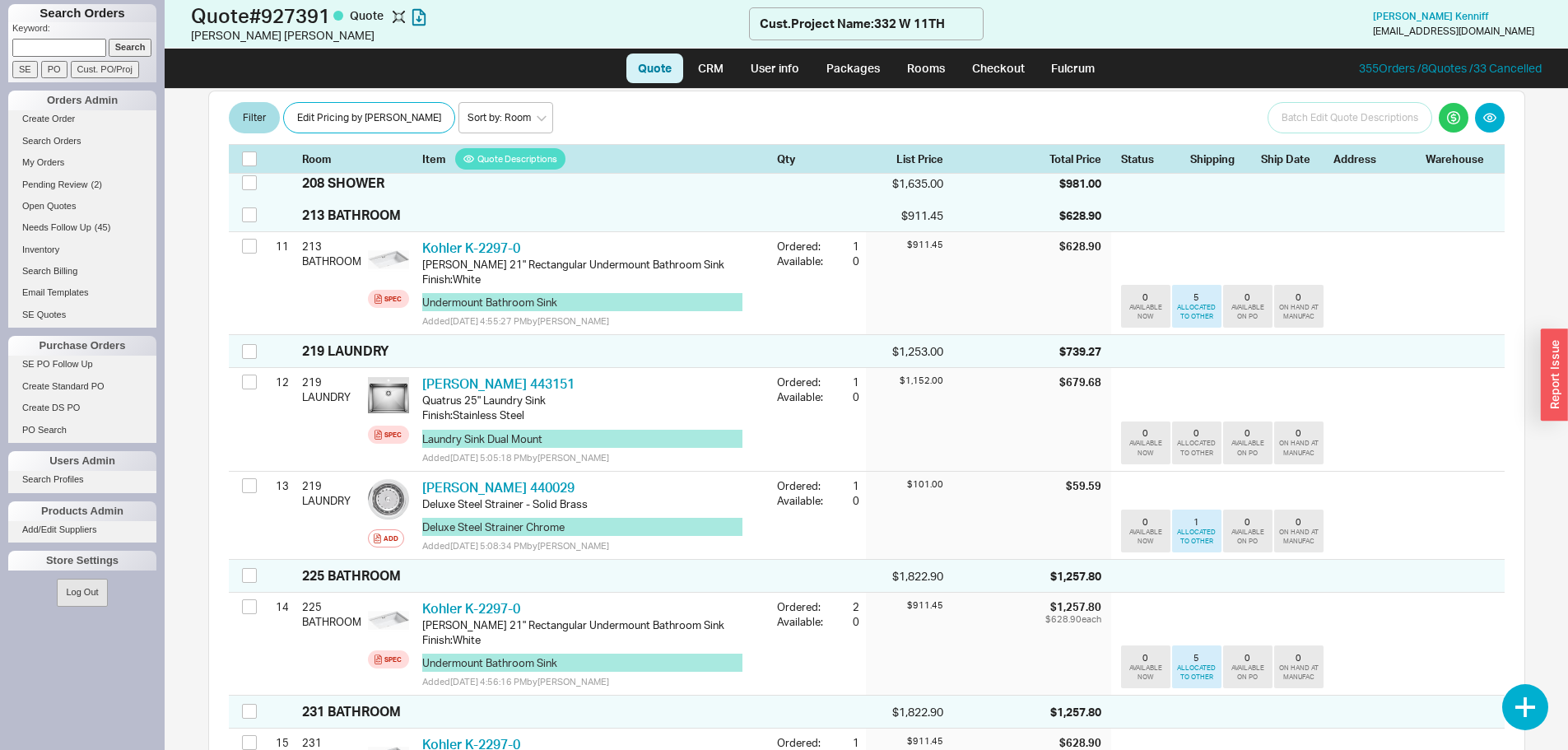
scroll to position [0, 0]
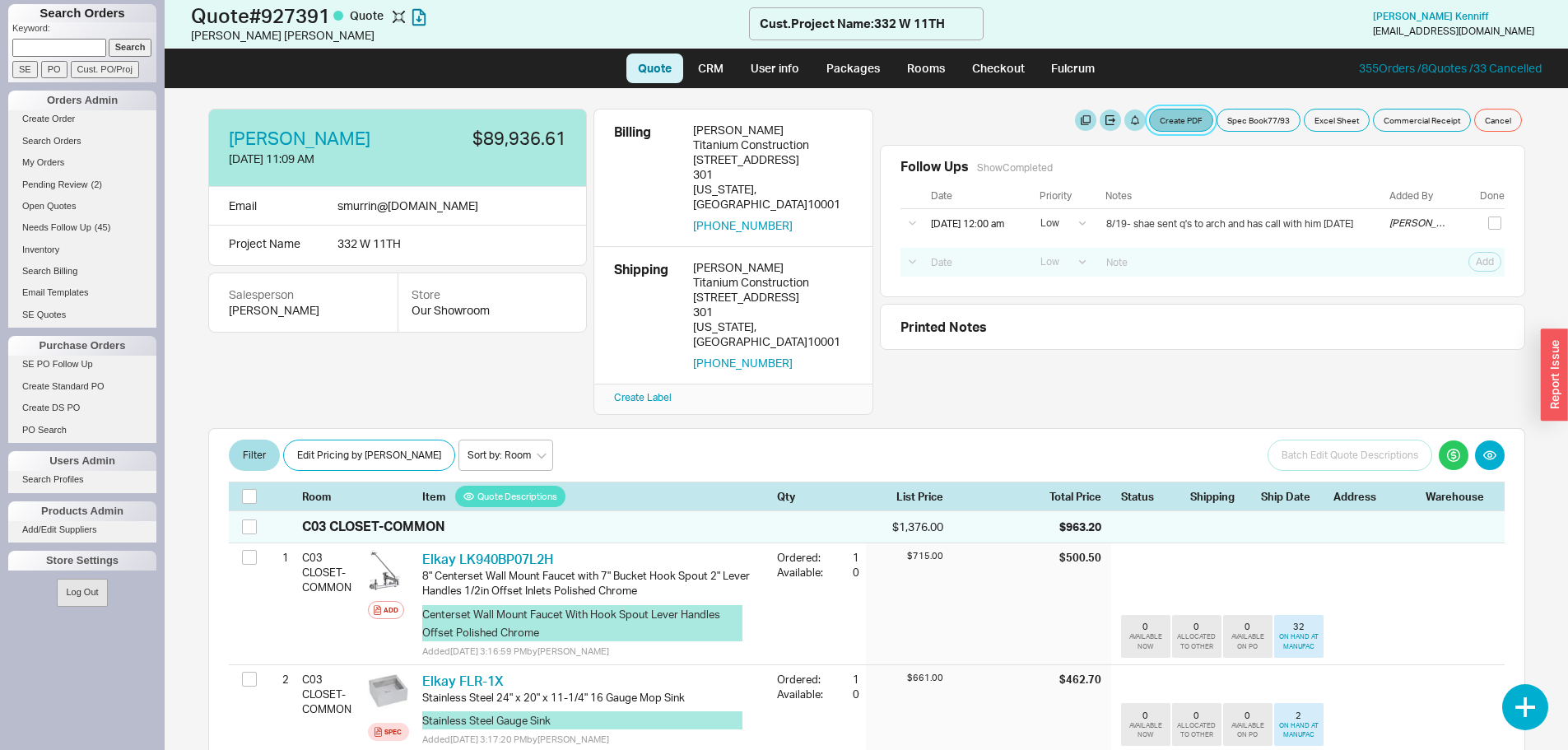
click at [1158, 112] on button "Create PDF" at bounding box center [1182, 120] width 64 height 23
select select "69473513"
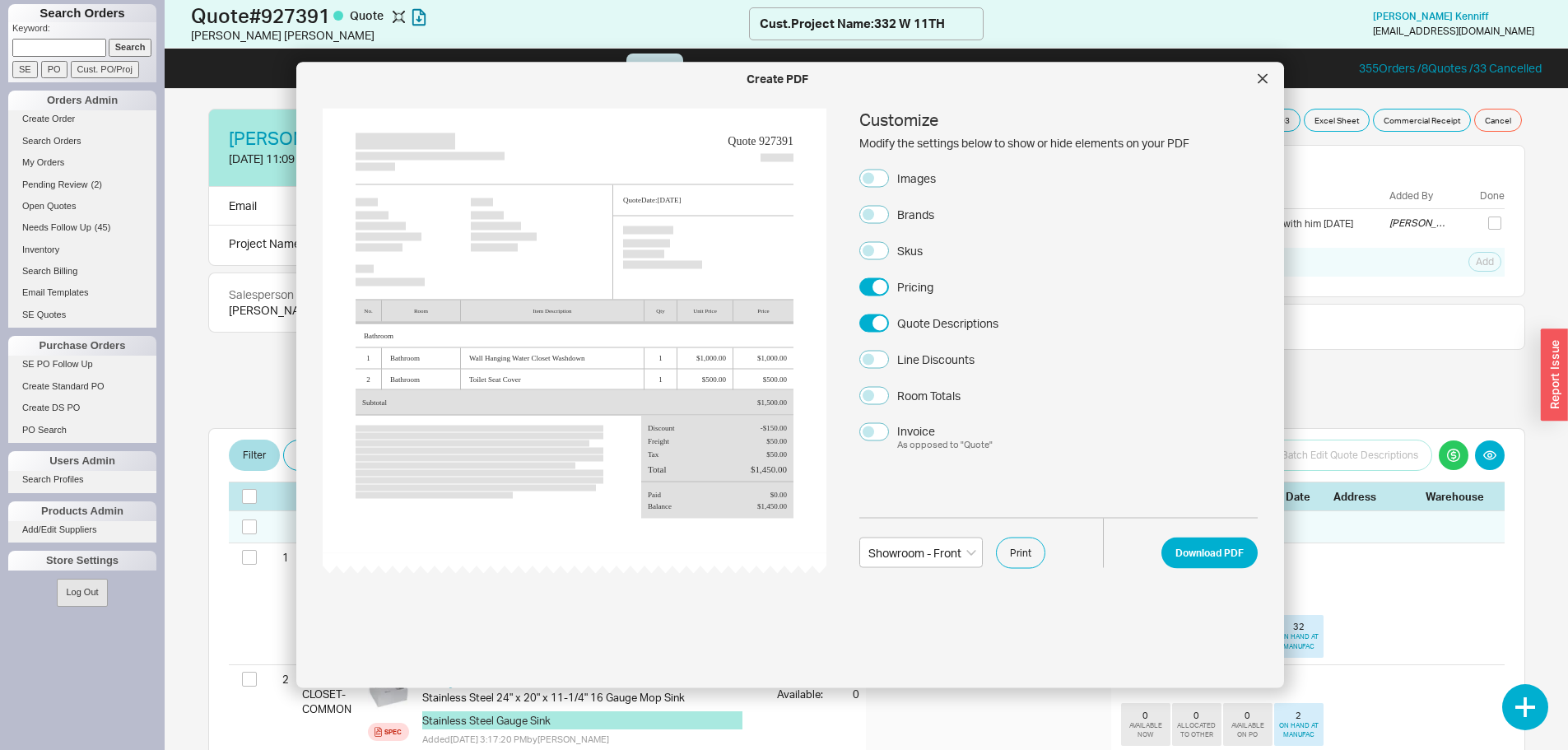
click at [902, 252] on div "Skus" at bounding box center [910, 249] width 26 height 16
click at [889, 252] on button "Skus" at bounding box center [874, 249] width 29 height 18
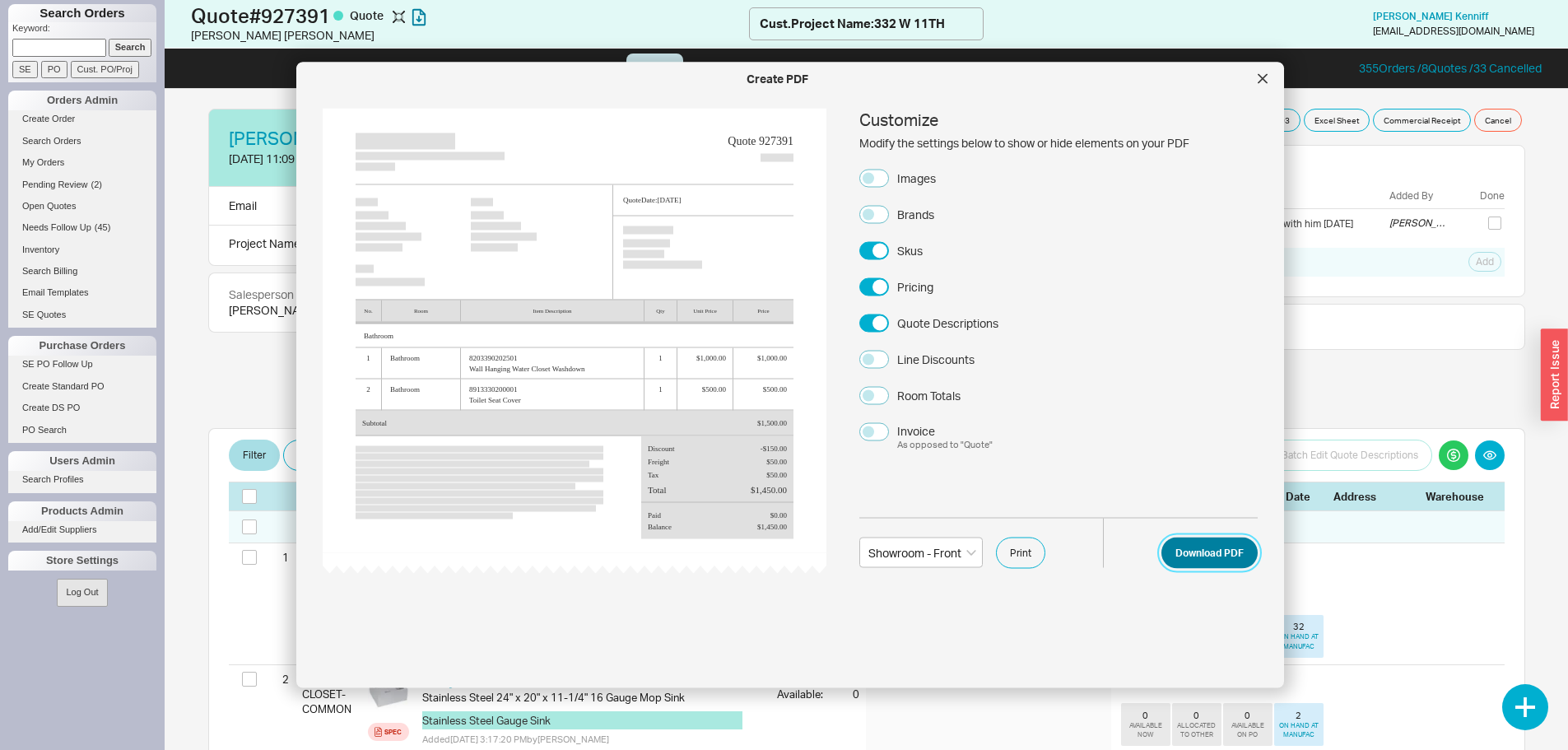
click at [1199, 554] on button "Download PDF" at bounding box center [1210, 552] width 96 height 31
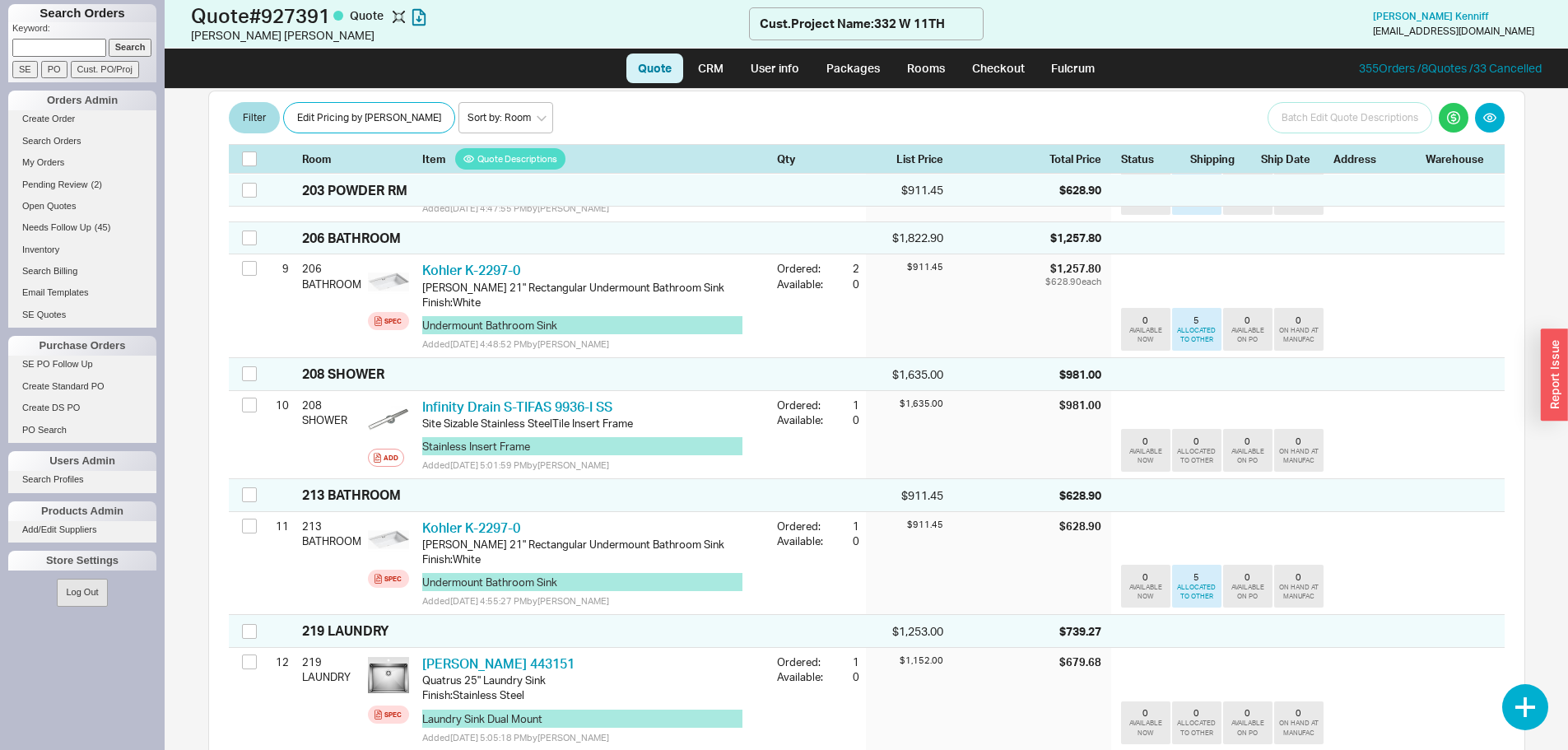
scroll to position [1400, 0]
